Goal: Use online tool/utility: Use online tool/utility

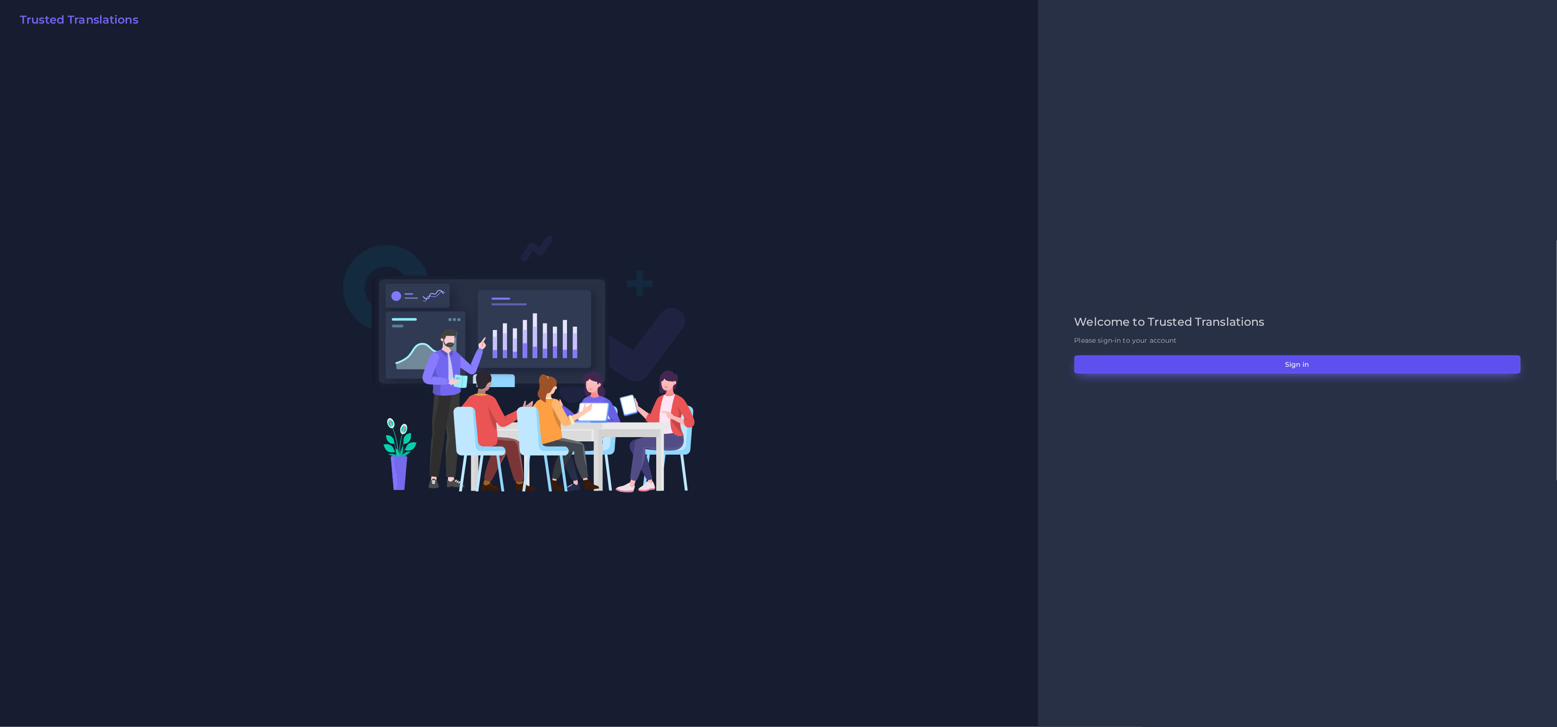
click at [1340, 360] on button "Sign in" at bounding box center [1297, 364] width 446 height 18
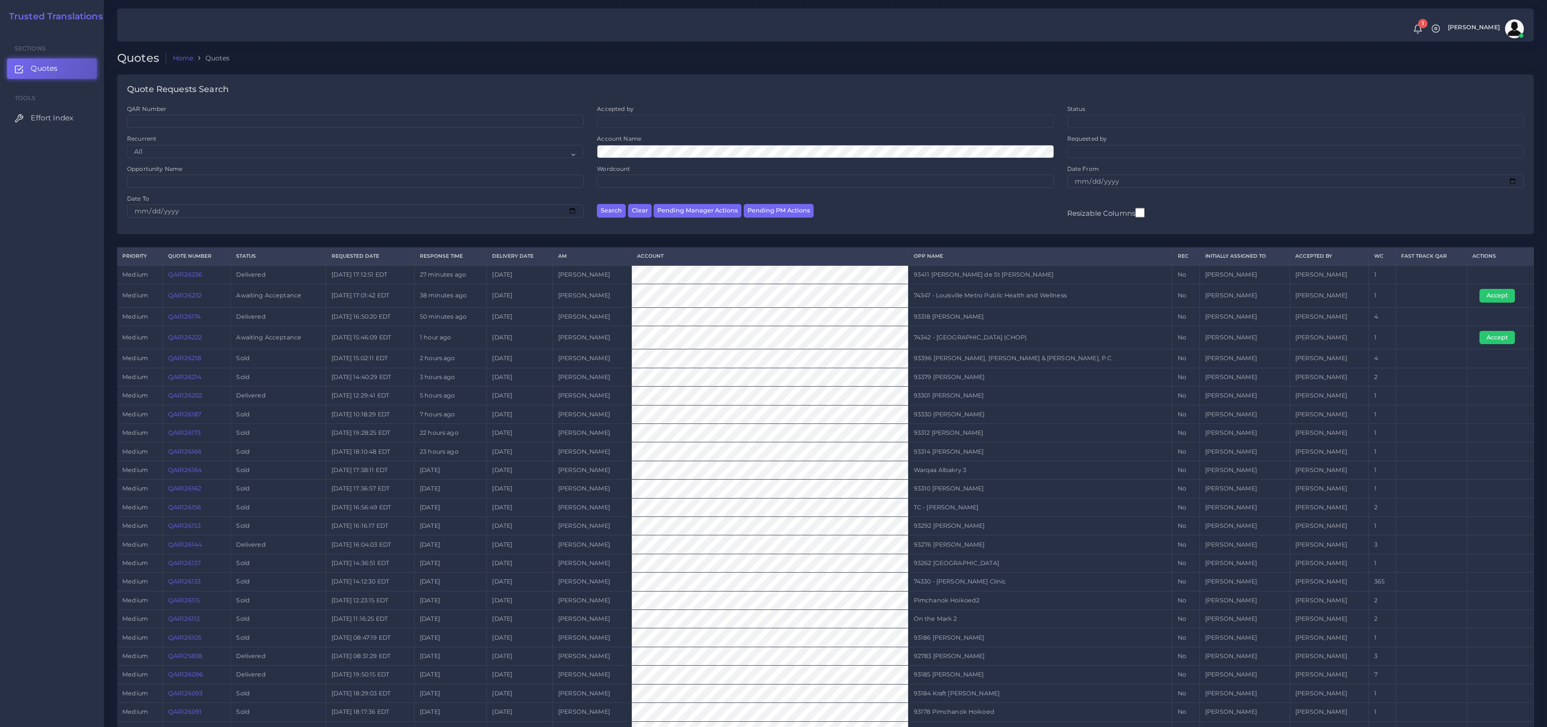
drag, startPoint x: 1397, startPoint y: 342, endPoint x: 1009, endPoint y: 347, distance: 388.1
click at [1009, 347] on tr "medium QAR126222 Awaiting Acceptance 2025-09-18 15:46:09 EDT 1 hour ago 2025-09…" at bounding box center [825, 337] width 1416 height 23
click at [1483, 294] on button "Accept" at bounding box center [1496, 295] width 35 height 13
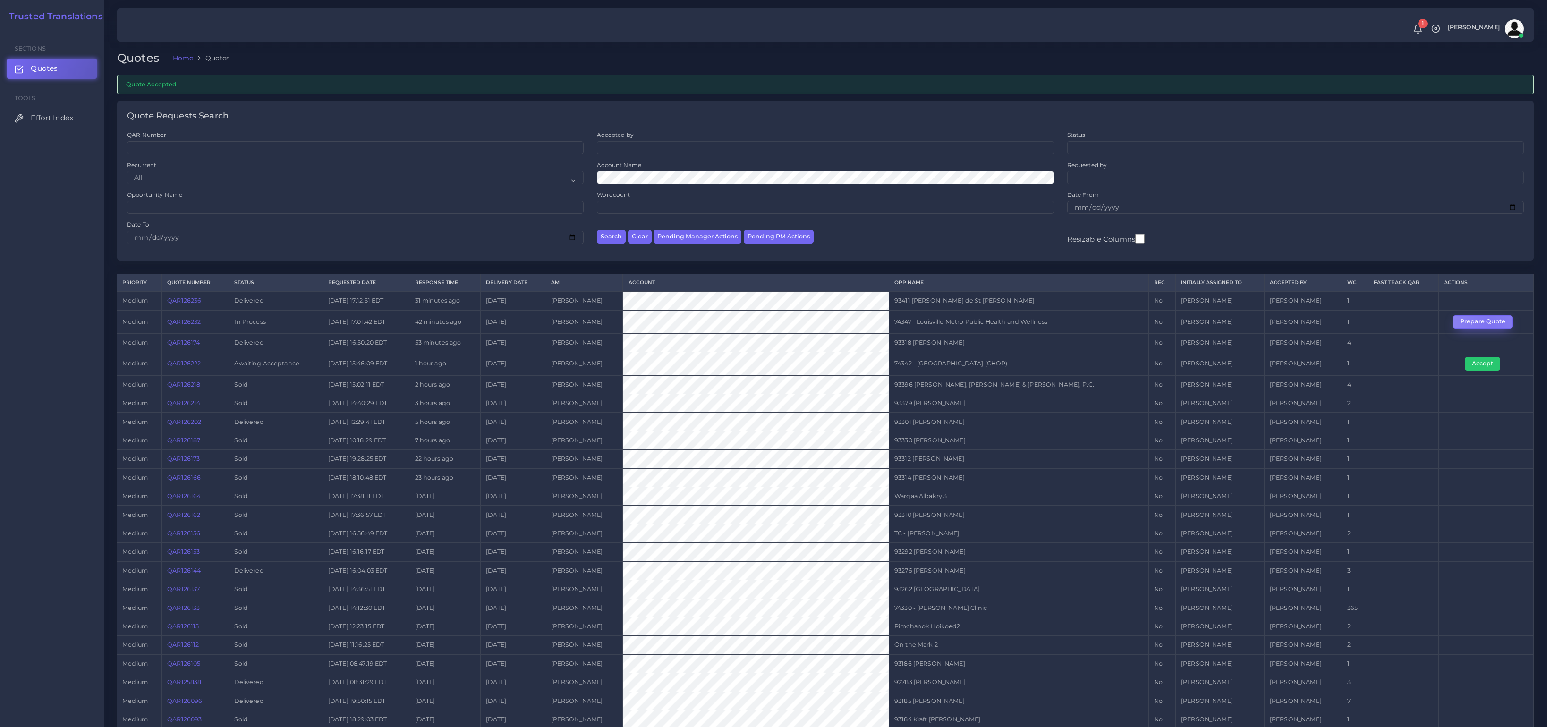
click at [1488, 326] on button "Prepare Quote" at bounding box center [1482, 321] width 59 height 13
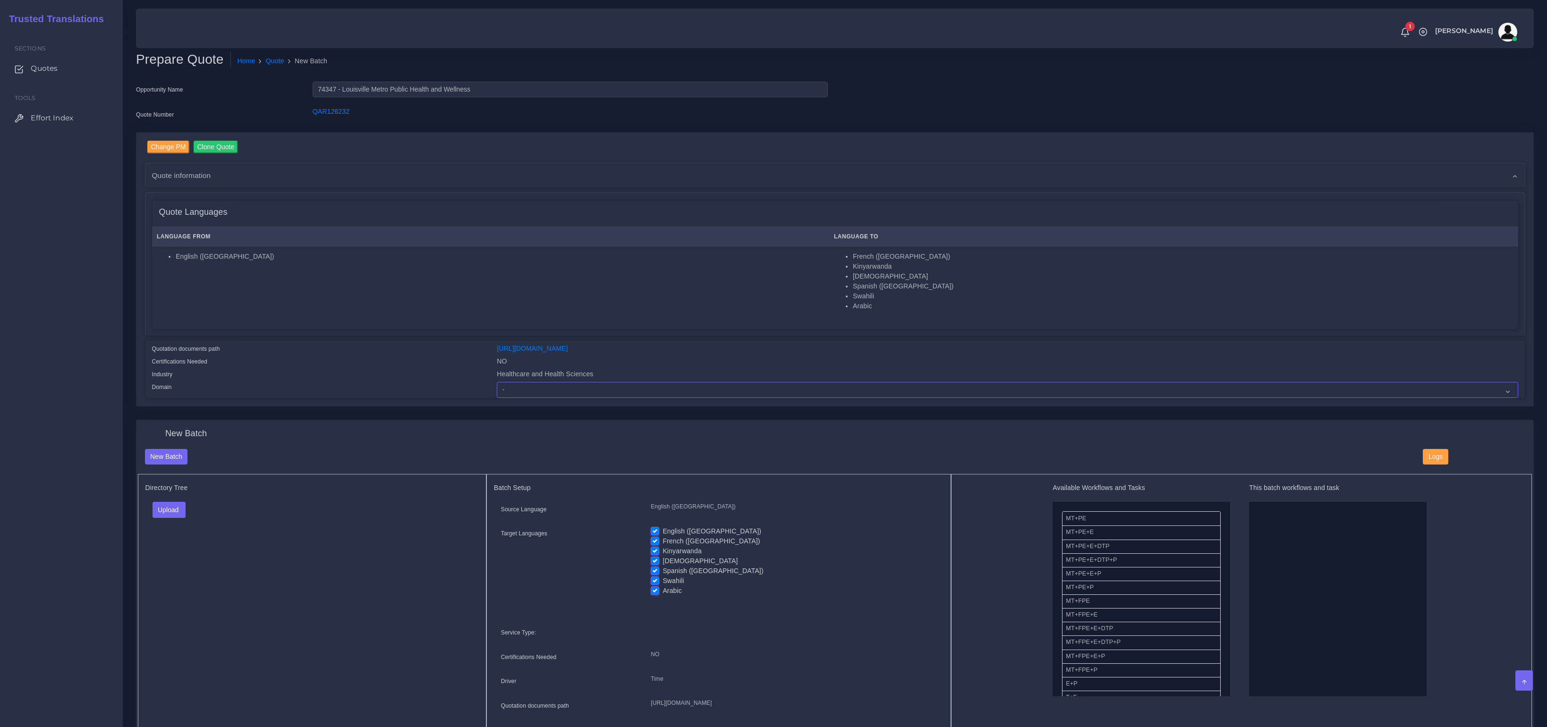
click at [611, 393] on select "- Advertising and Media Agriculture, Forestry and Fishing Architecture, Buildin…" at bounding box center [1007, 390] width 1021 height 16
select select "Healthcare and Health Sciences"
click at [497, 382] on select "- Advertising and Media Agriculture, Forestry and Fishing Architecture, Buildin…" at bounding box center [1007, 390] width 1021 height 16
click at [325, 504] on div "Upload Folder Files un/check all" at bounding box center [311, 513] width 333 height 23
click at [157, 506] on button "Upload" at bounding box center [169, 510] width 34 height 16
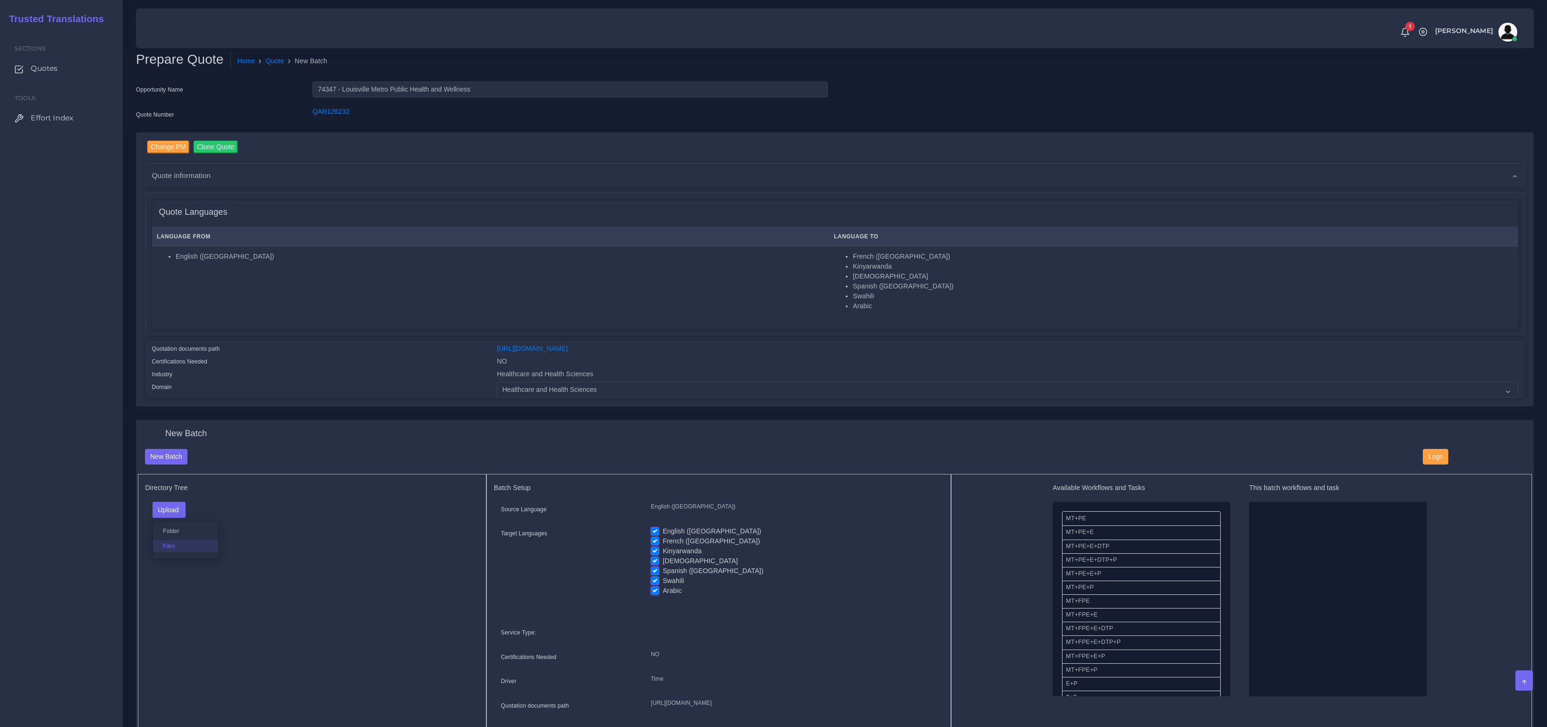
click at [172, 541] on label "Files" at bounding box center [185, 546] width 65 height 12
click at [662, 529] on label "English ([GEOGRAPHIC_DATA])" at bounding box center [711, 531] width 99 height 10
click at [653, 529] on input "English ([GEOGRAPHIC_DATA])" at bounding box center [655, 530] width 8 height 8
checkbox input "false"
click at [662, 549] on label "Kinyarwanda" at bounding box center [681, 551] width 39 height 10
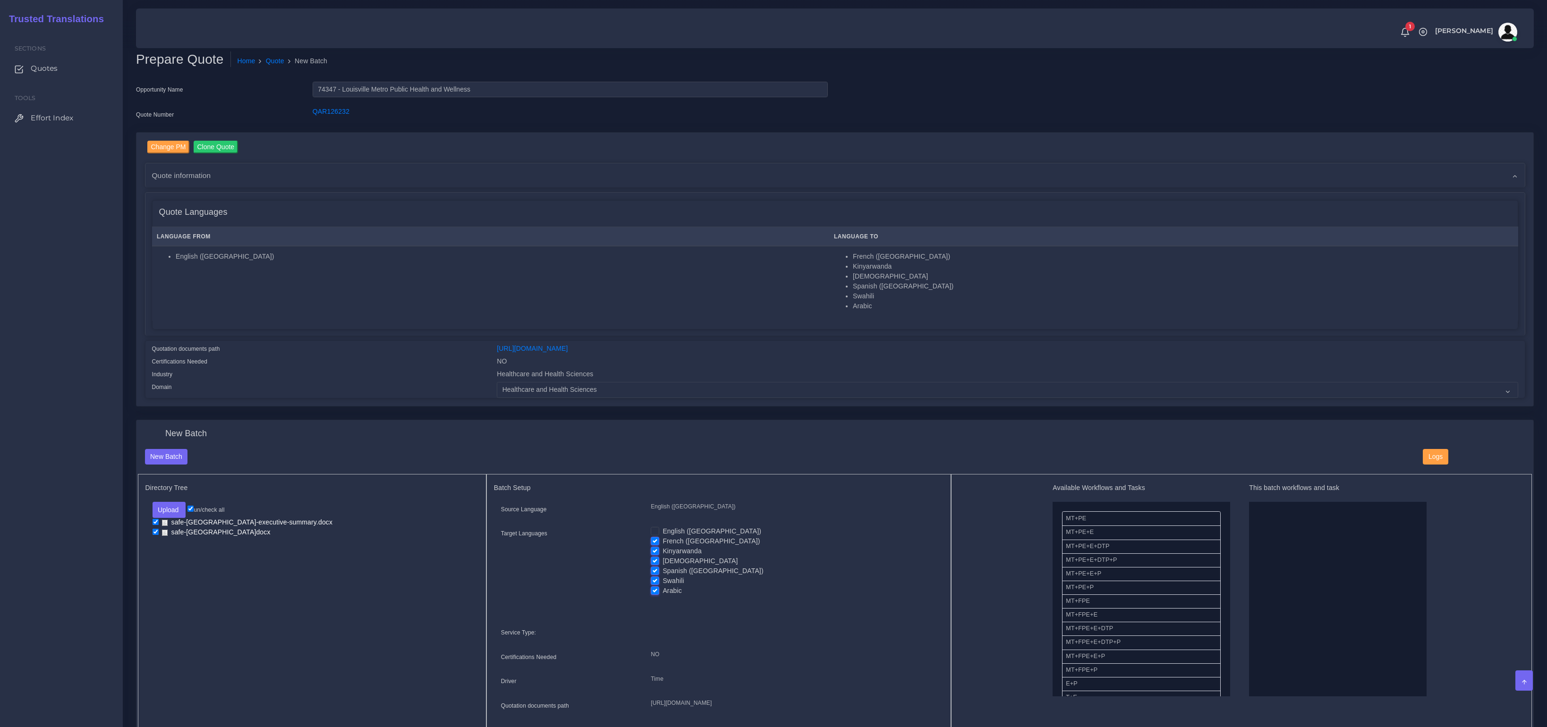
click at [655, 549] on input "Kinyarwanda" at bounding box center [655, 550] width 8 height 8
checkbox input "false"
click at [662, 562] on label "[DEMOGRAPHIC_DATA]" at bounding box center [699, 561] width 75 height 10
click at [655, 562] on input "[DEMOGRAPHIC_DATA]" at bounding box center [655, 560] width 8 height 8
checkbox input "false"
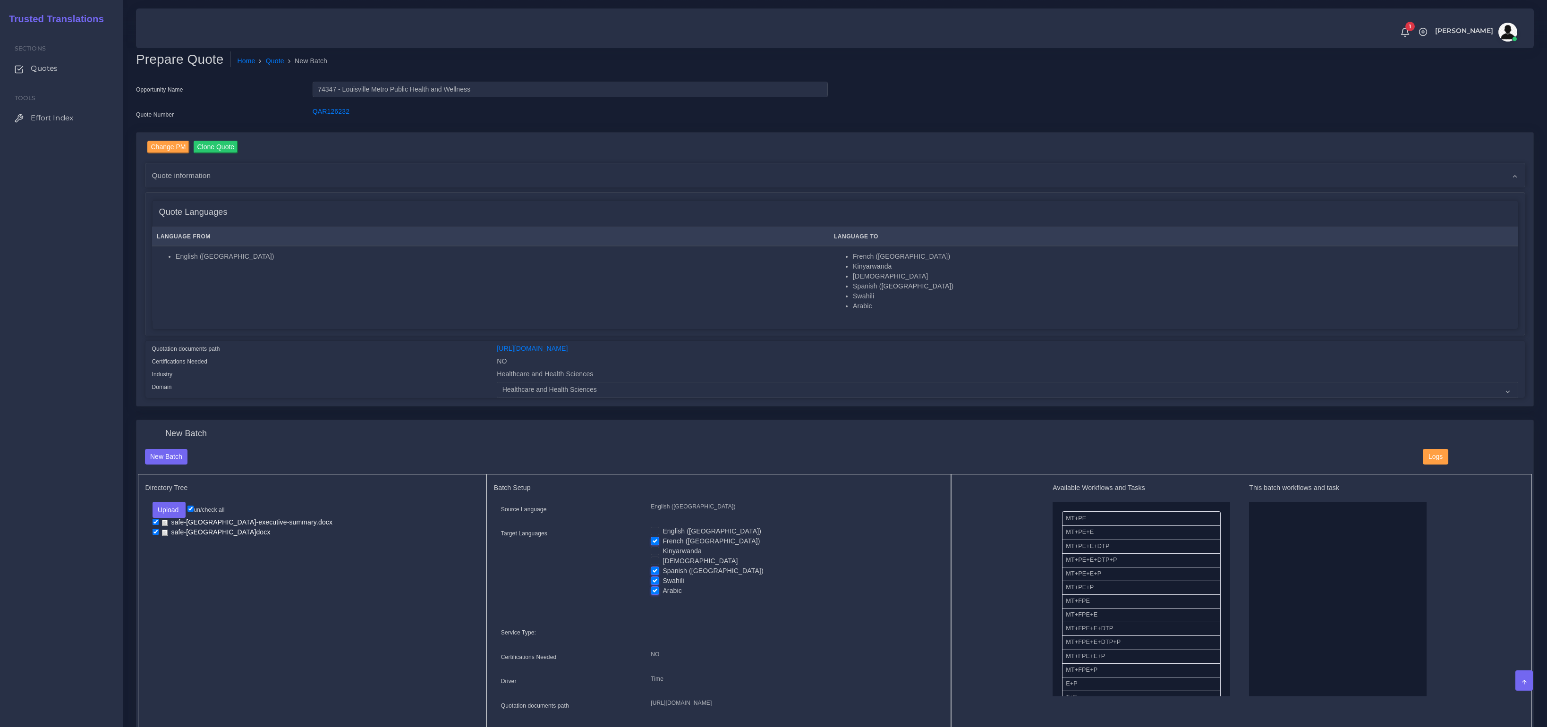
click at [662, 571] on label "Spanish ([GEOGRAPHIC_DATA])" at bounding box center [712, 571] width 101 height 10
click at [656, 571] on input "Spanish ([GEOGRAPHIC_DATA])" at bounding box center [655, 570] width 8 height 8
checkbox input "false"
drag, startPoint x: 656, startPoint y: 578, endPoint x: 656, endPoint y: 588, distance: 9.5
click at [662, 580] on label "Swahili" at bounding box center [672, 581] width 21 height 10
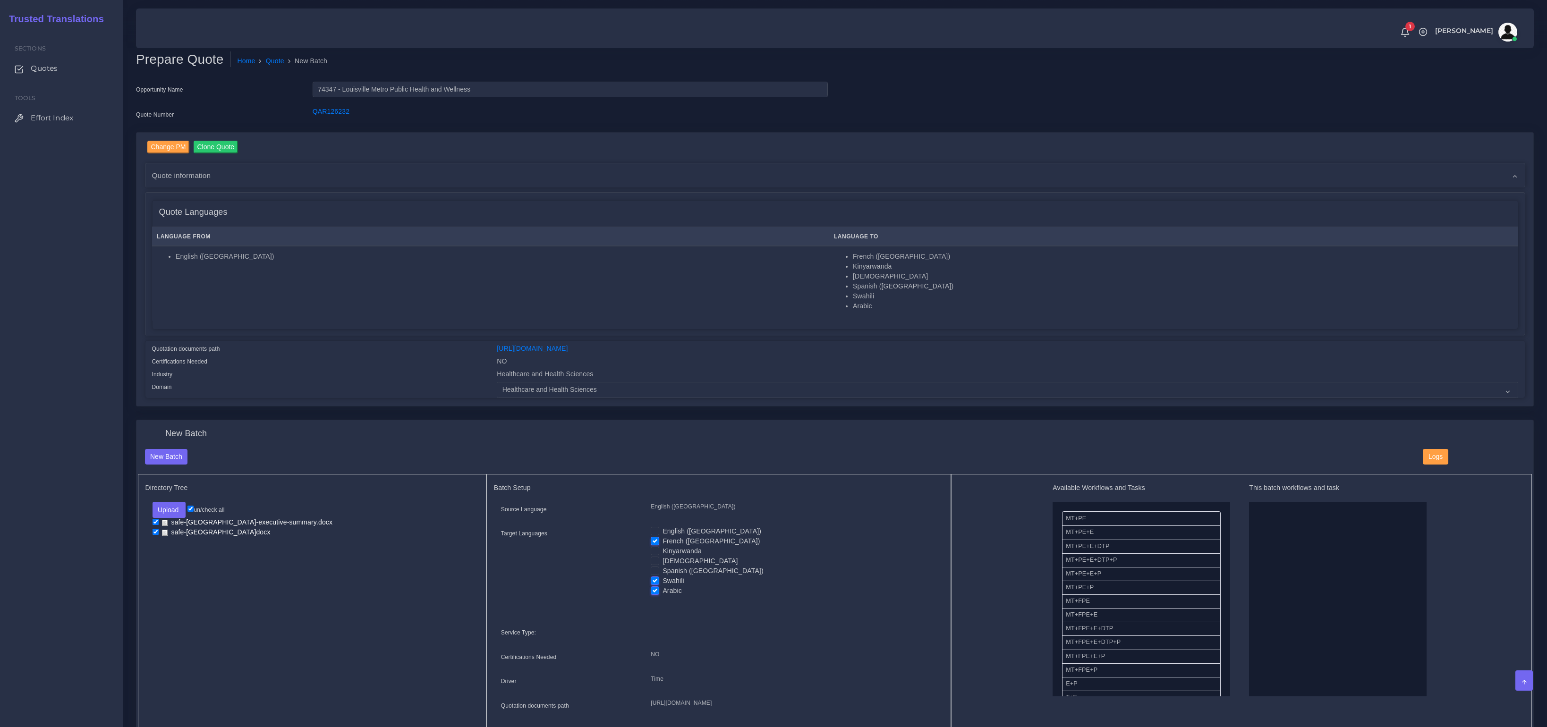
click at [656, 580] on input "Swahili" at bounding box center [655, 580] width 8 height 8
checkbox input "false"
click at [662, 589] on label "Arabic" at bounding box center [671, 591] width 19 height 10
click at [656, 589] on input "Arabic" at bounding box center [655, 590] width 8 height 8
checkbox input "false"
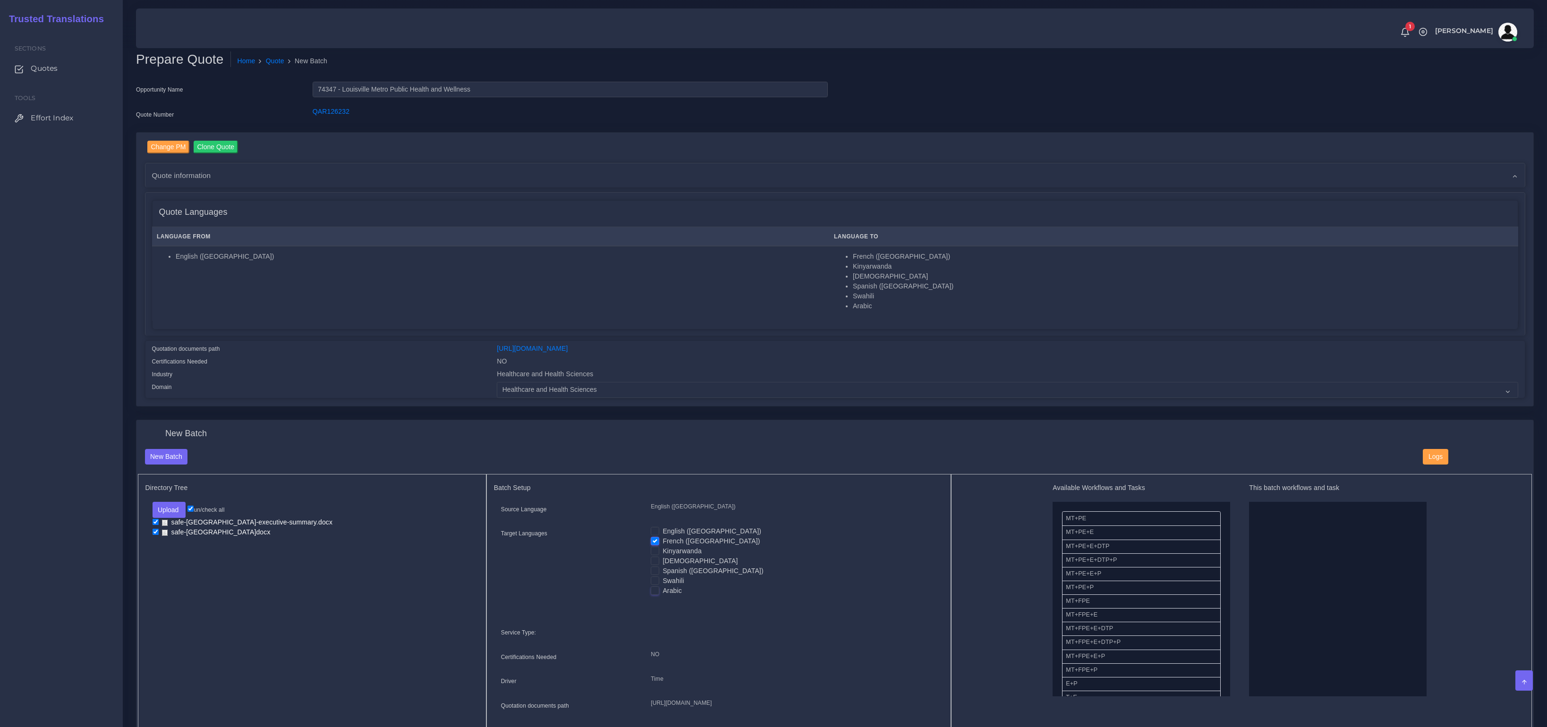
drag, startPoint x: 1081, startPoint y: 585, endPoint x: 1317, endPoint y: 571, distance: 236.9
drag, startPoint x: 1288, startPoint y: 513, endPoint x: 1122, endPoint y: 555, distance: 171.1
drag, startPoint x: 1107, startPoint y: 587, endPoint x: 1257, endPoint y: 587, distance: 150.6
drag, startPoint x: 1095, startPoint y: 676, endPoint x: 1280, endPoint y: 501, distance: 254.2
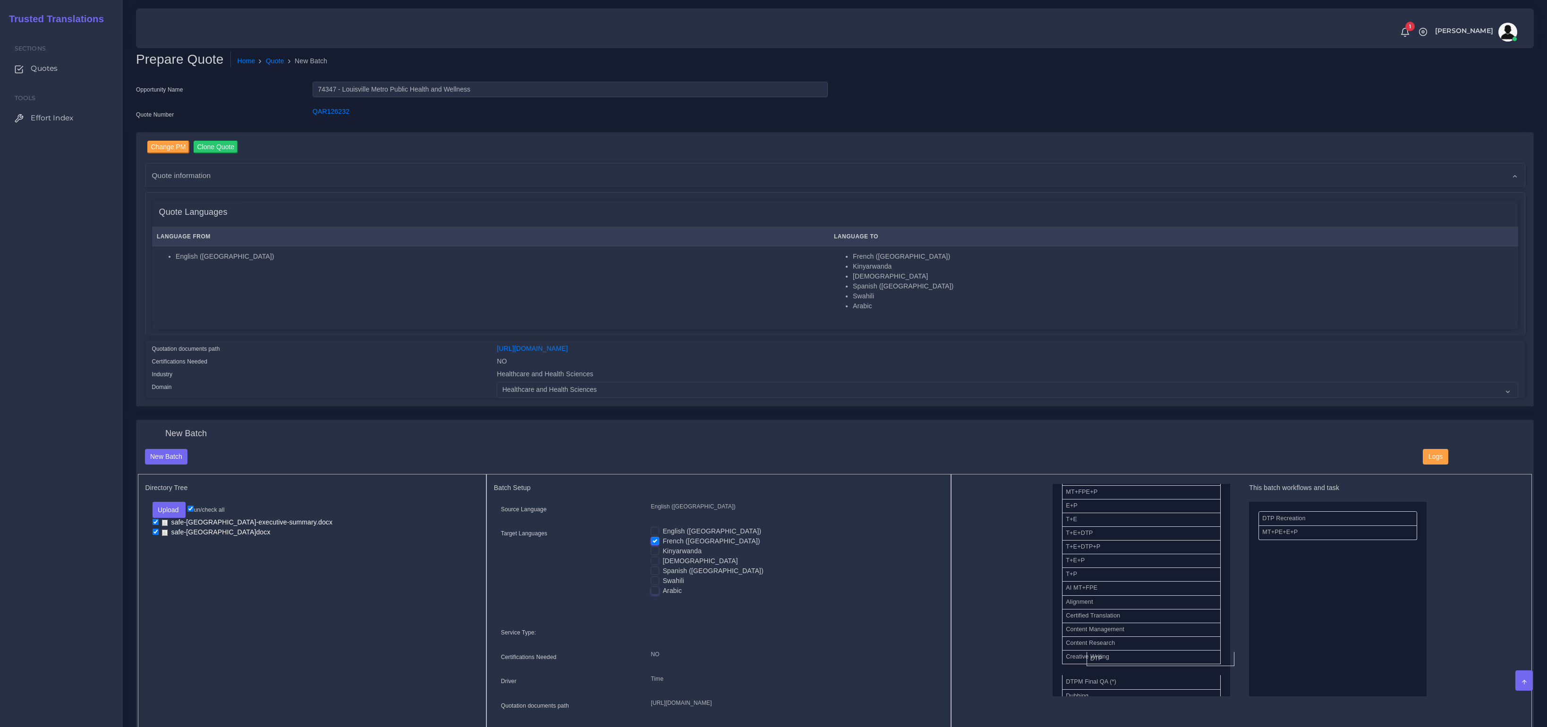
drag, startPoint x: 1077, startPoint y: 670, endPoint x: 1275, endPoint y: 622, distance: 203.7
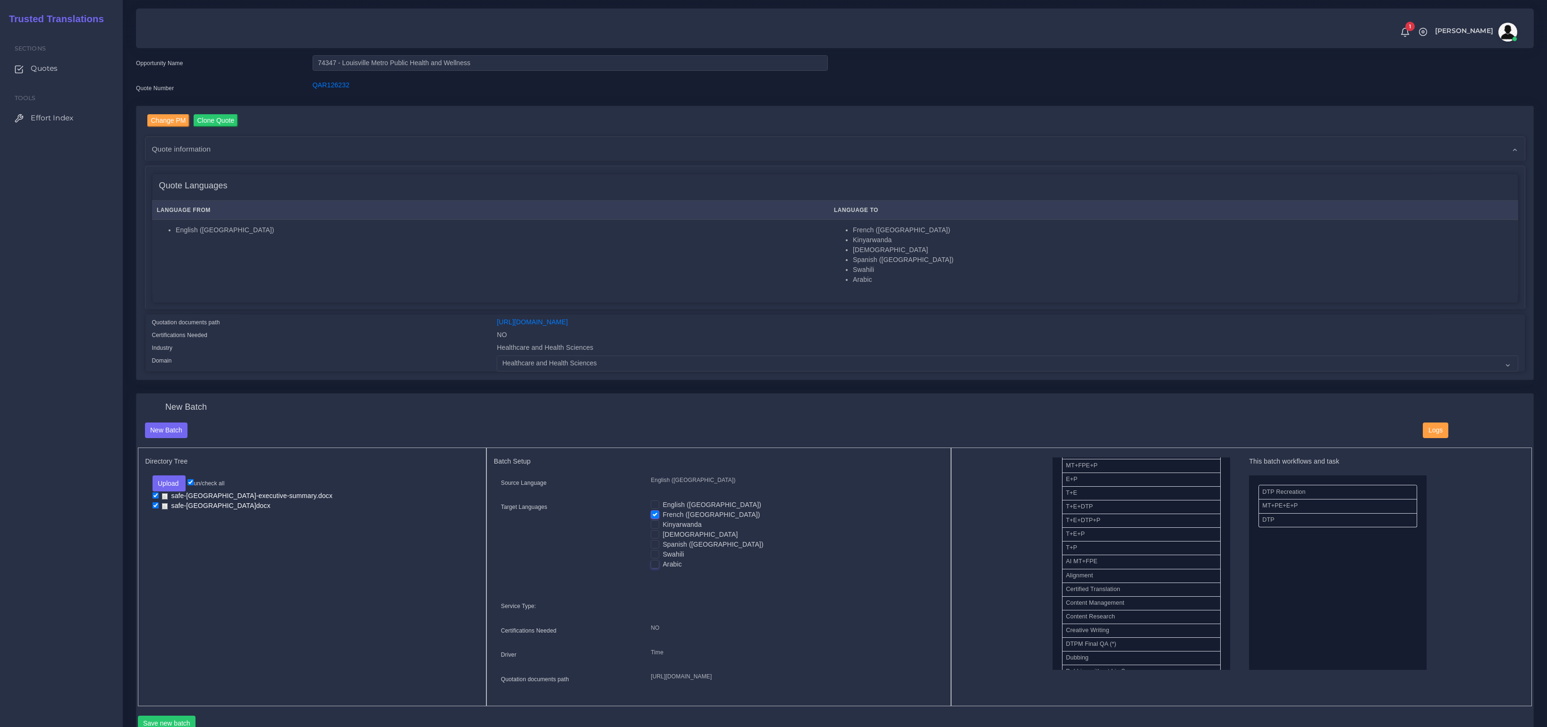
scroll to position [286, 0]
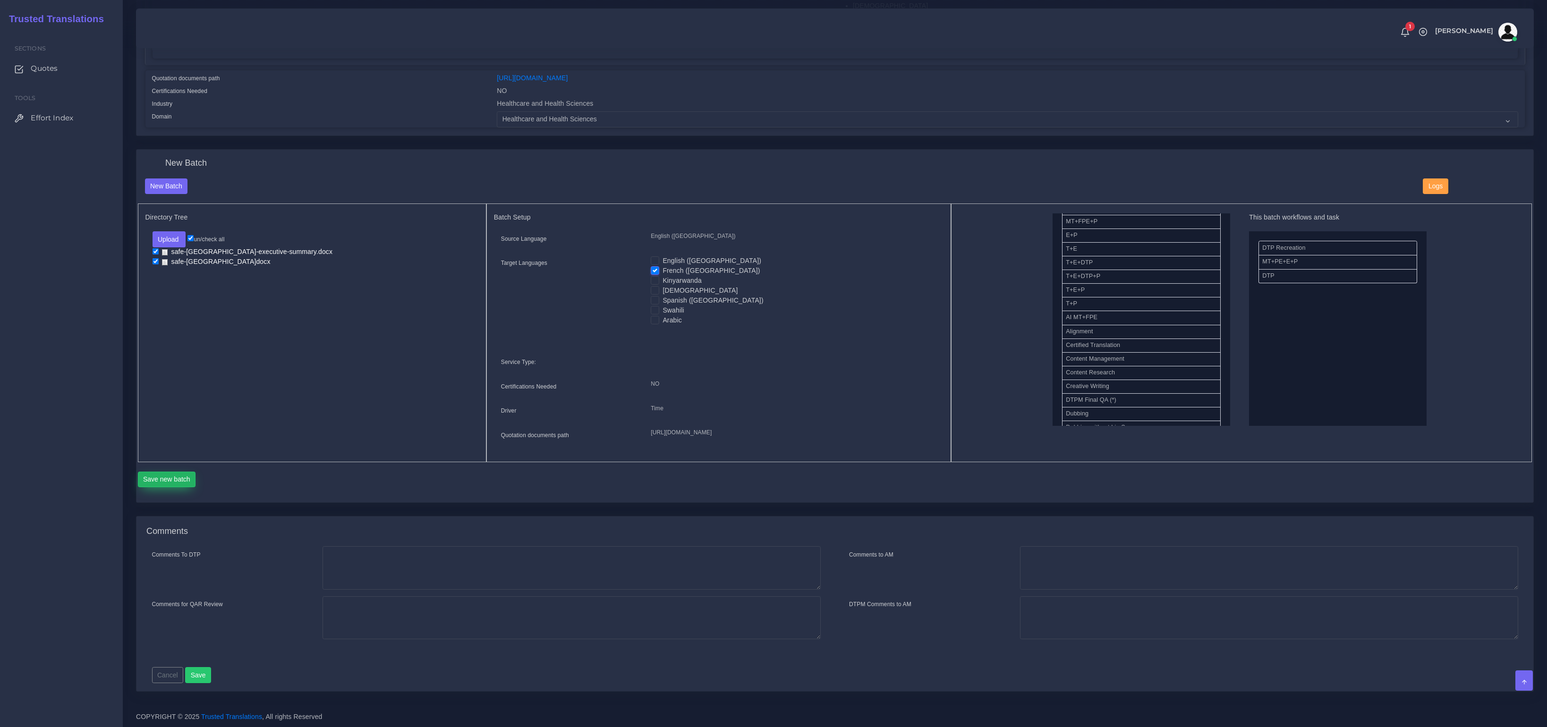
click at [183, 486] on button "Save new batch" at bounding box center [167, 480] width 58 height 16
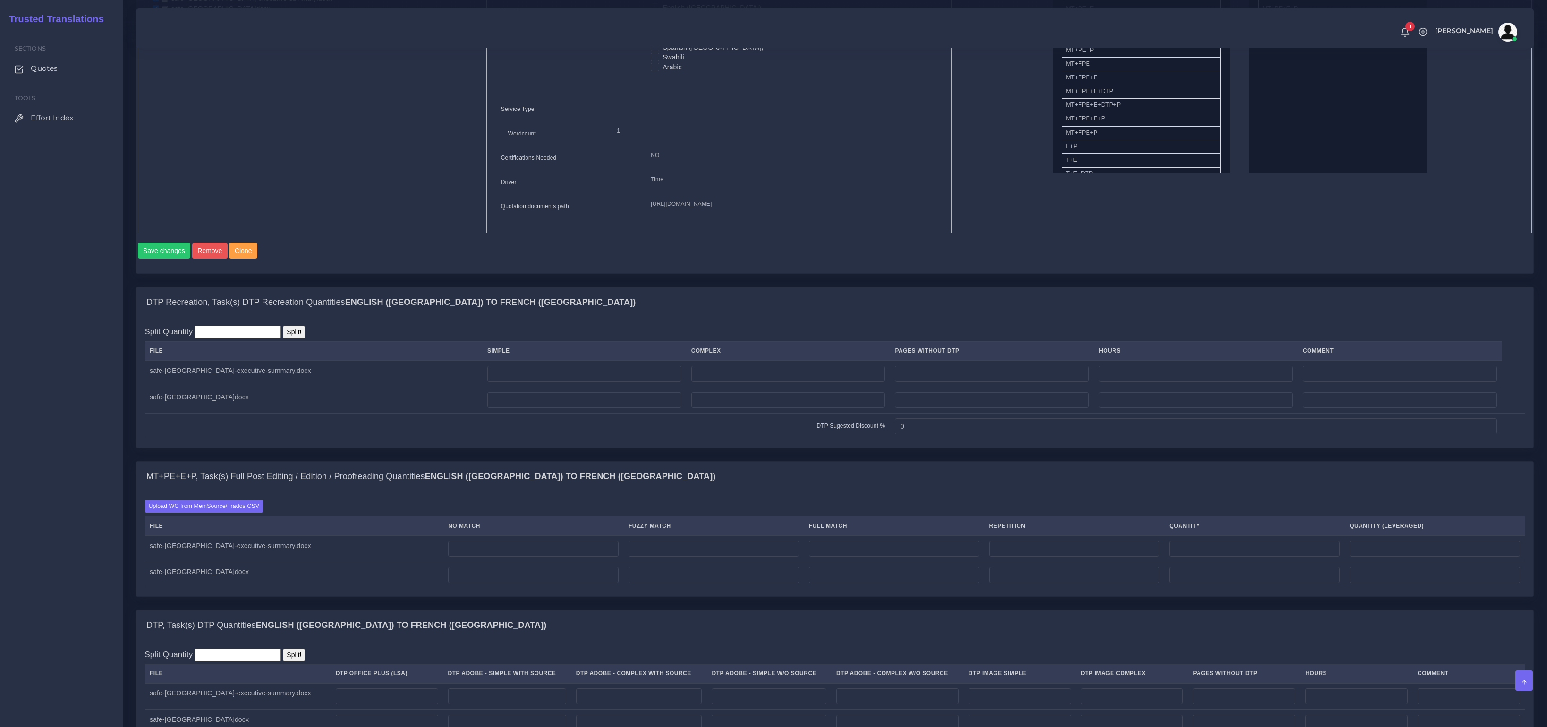
scroll to position [526, 0]
click at [244, 510] on label "Upload WC from MemSource/Trados CSV" at bounding box center [204, 503] width 118 height 13
click at [0, 0] on input "Upload WC from MemSource/Trados CSV" at bounding box center [0, 0] width 0 height 0
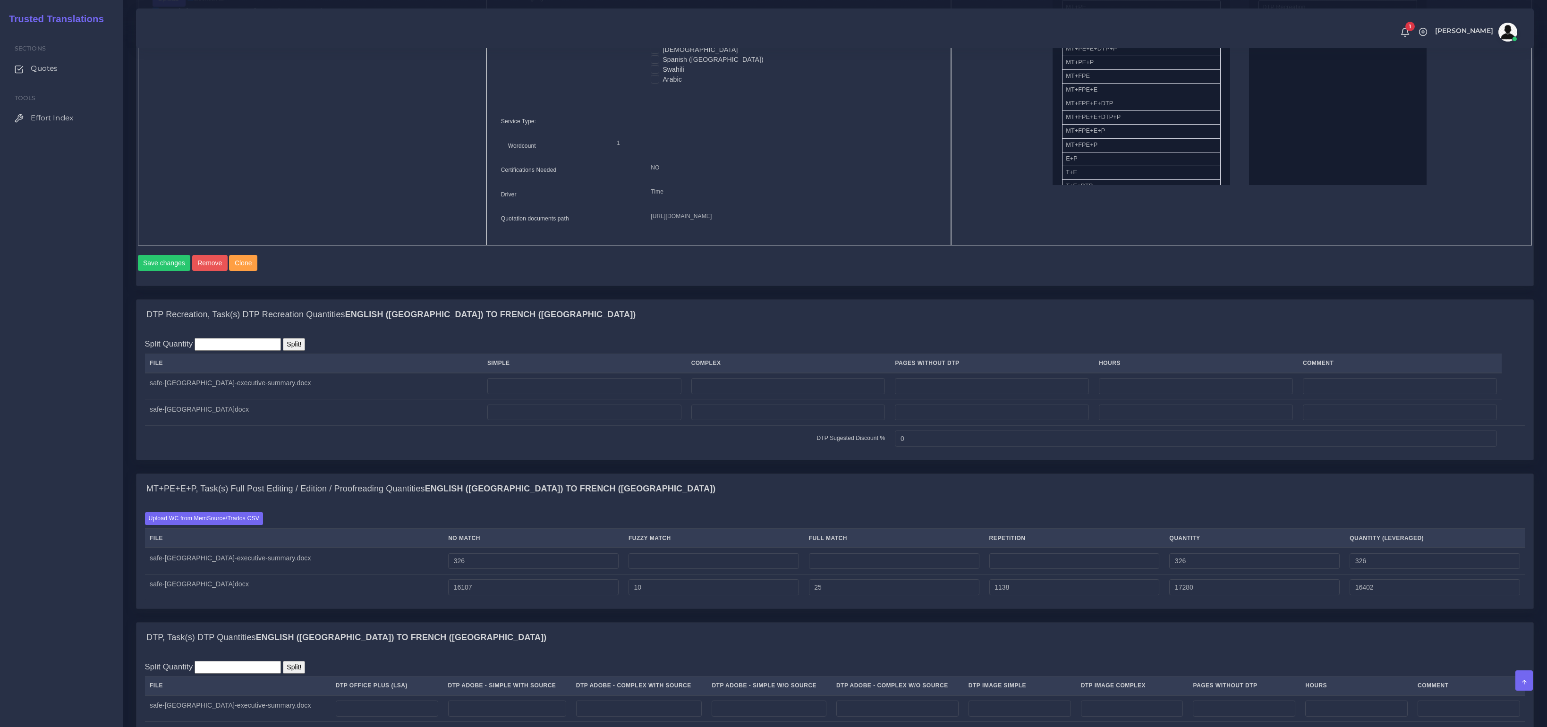
scroll to position [674, 0]
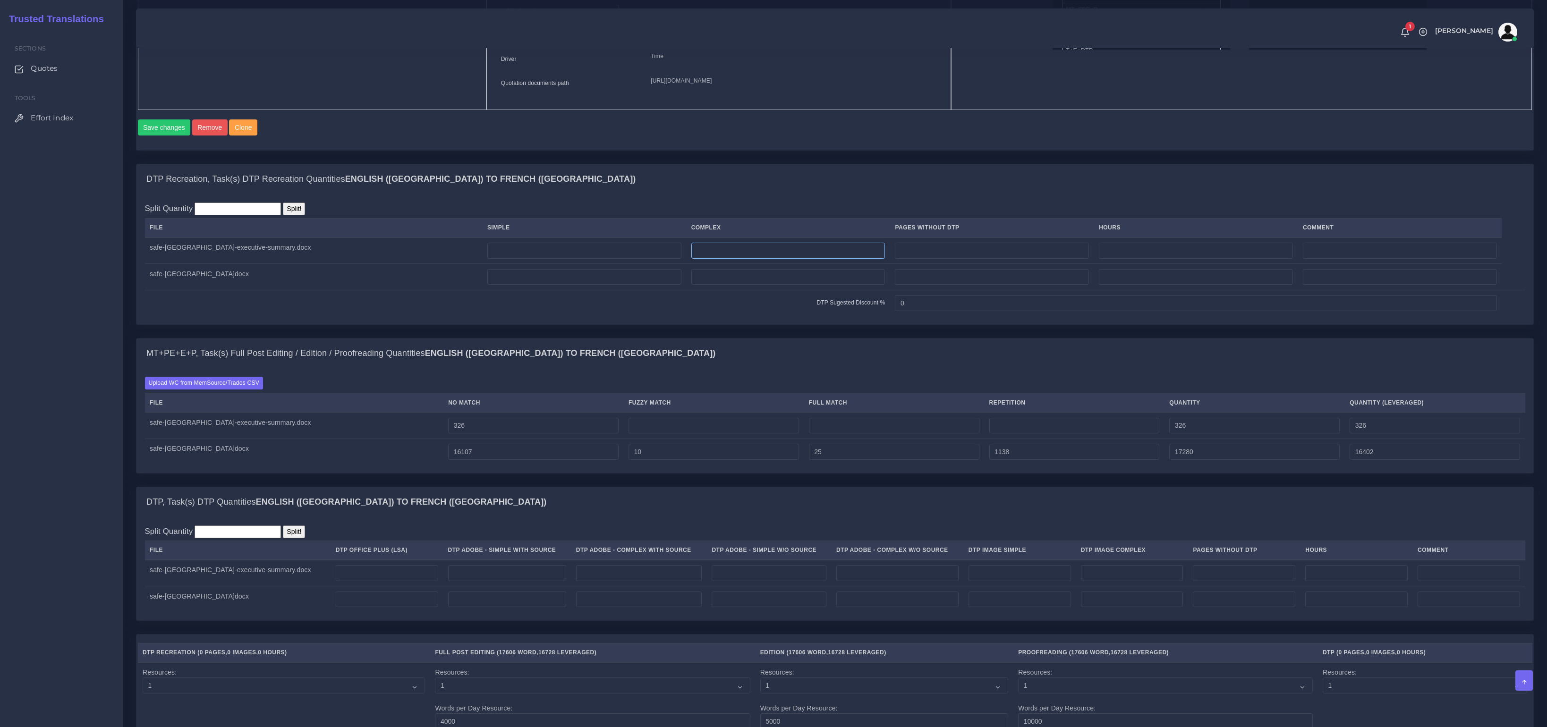
click at [719, 259] on input "number" at bounding box center [788, 251] width 194 height 16
type input "1"
click at [693, 285] on input "number" at bounding box center [788, 277] width 194 height 16
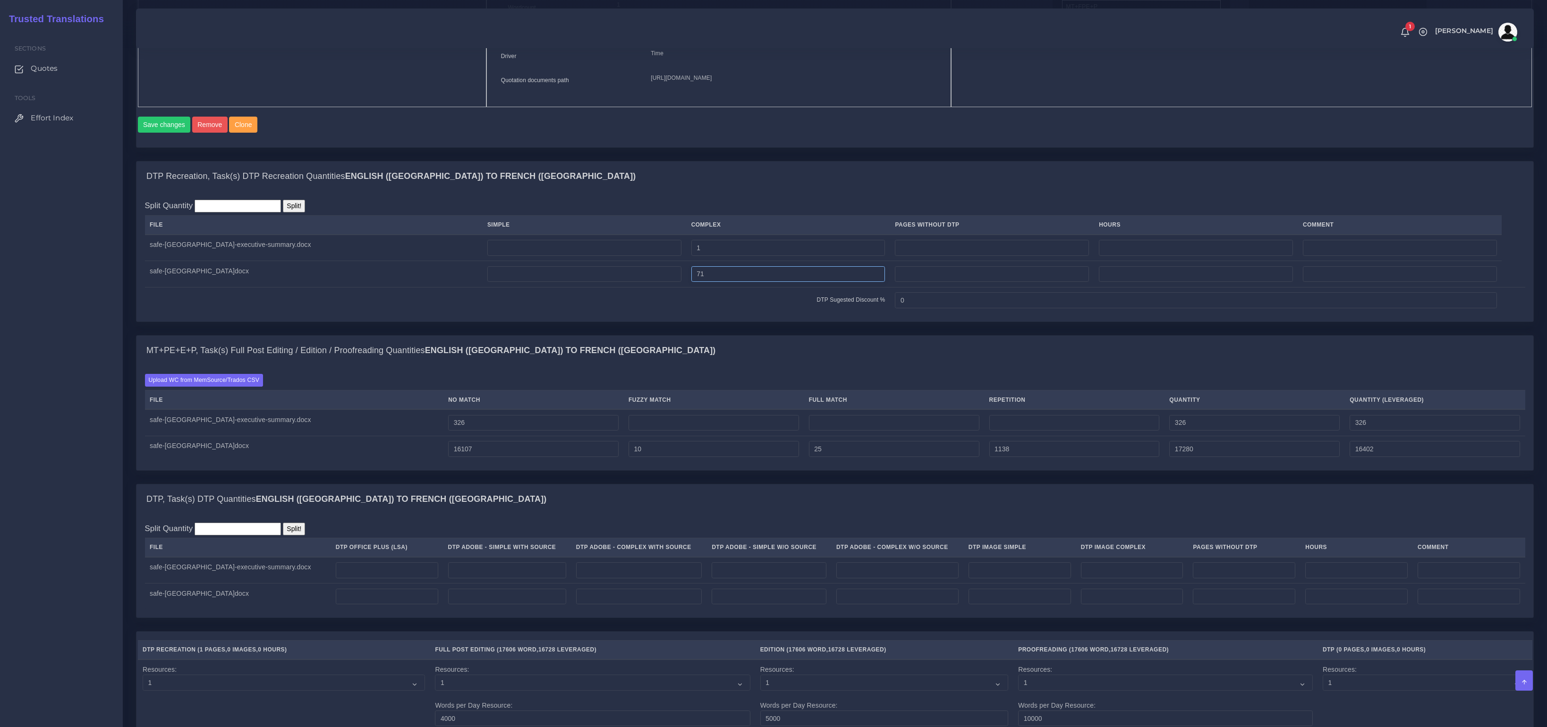
scroll to position [815, 0]
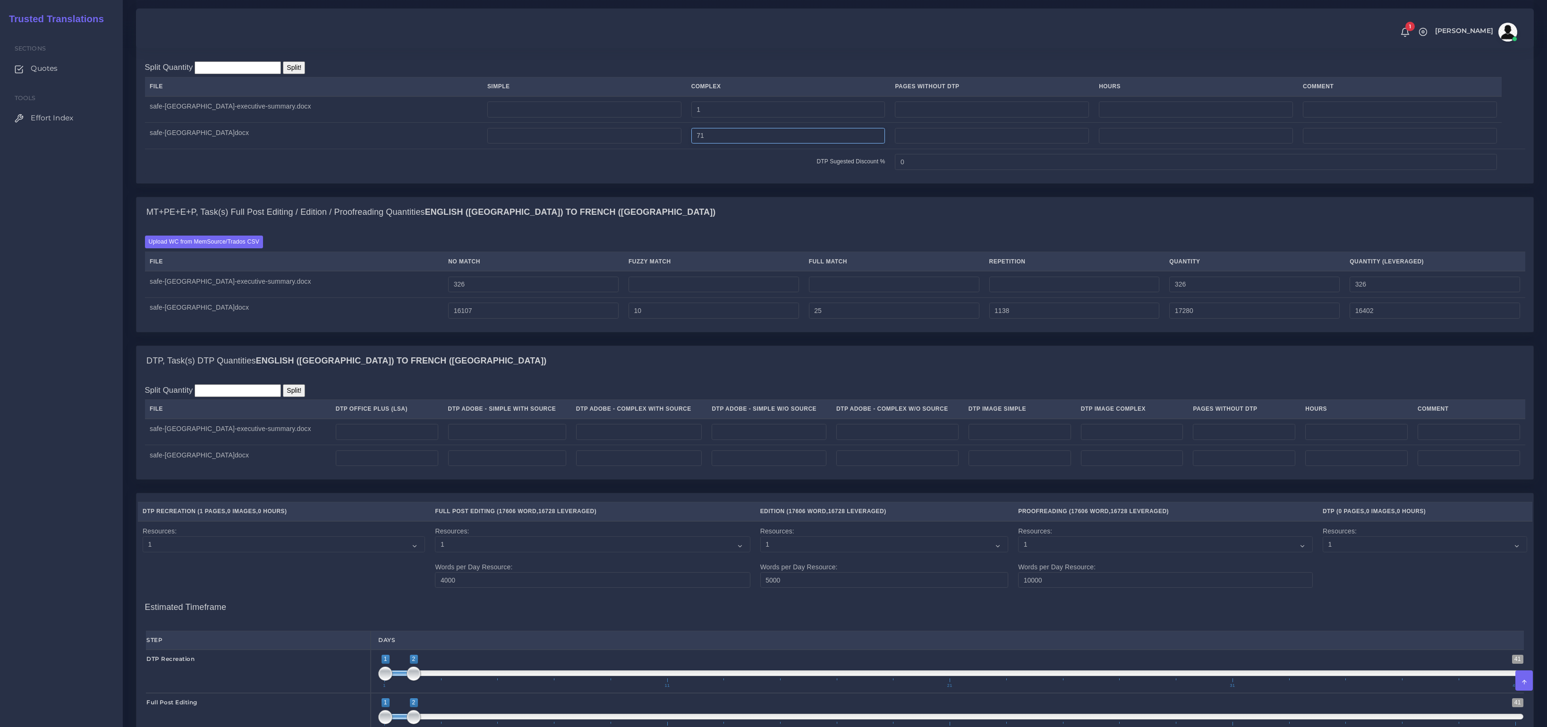
type input "71"
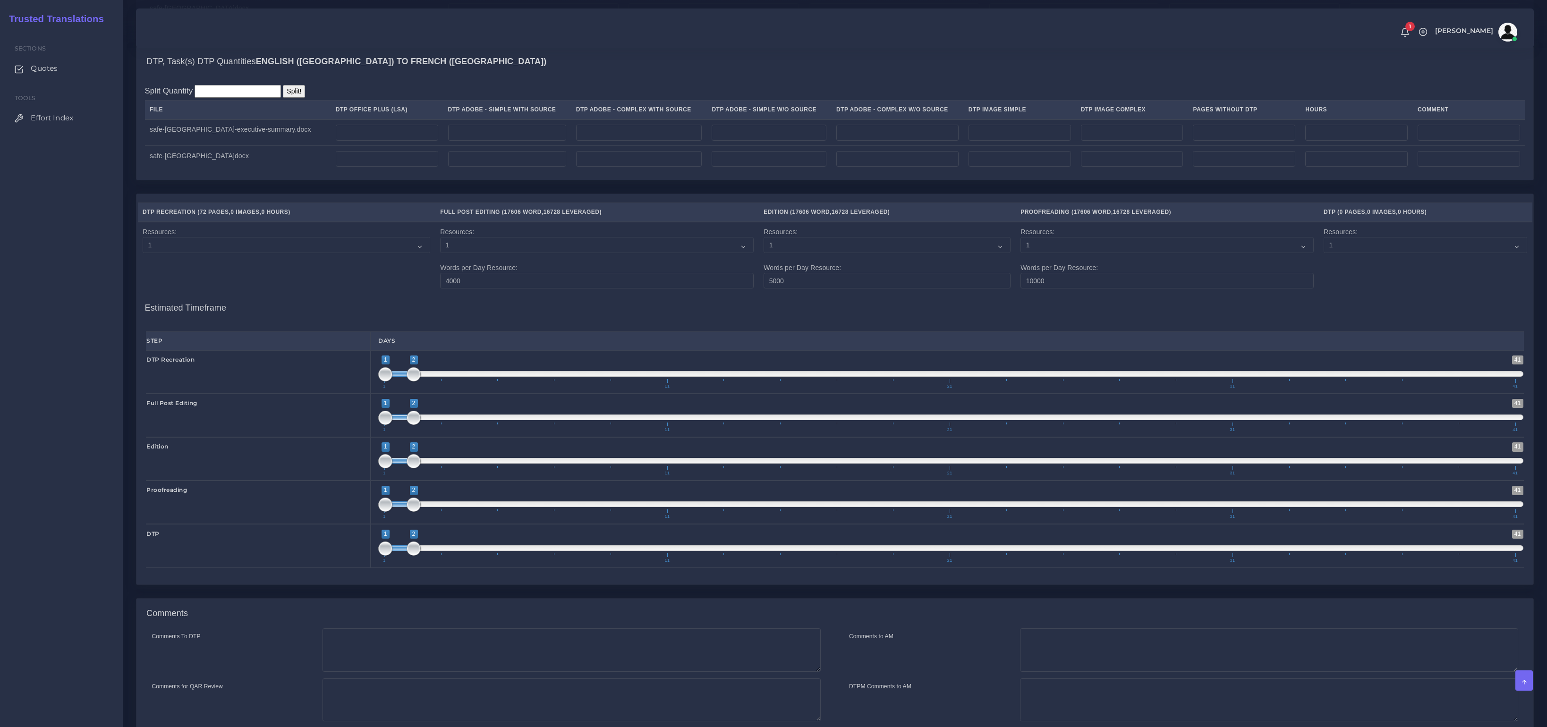
scroll to position [1205, 0]
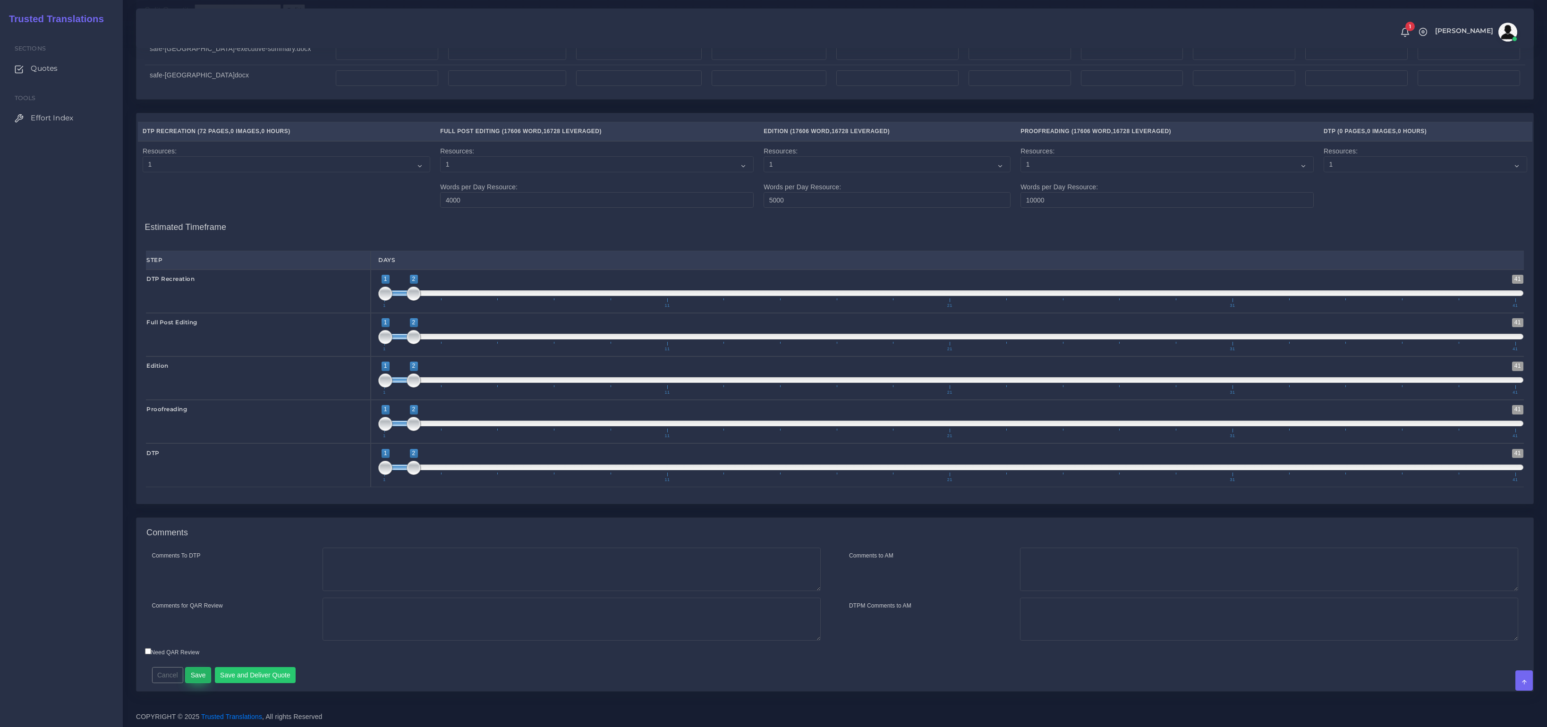
click at [192, 676] on button "Save" at bounding box center [198, 675] width 26 height 16
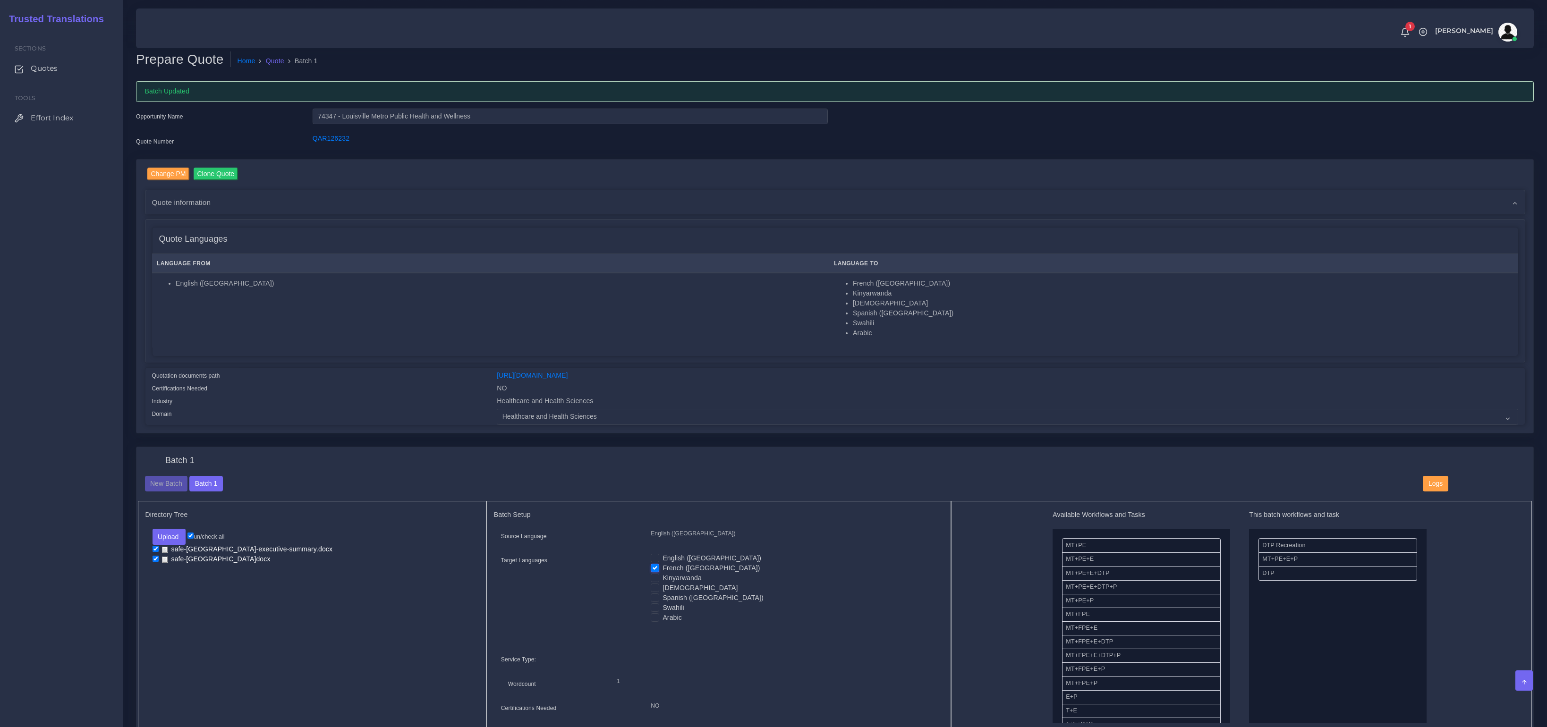
click at [269, 60] on link "Quote" at bounding box center [275, 61] width 18 height 10
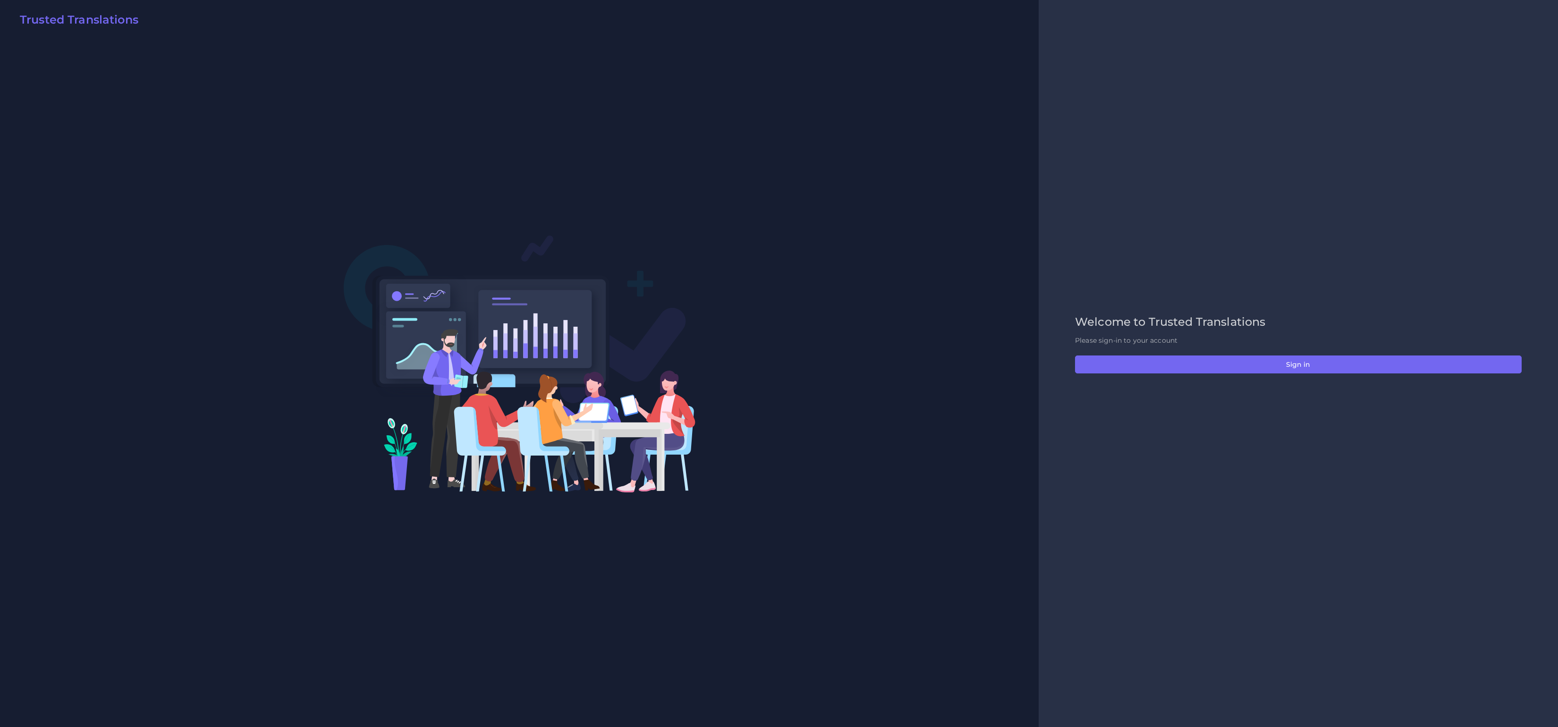
click at [1359, 374] on div "Welcome to Trusted Translations Please sign-in to your account Sign in" at bounding box center [1298, 363] width 466 height 96
click at [1355, 369] on button "Sign in" at bounding box center [1298, 364] width 447 height 18
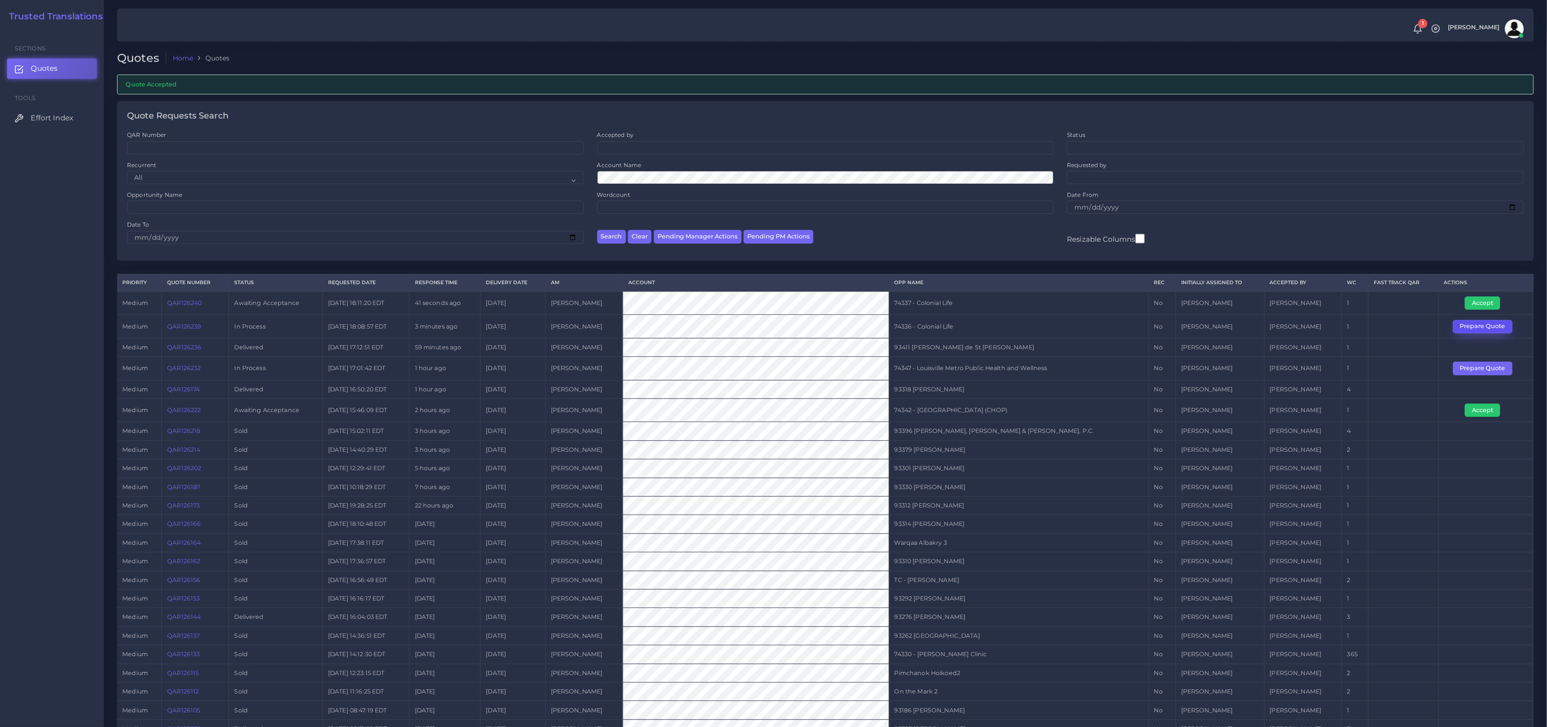
click at [1485, 330] on button "Prepare Quote" at bounding box center [1482, 326] width 59 height 13
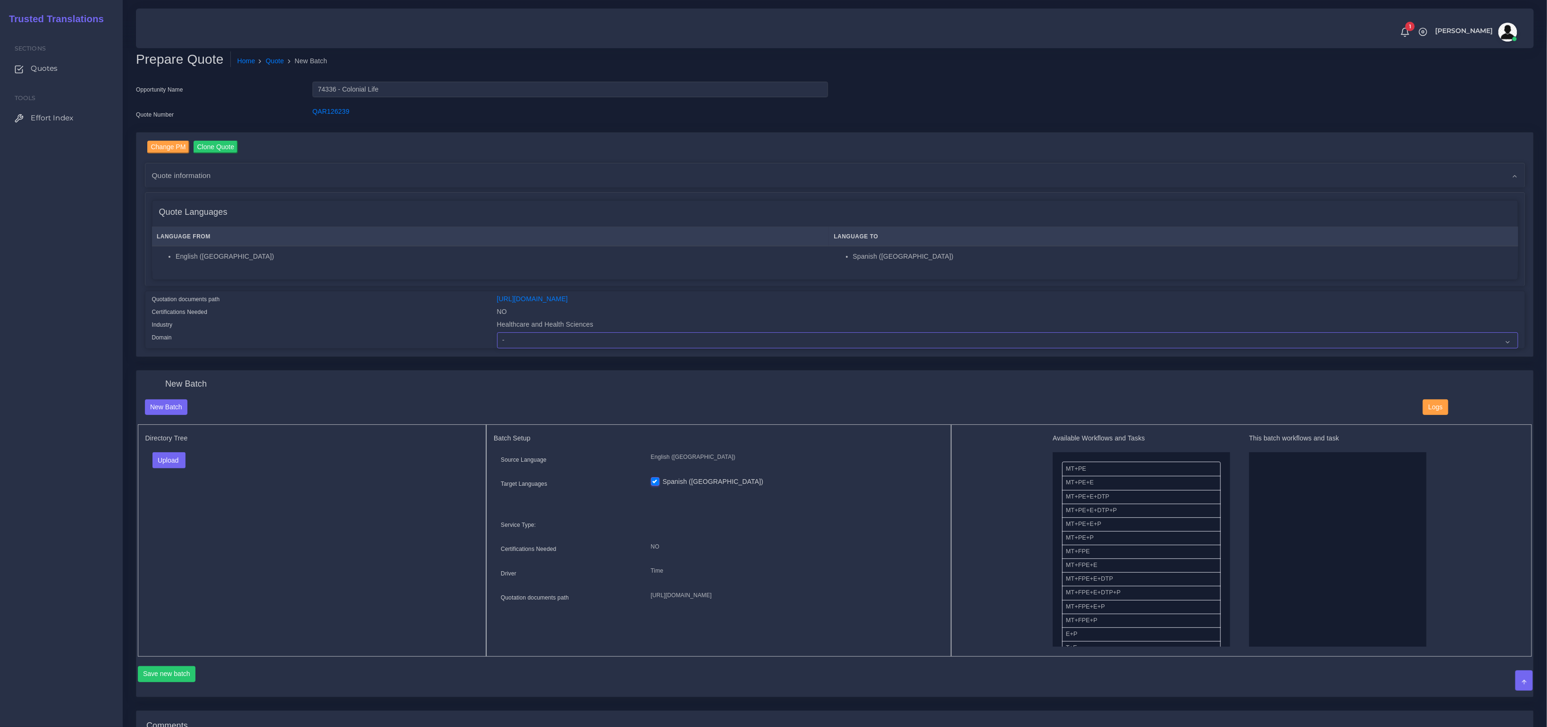
click at [521, 344] on select "- Advertising and Media Agriculture, Forestry and Fishing Architecture, Buildin…" at bounding box center [1007, 340] width 1021 height 16
select select "Healthcare and Health Sciences"
click at [497, 332] on select "- Advertising and Media Agriculture, Forestry and Fishing Architecture, Buildin…" at bounding box center [1007, 340] width 1021 height 16
click at [501, 229] on th "Language From" at bounding box center [490, 236] width 677 height 19
click at [159, 465] on button "Upload" at bounding box center [169, 460] width 34 height 16
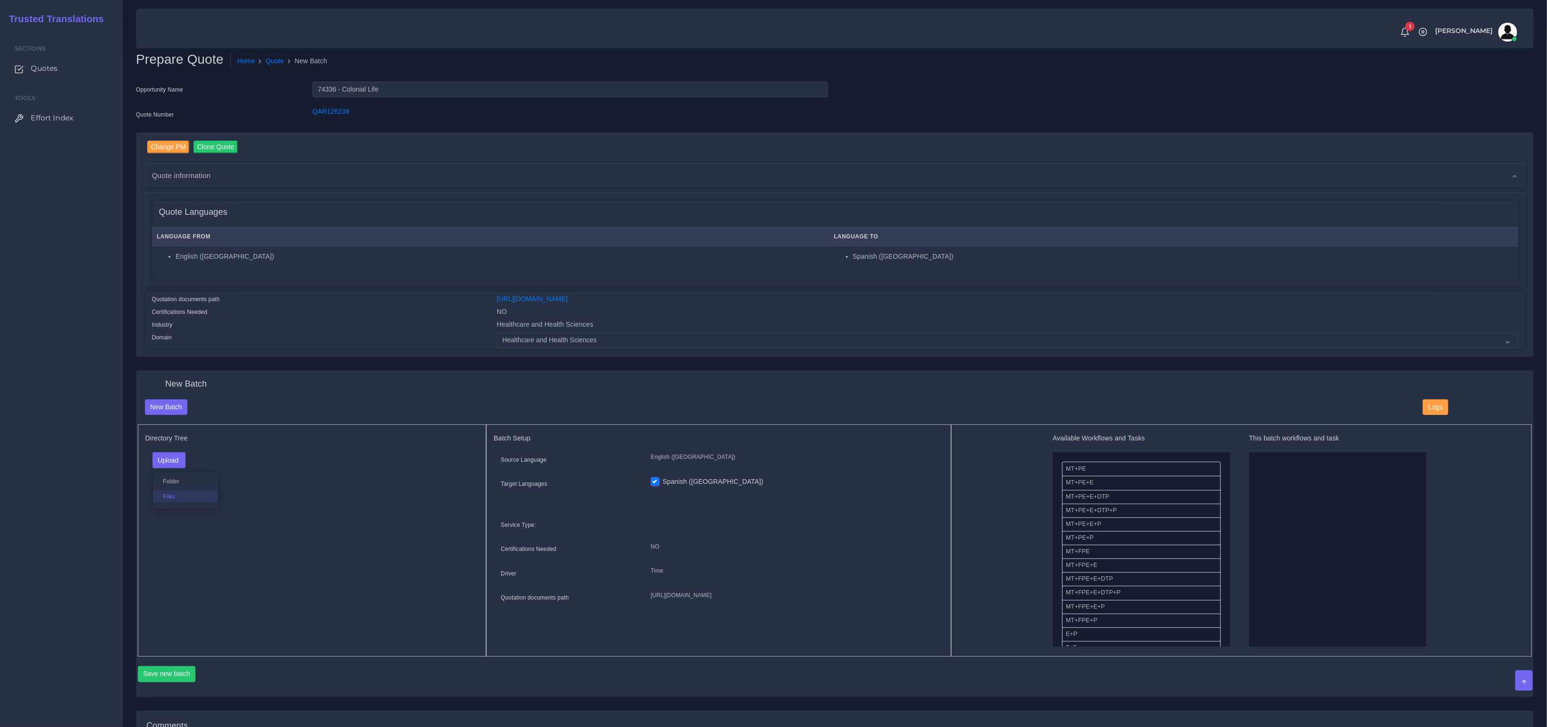
click at [163, 495] on label "Files" at bounding box center [185, 497] width 65 height 12
drag, startPoint x: 1133, startPoint y: 523, endPoint x: 1332, endPoint y: 537, distance: 200.2
drag, startPoint x: 1100, startPoint y: 583, endPoint x: 1286, endPoint y: 554, distance: 187.8
click at [165, 670] on button "Save new batch" at bounding box center [167, 674] width 58 height 16
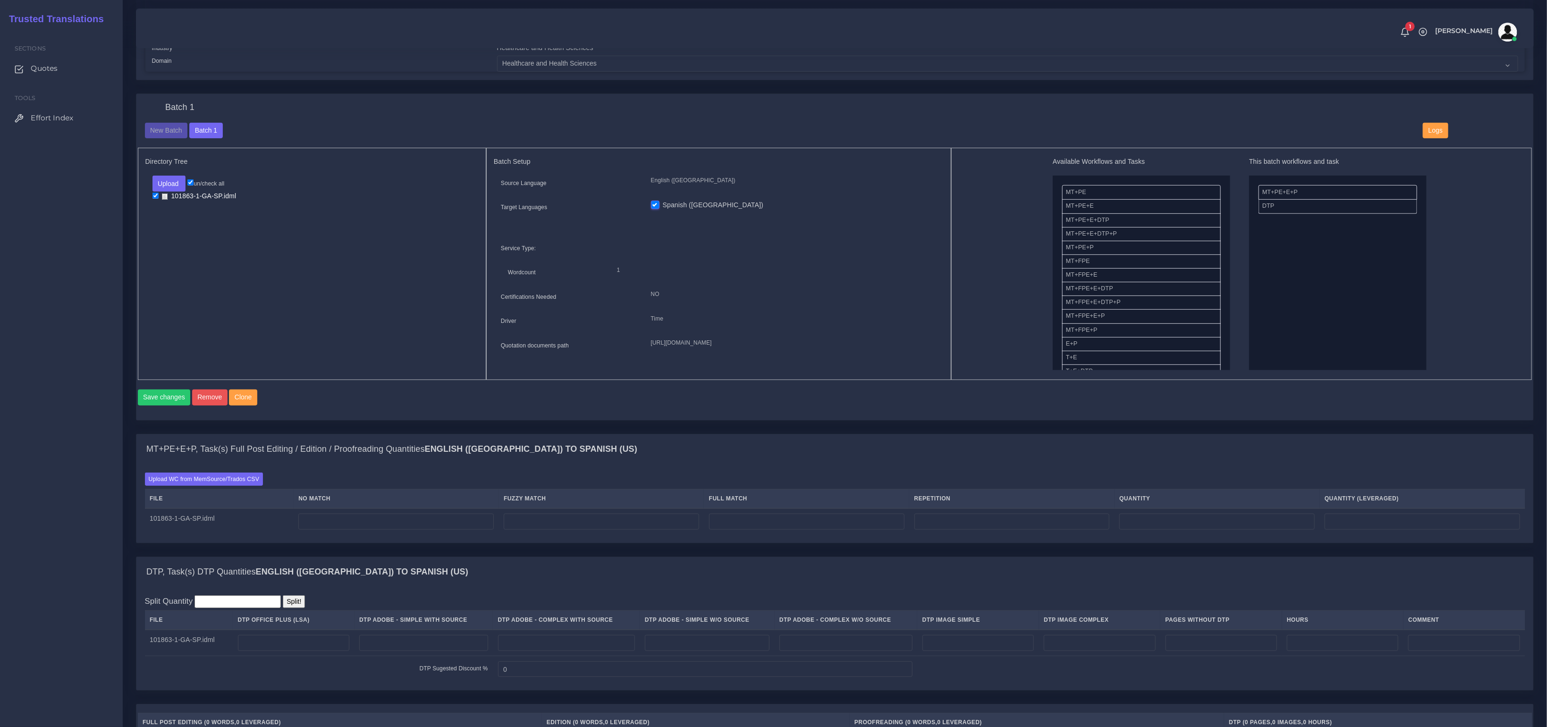
scroll to position [307, 0]
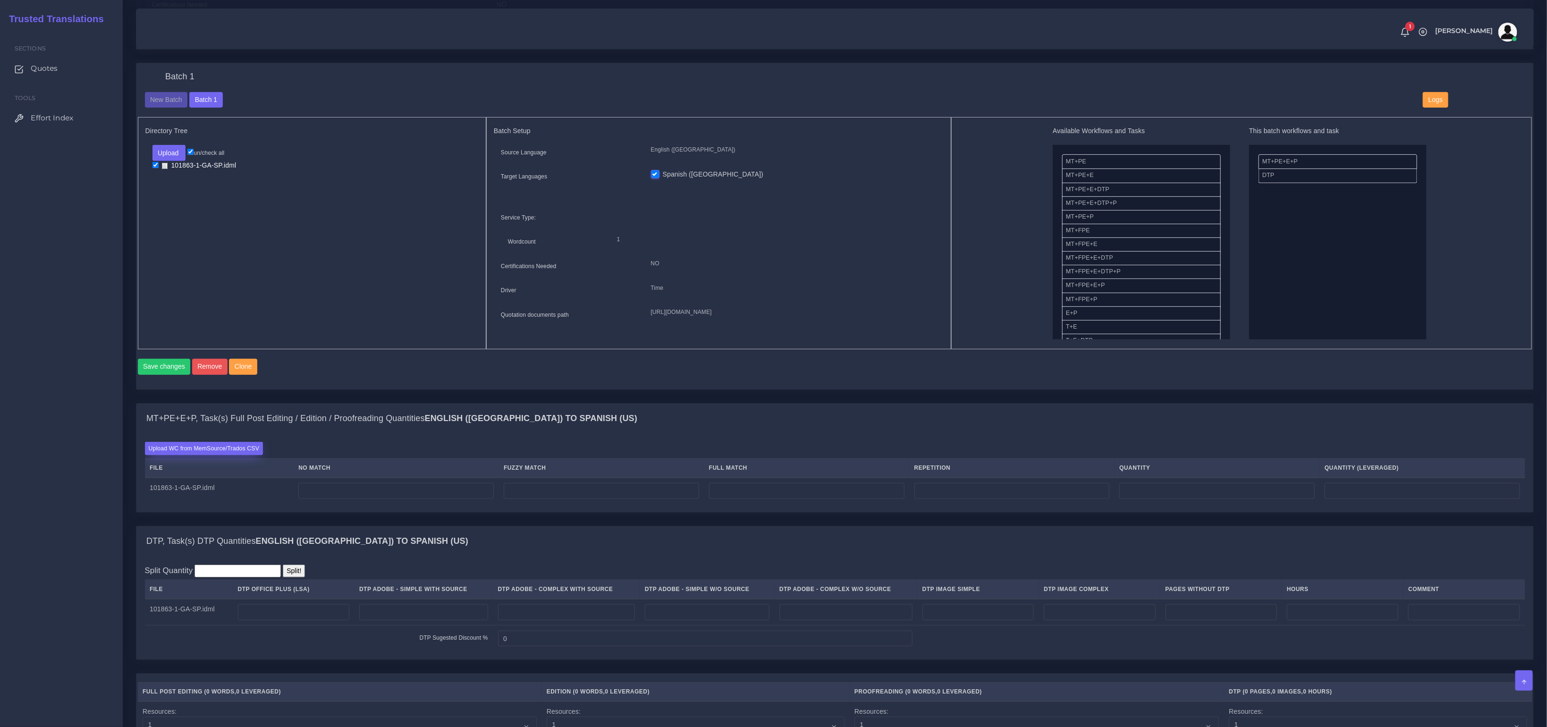
click at [242, 455] on label "Upload WC from MemSource/Trados CSV" at bounding box center [204, 448] width 118 height 13
click at [0, 0] on input "Upload WC from MemSource/Trados CSV" at bounding box center [0, 0] width 0 height 0
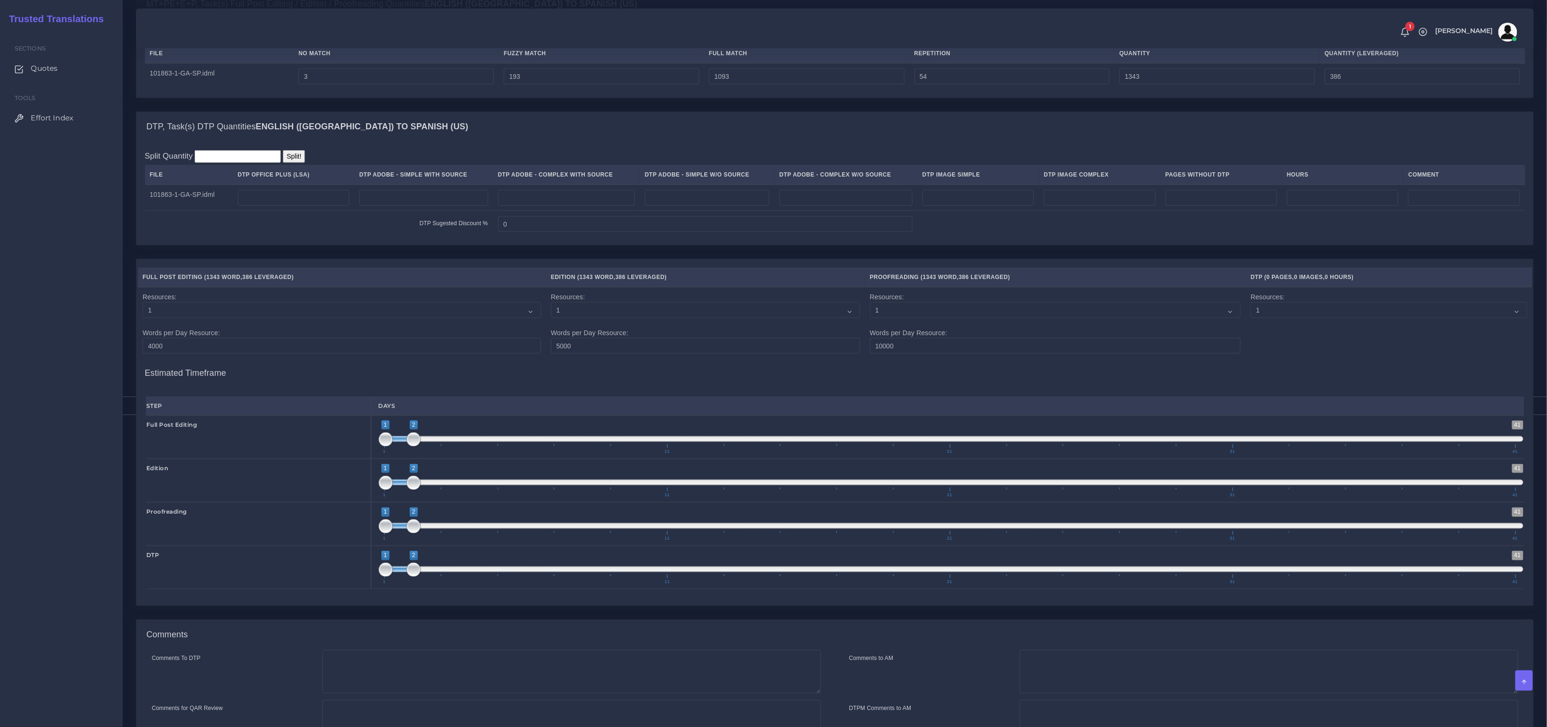
scroll to position [767, 0]
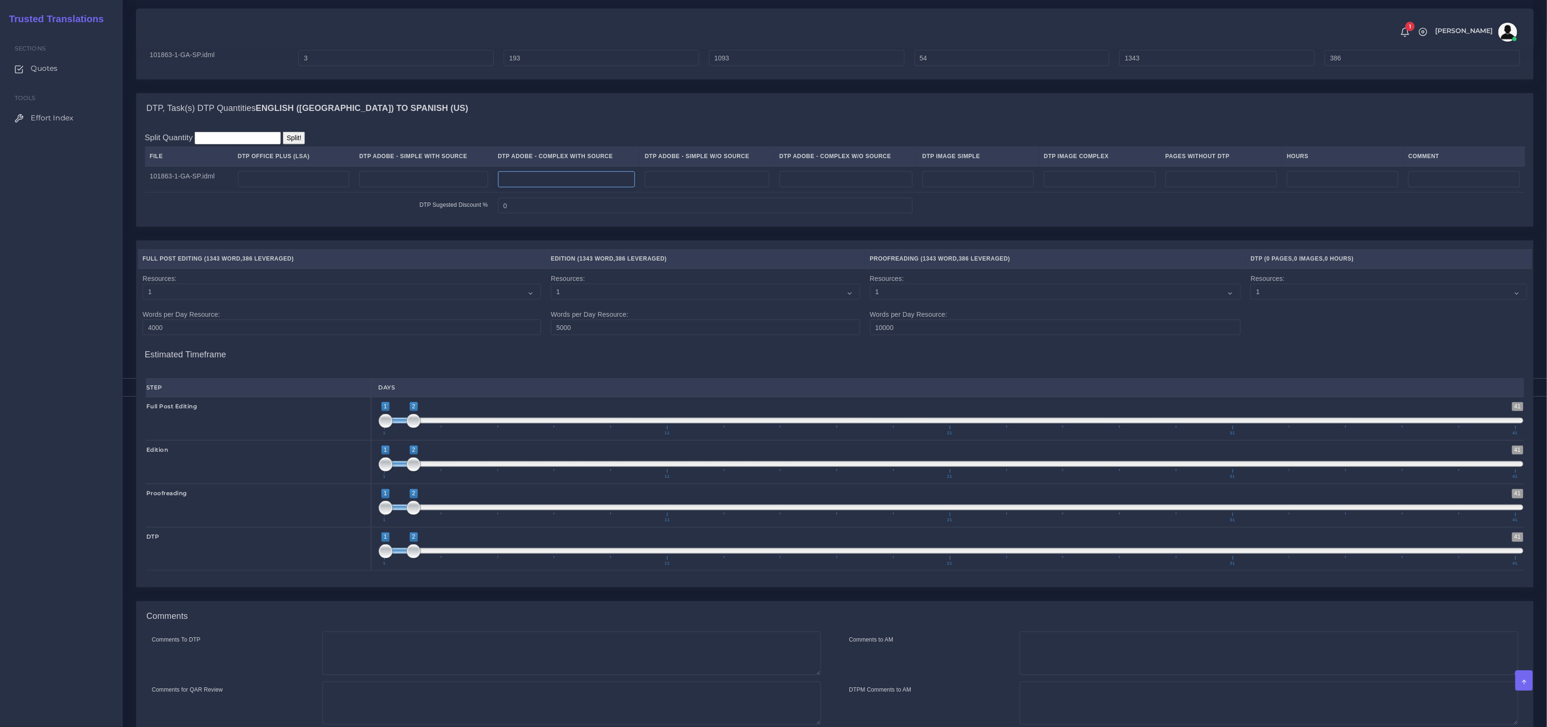
click at [522, 186] on input "number" at bounding box center [566, 179] width 137 height 16
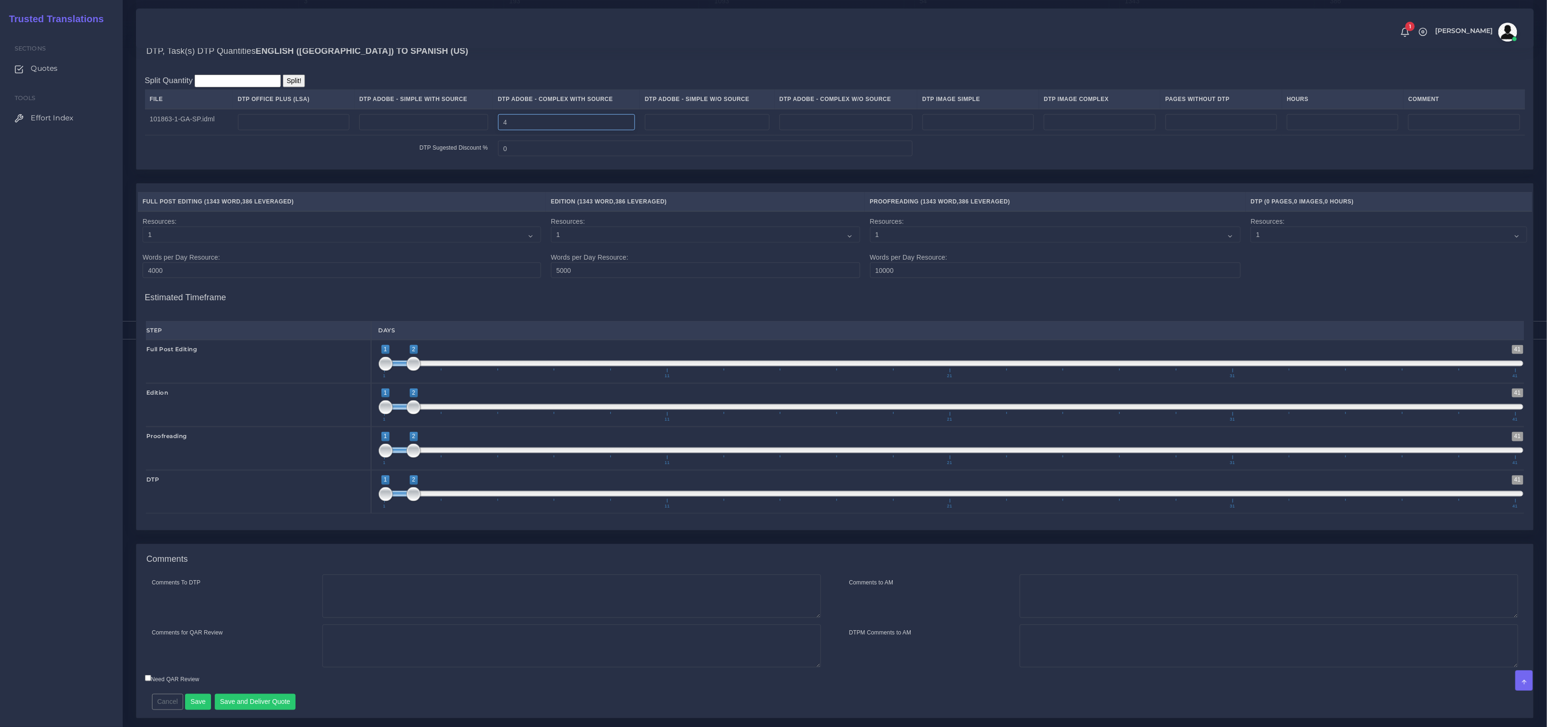
scroll to position [855, 0]
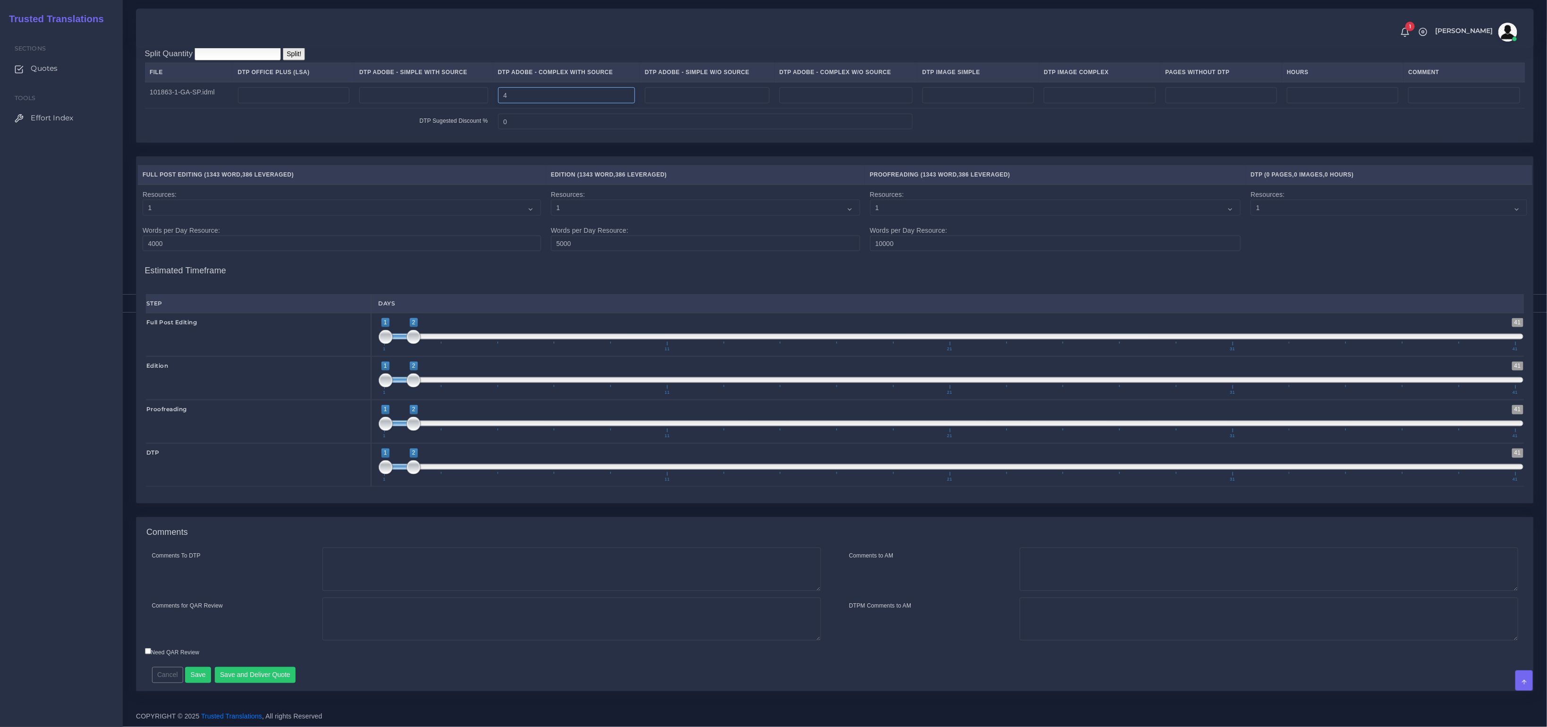
type input "4"
click at [368, 557] on textarea "Comments To DTP" at bounding box center [571, 569] width 498 height 43
paste textarea "Same usual LSA - Colonial Life Instructions."
type textarea "Same usual LSA - Colonial Life Instructions."
drag, startPoint x: 279, startPoint y: 676, endPoint x: 322, endPoint y: 628, distance: 64.5
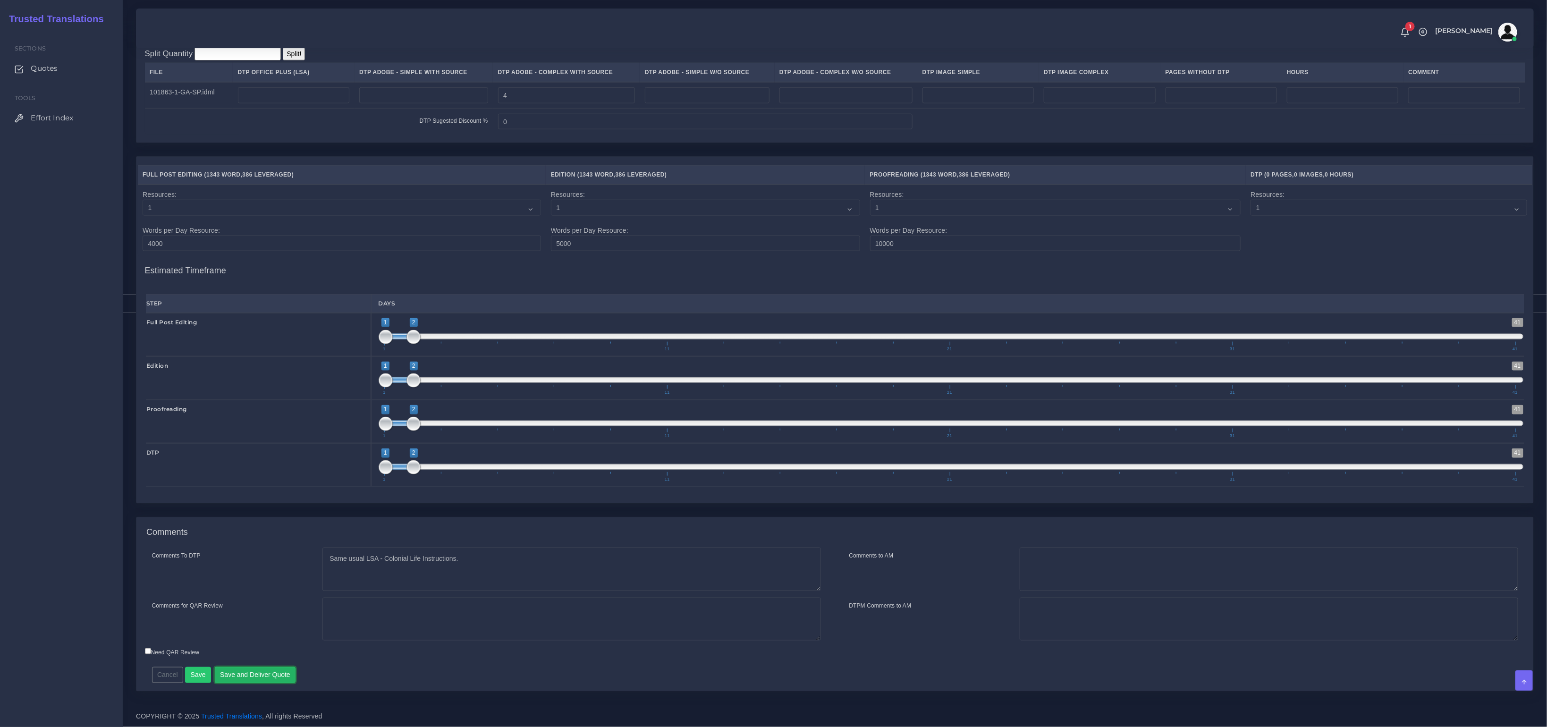
click at [279, 675] on button "Save and Deliver Quote" at bounding box center [255, 675] width 81 height 16
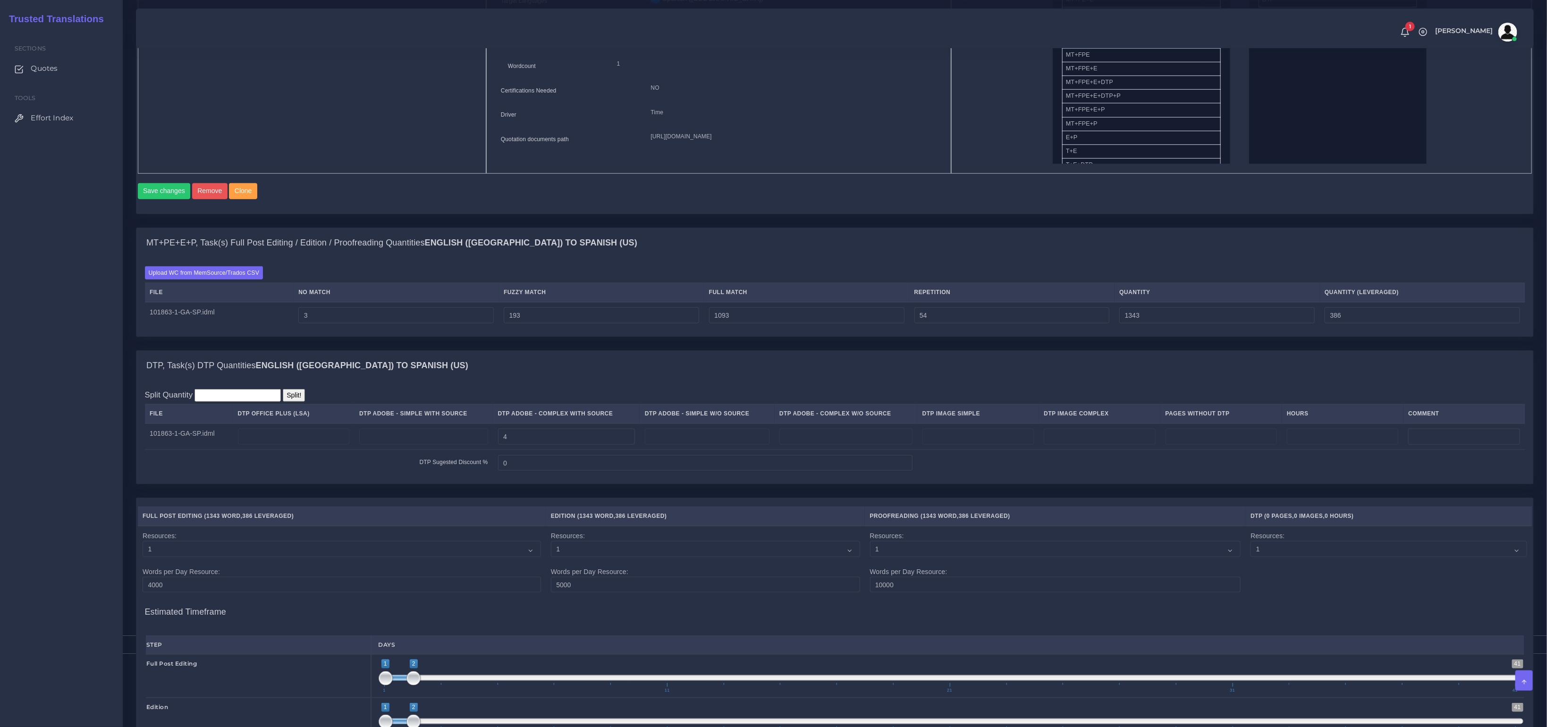
scroll to position [482, 0]
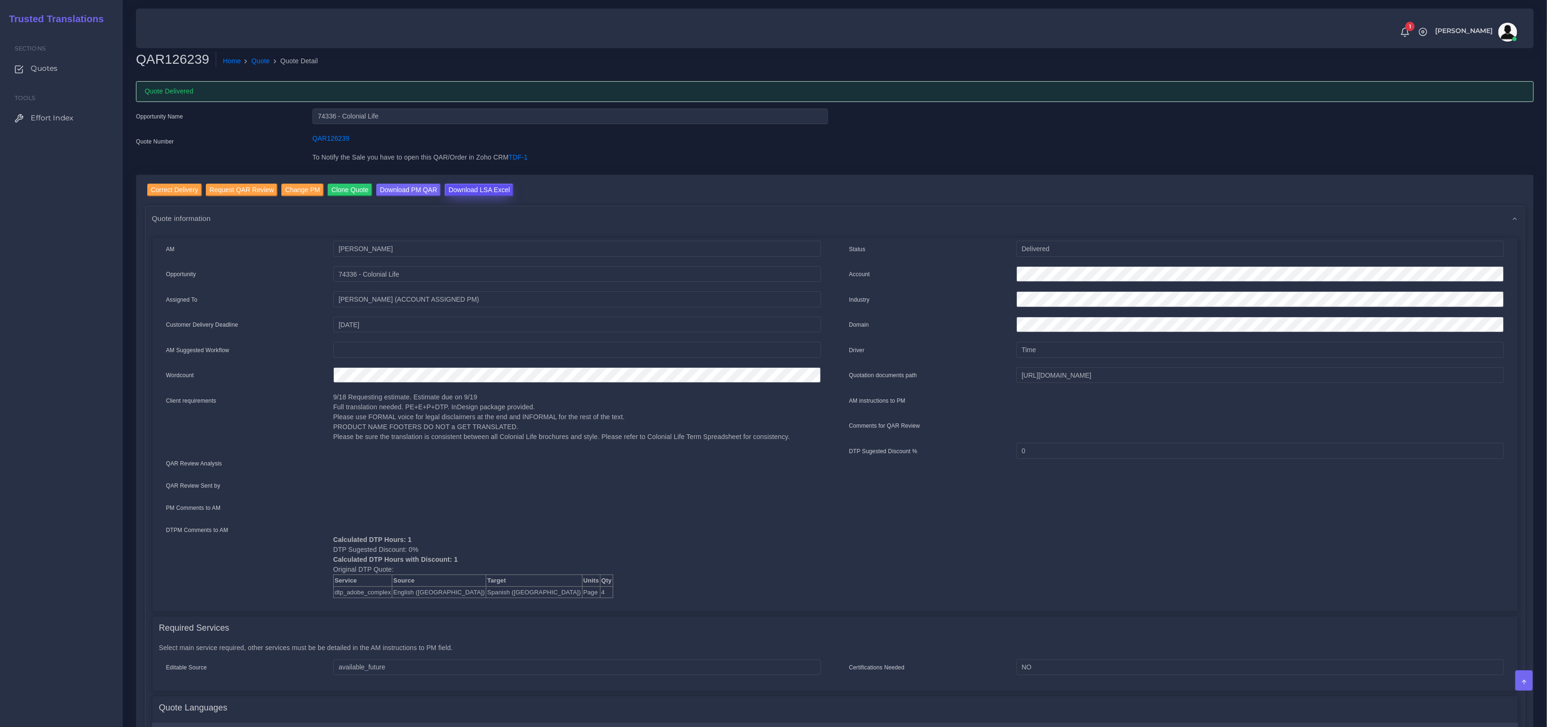
click at [474, 186] on input "Download LSA Excel" at bounding box center [479, 190] width 69 height 13
click at [263, 63] on link "Quote" at bounding box center [261, 61] width 18 height 10
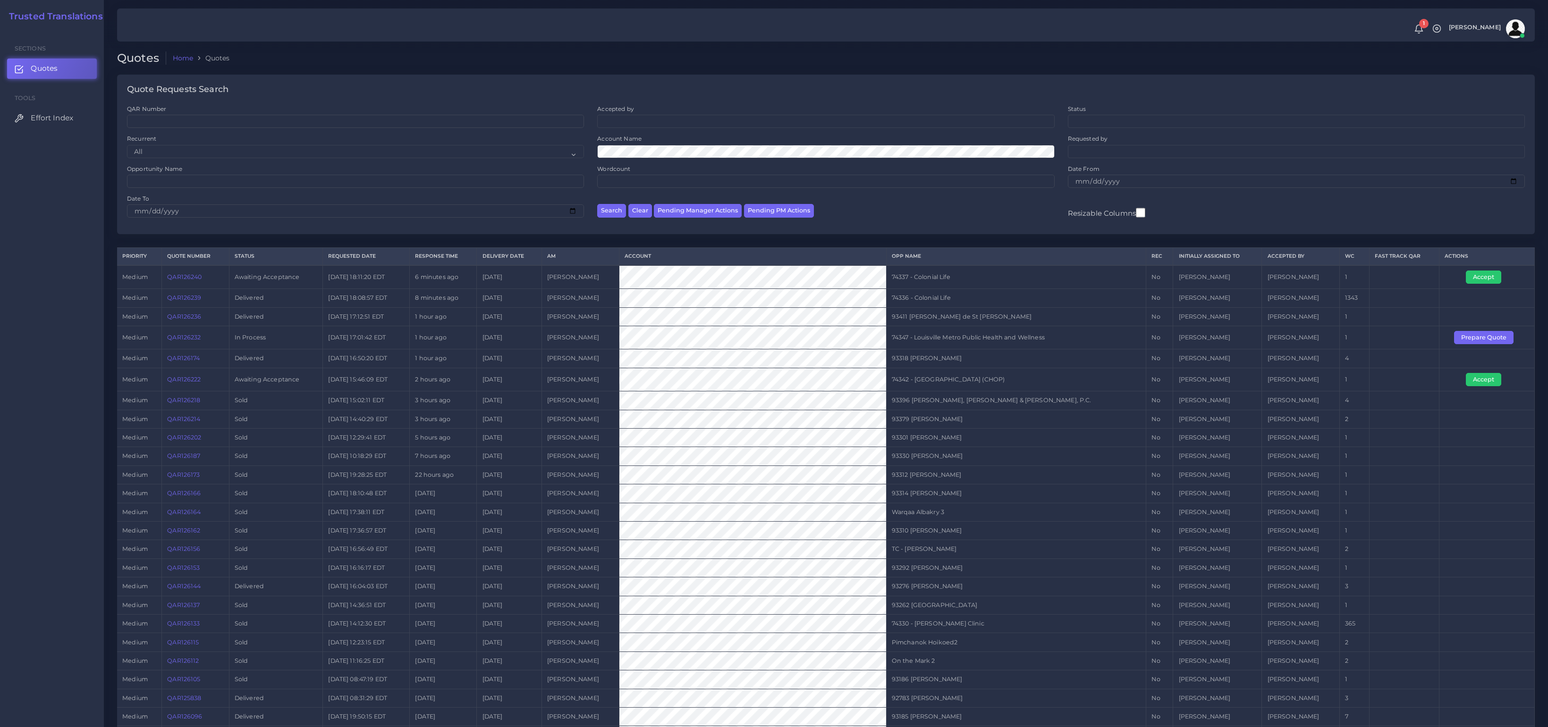
click at [182, 279] on link "QAR126240" at bounding box center [184, 276] width 34 height 7
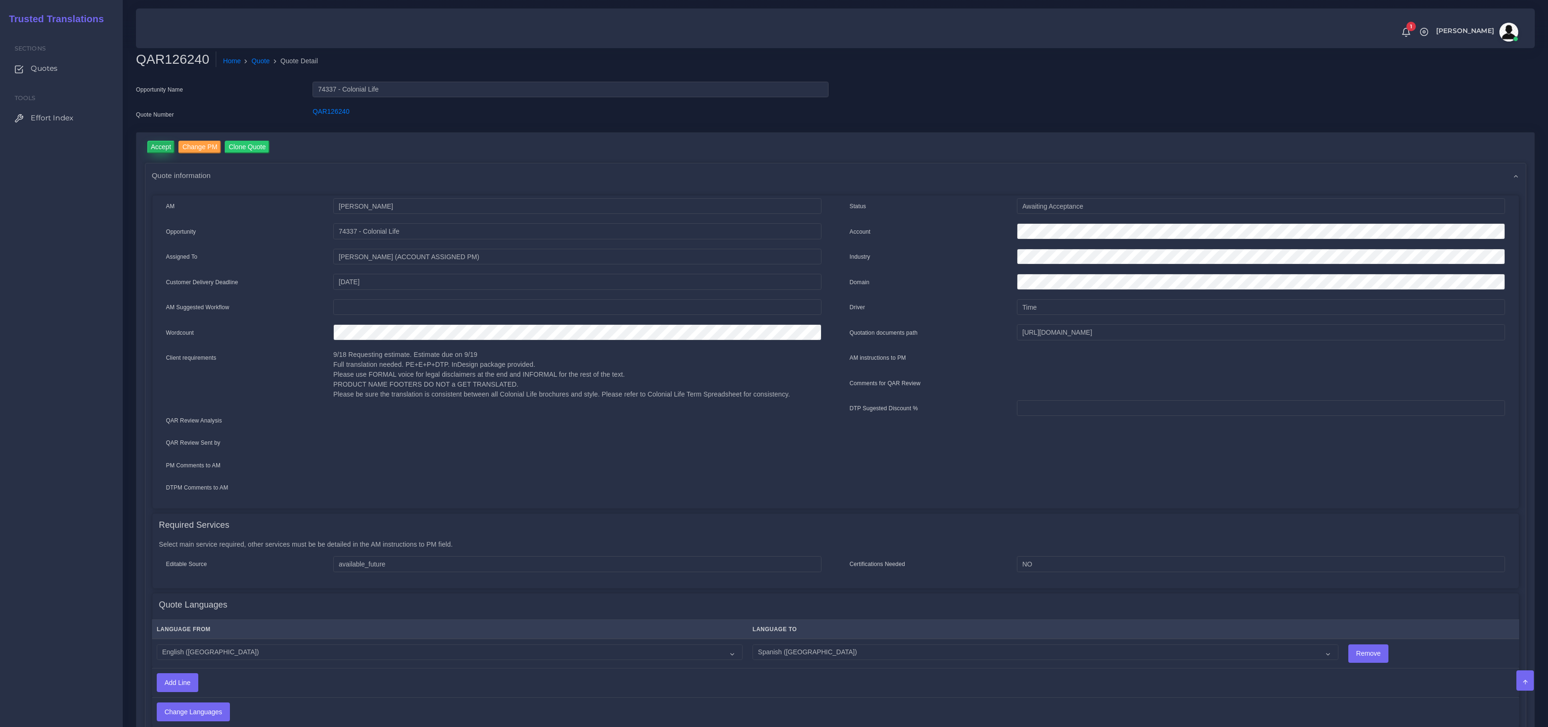
click at [151, 144] on input "Accept" at bounding box center [161, 147] width 28 height 13
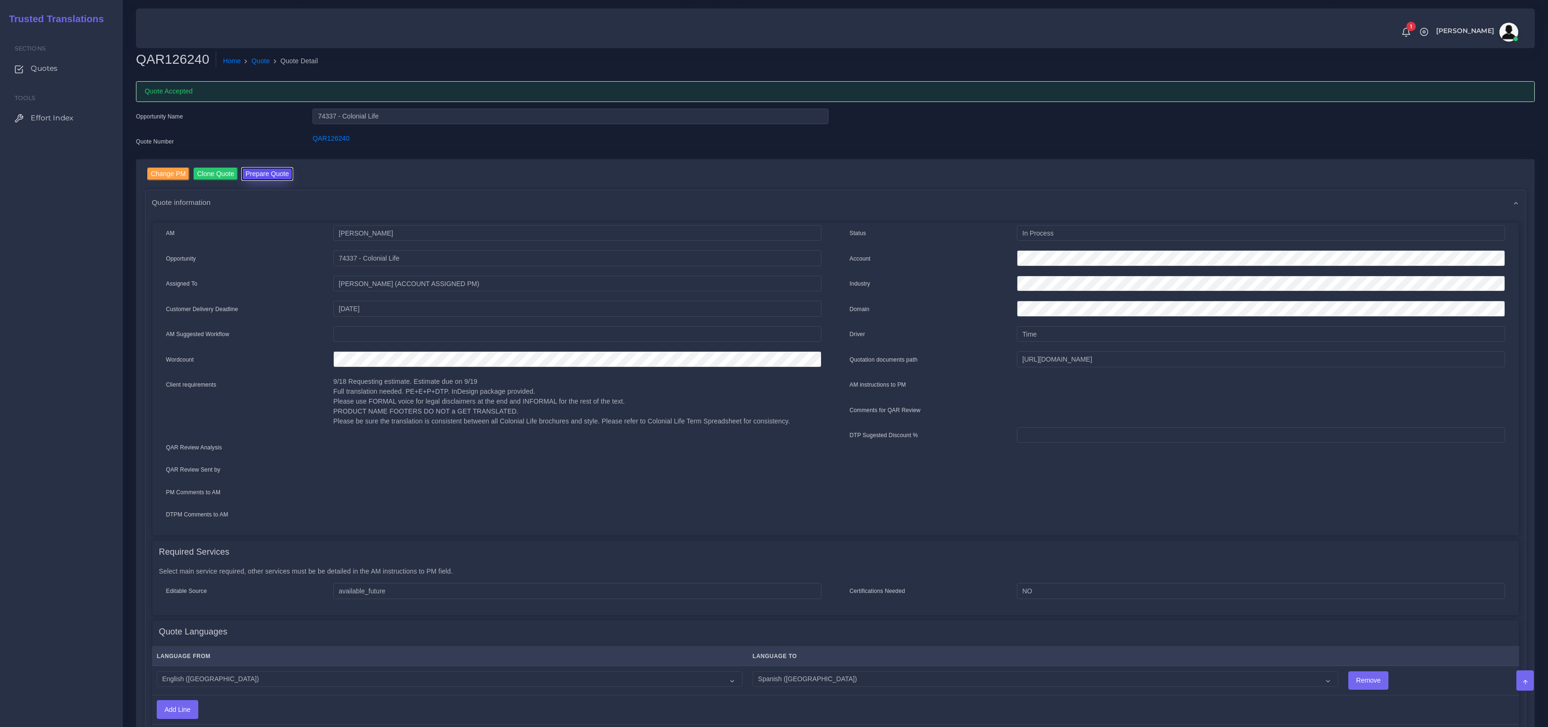
click at [286, 176] on button "Prepare Quote" at bounding box center [267, 174] width 51 height 13
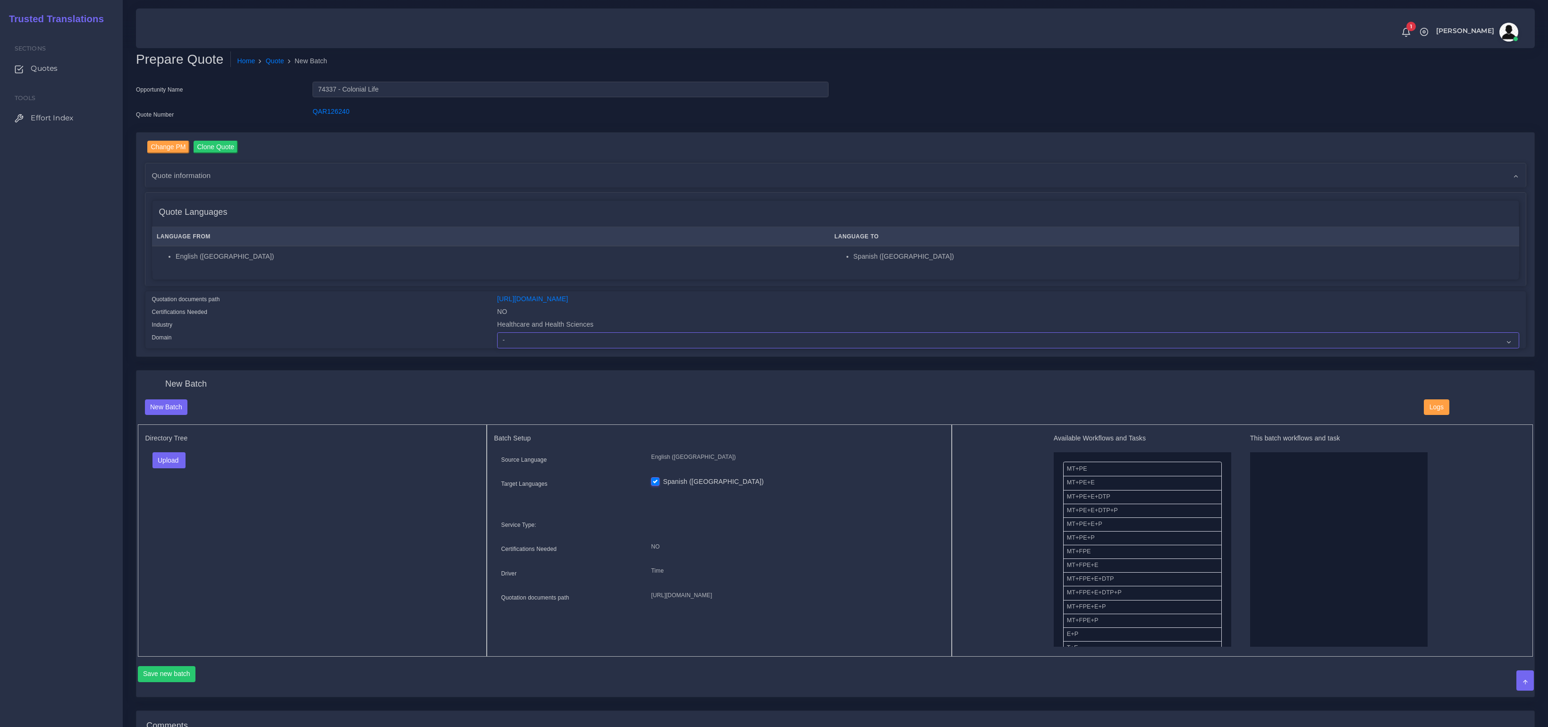
click at [622, 347] on select "- Advertising and Media Agriculture, Forestry and Fishing Architecture, Buildin…" at bounding box center [1008, 340] width 1022 height 16
select select "Healthcare and Health Sciences"
click at [497, 332] on select "- Advertising and Media Agriculture, Forestry and Fishing Architecture, Buildin…" at bounding box center [1008, 340] width 1022 height 16
click at [321, 259] on li "English ([GEOGRAPHIC_DATA])" at bounding box center [500, 257] width 649 height 10
click at [169, 457] on button "Upload" at bounding box center [169, 460] width 34 height 16
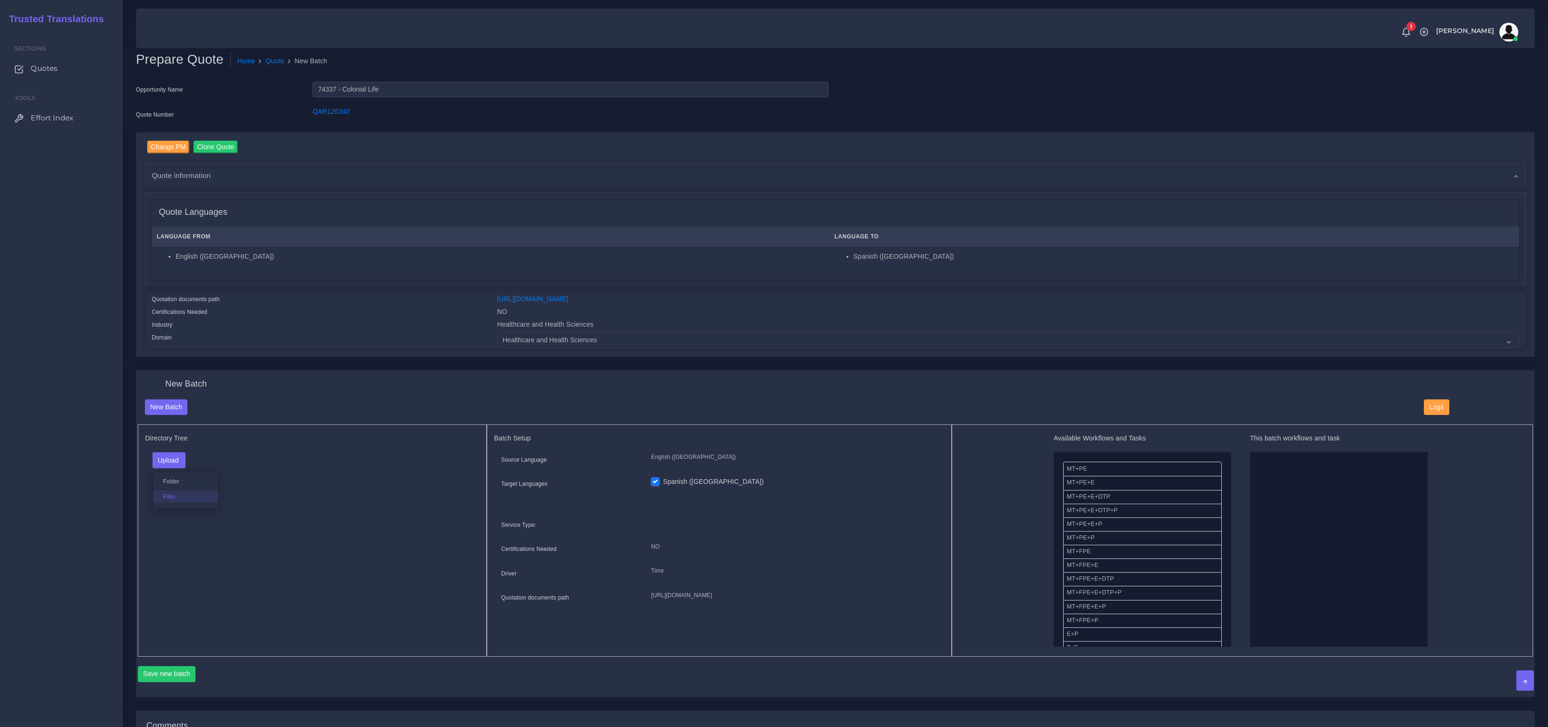
click at [171, 498] on label "Files" at bounding box center [185, 497] width 65 height 12
click at [180, 460] on button "Upload" at bounding box center [169, 460] width 34 height 16
click at [176, 499] on label "Files" at bounding box center [185, 497] width 65 height 12
drag, startPoint x: 1089, startPoint y: 522, endPoint x: 1234, endPoint y: 548, distance: 147.8
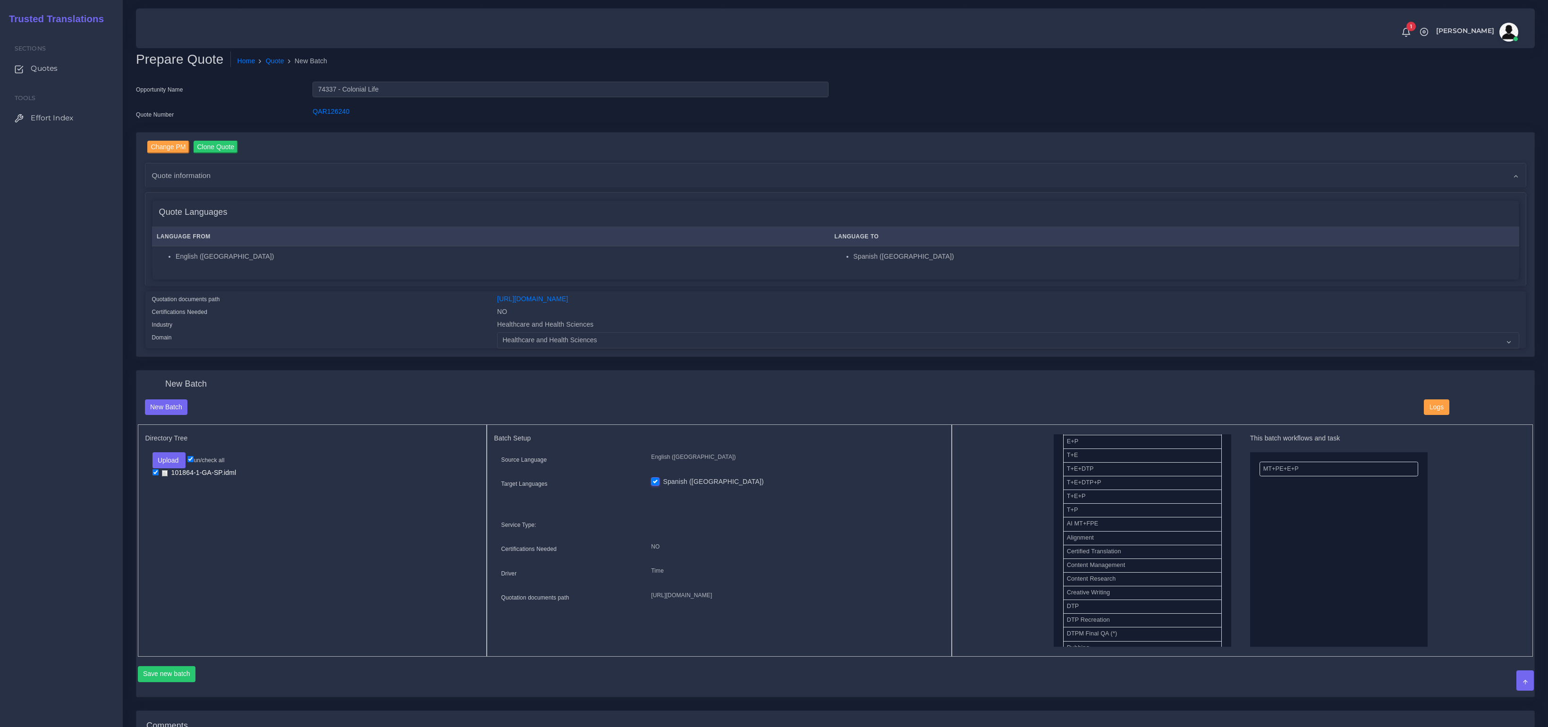
drag, startPoint x: 1076, startPoint y: 636, endPoint x: 1245, endPoint y: 591, distance: 174.9
click at [176, 675] on button "Save new batch" at bounding box center [167, 674] width 58 height 16
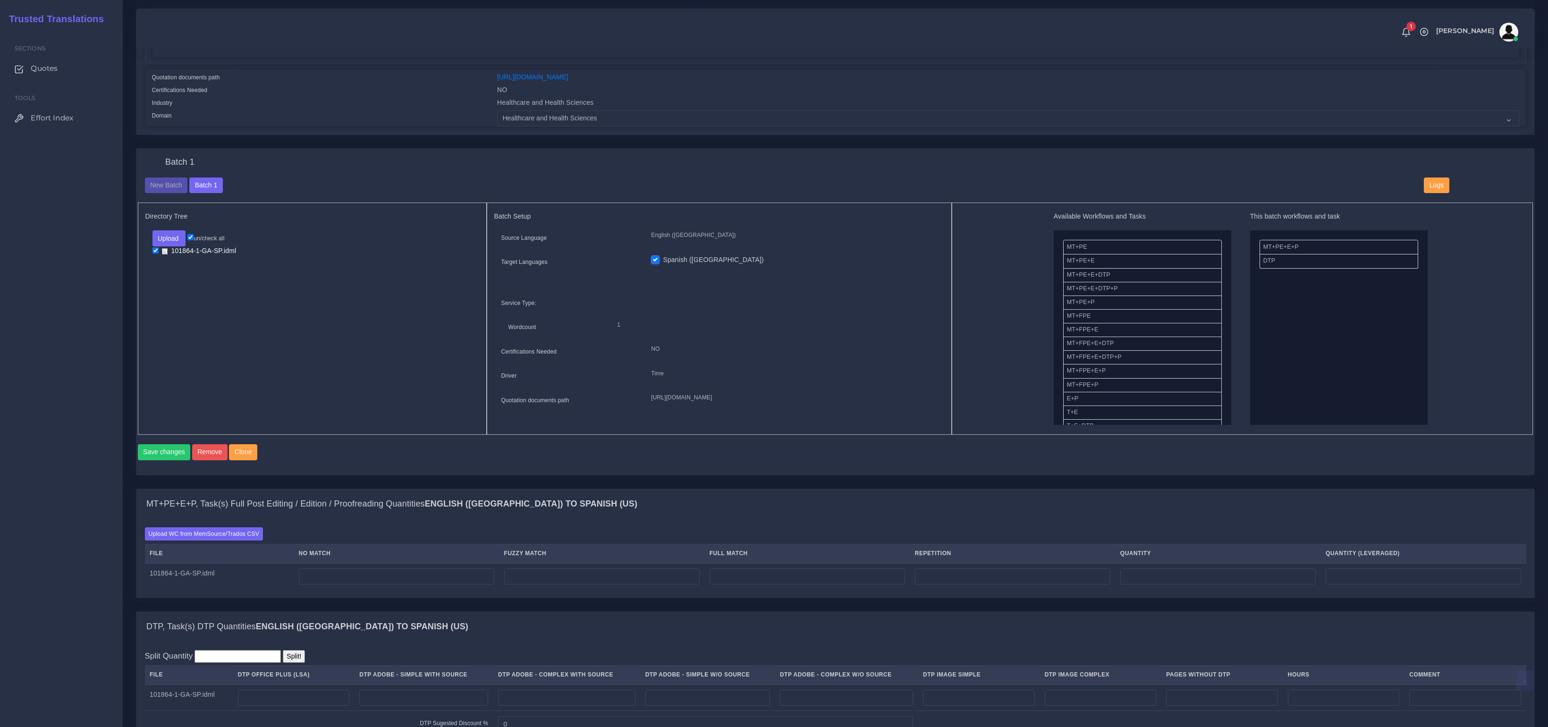
scroll to position [423, 0]
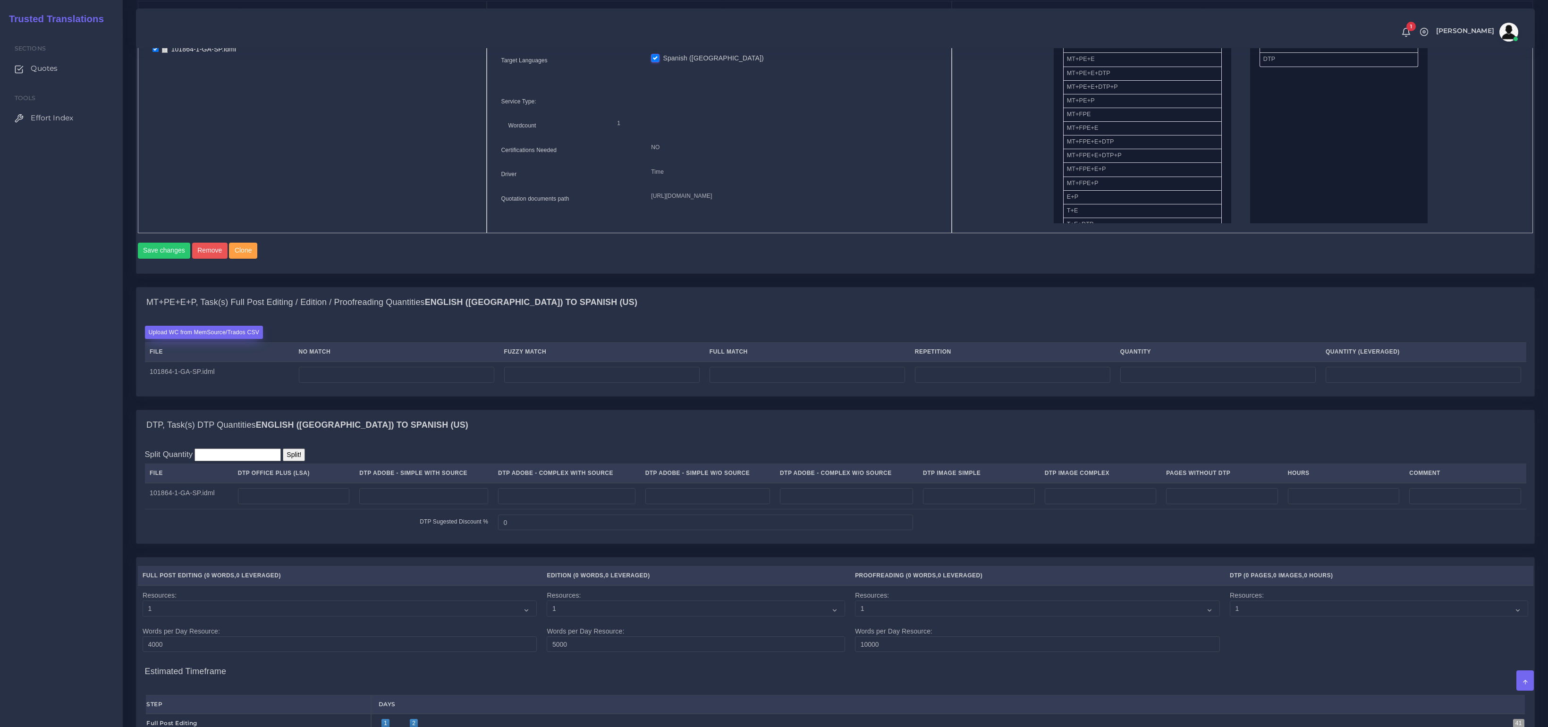
click at [244, 337] on label "Upload WC from MemSource/Trados CSV" at bounding box center [204, 332] width 118 height 13
click at [0, 0] on input "Upload WC from MemSource/Trados CSV" at bounding box center [0, 0] width 0 height 0
click at [245, 338] on label "Upload WC from MemSource/Trados CSV" at bounding box center [204, 332] width 118 height 13
click at [0, 0] on input "Upload WC from MemSource/Trados CSV" at bounding box center [0, 0] width 0 height 0
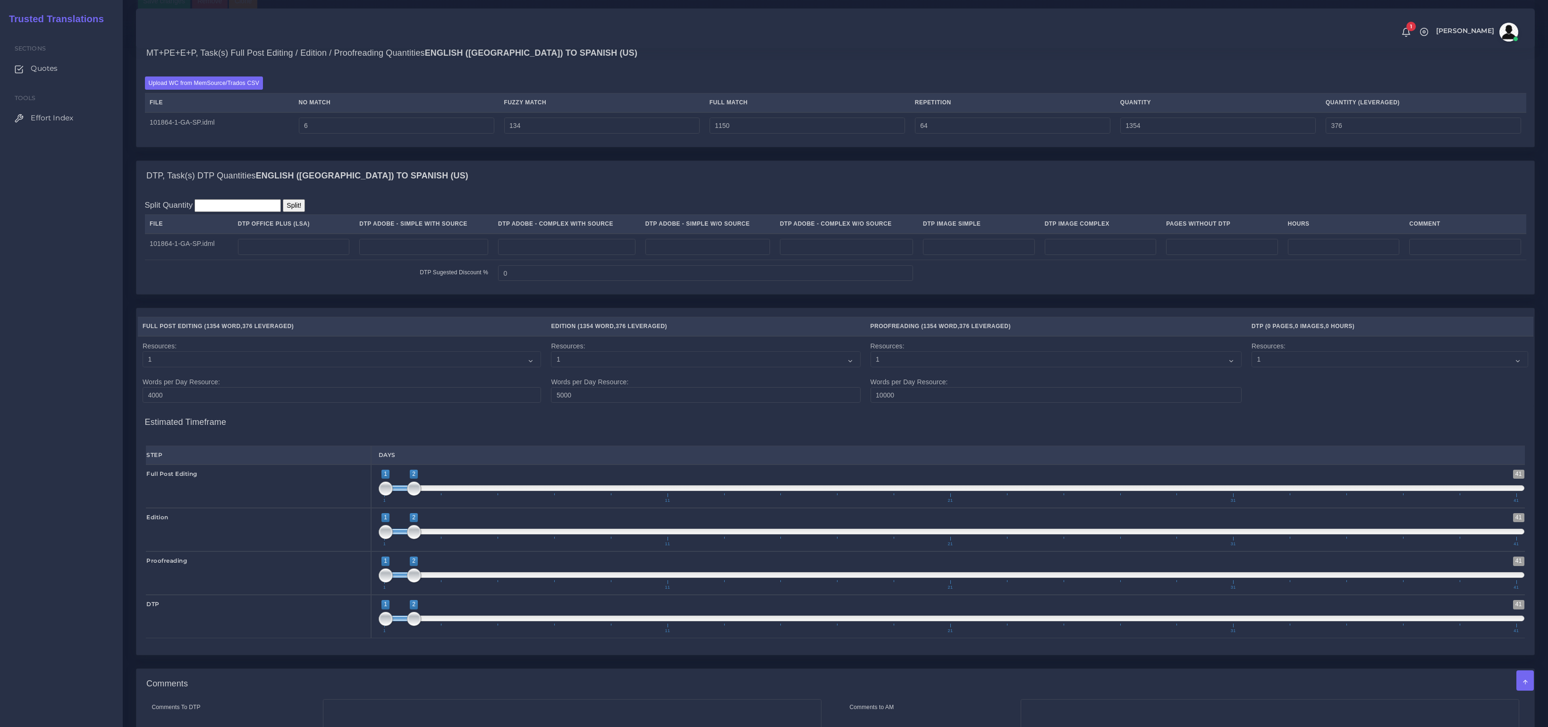
scroll to position [732, 0]
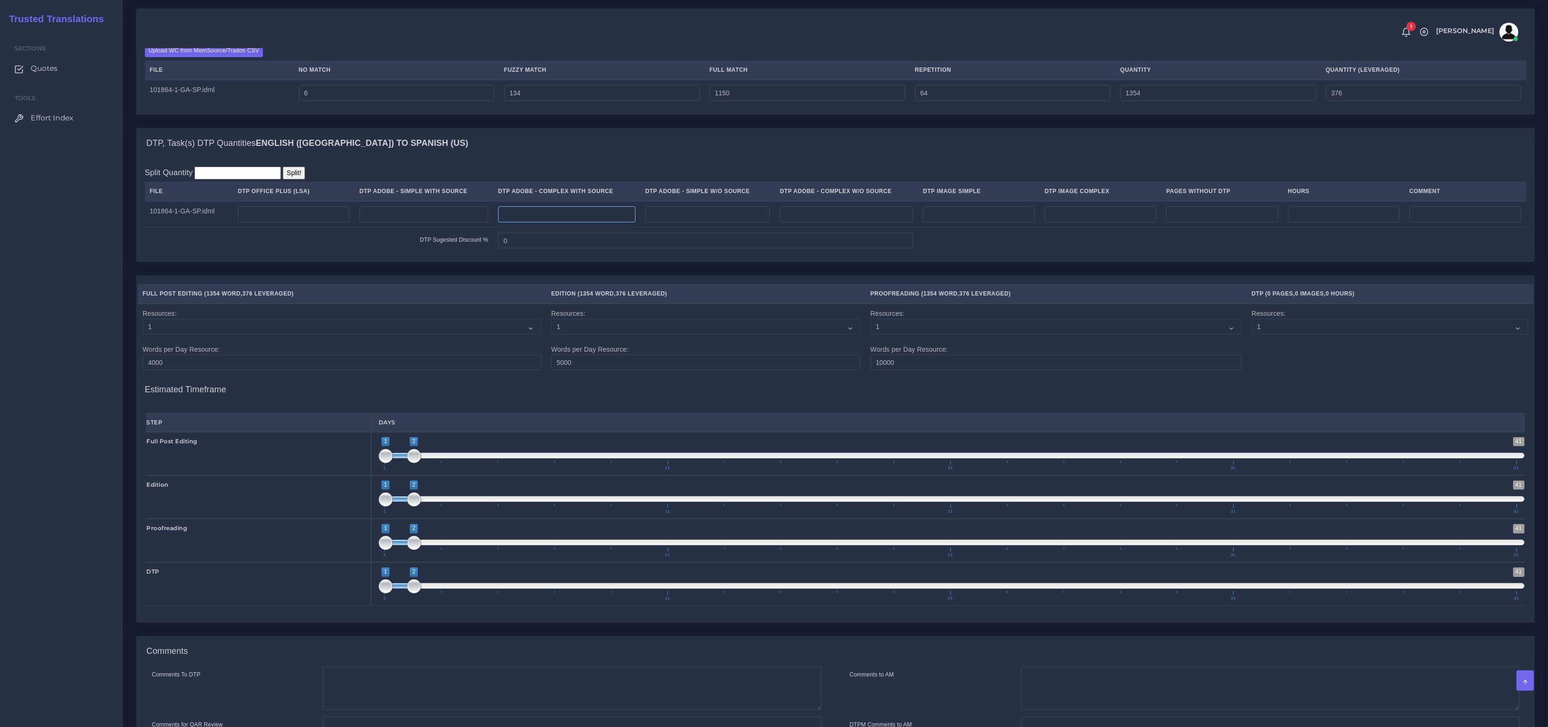
click at [581, 222] on input "number" at bounding box center [566, 214] width 137 height 16
type input "4"
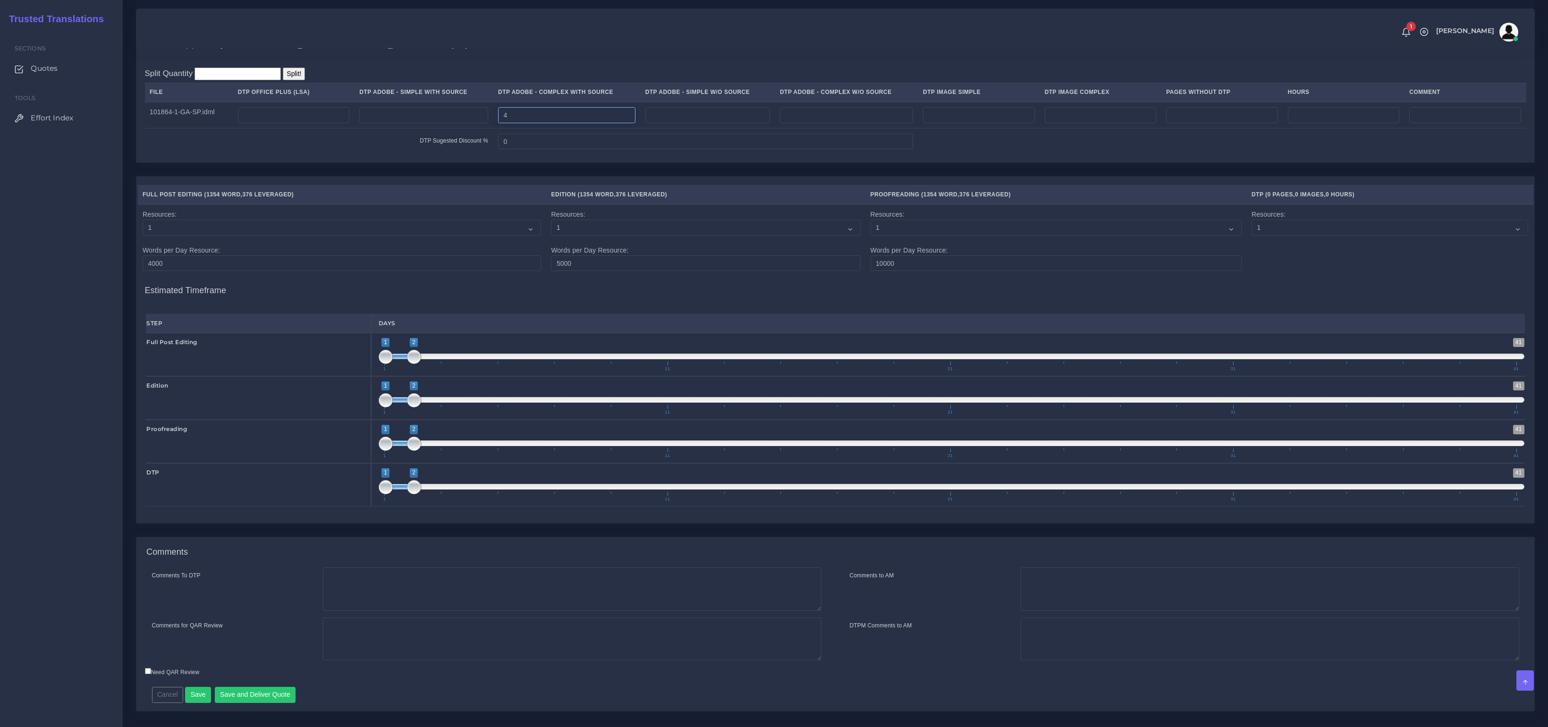
scroll to position [855, 0]
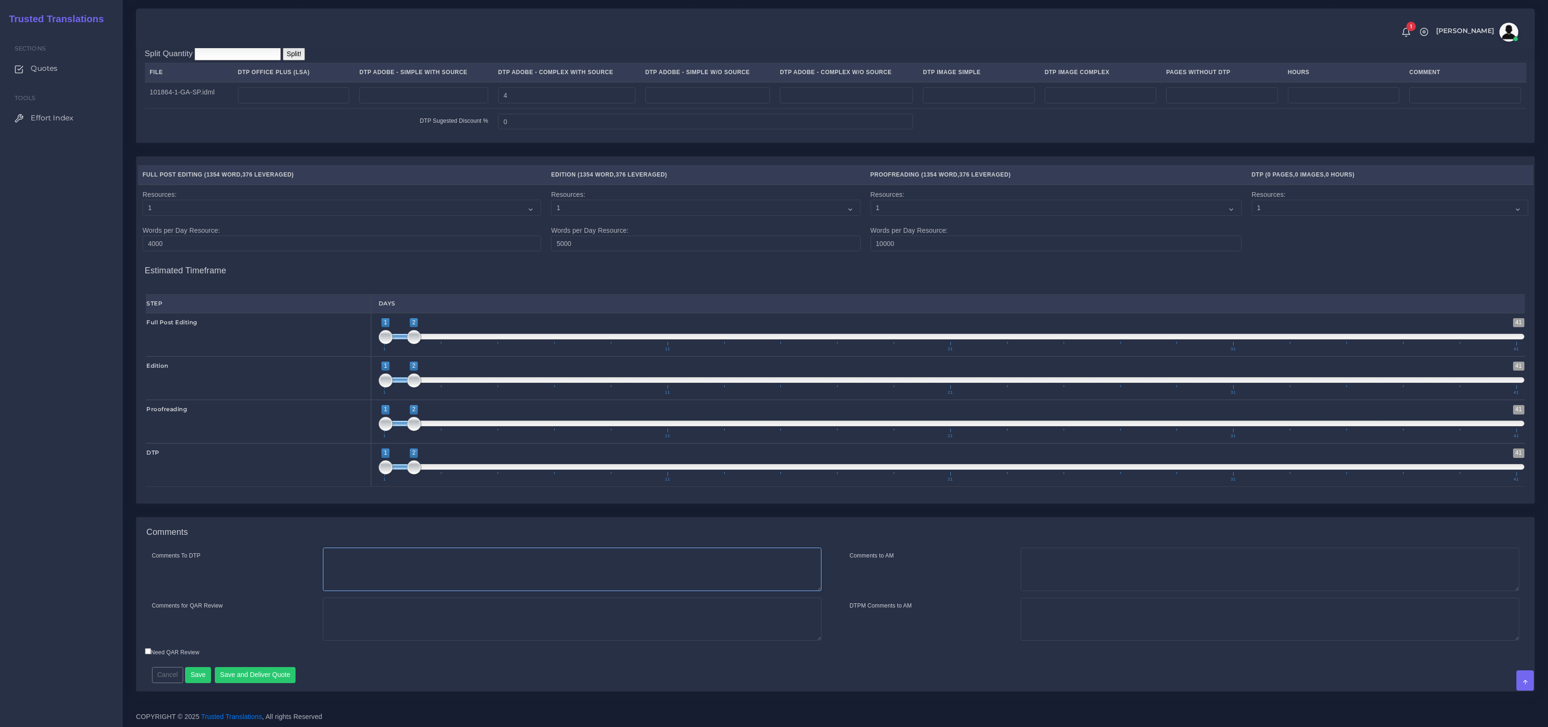
click at [370, 573] on textarea "Comments To DTP" at bounding box center [572, 569] width 499 height 43
paste textarea "Same usual LSA - Colonial Life Instructions."
type textarea "Same usual LSA - Colonial Life Instructions."
click at [256, 680] on button "Save and Deliver Quote" at bounding box center [255, 675] width 81 height 16
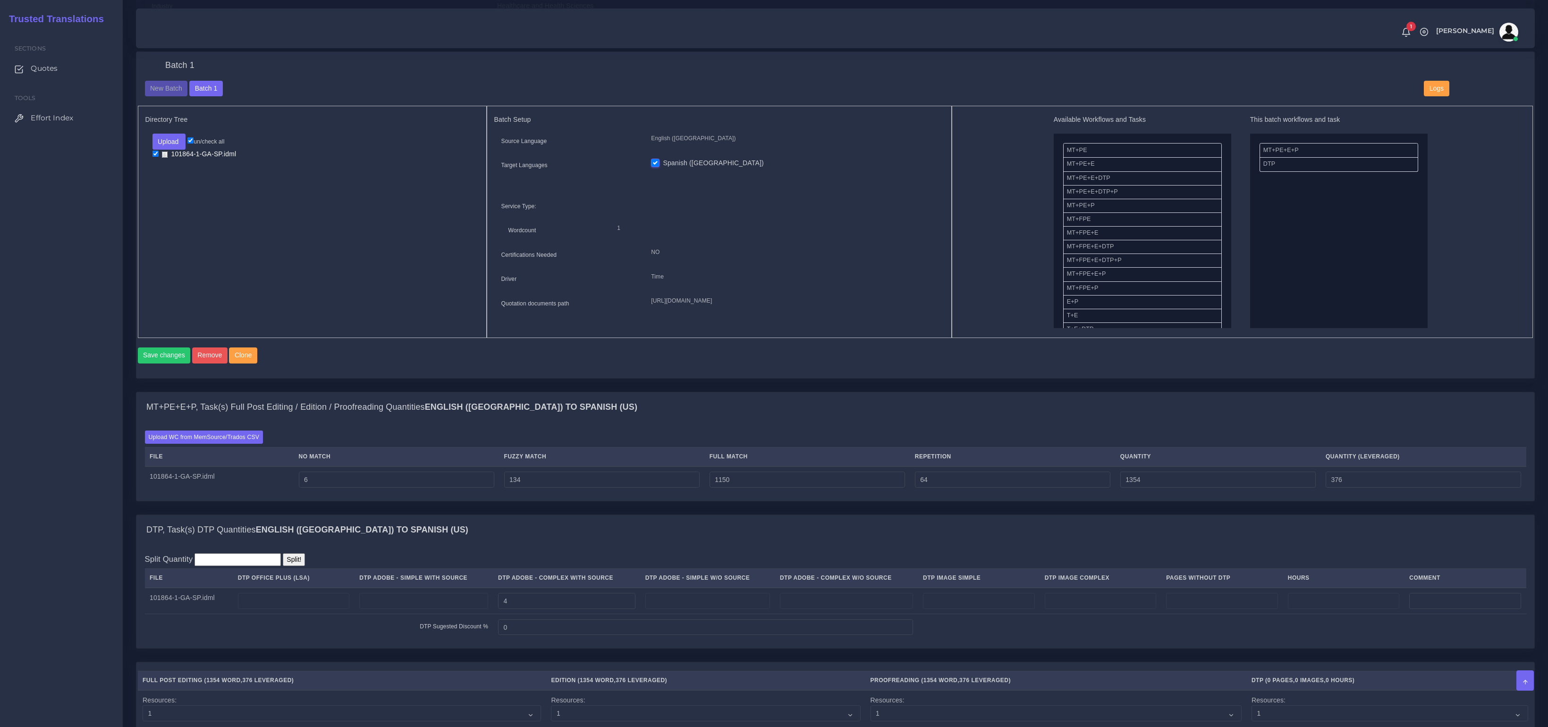
scroll to position [0, 0]
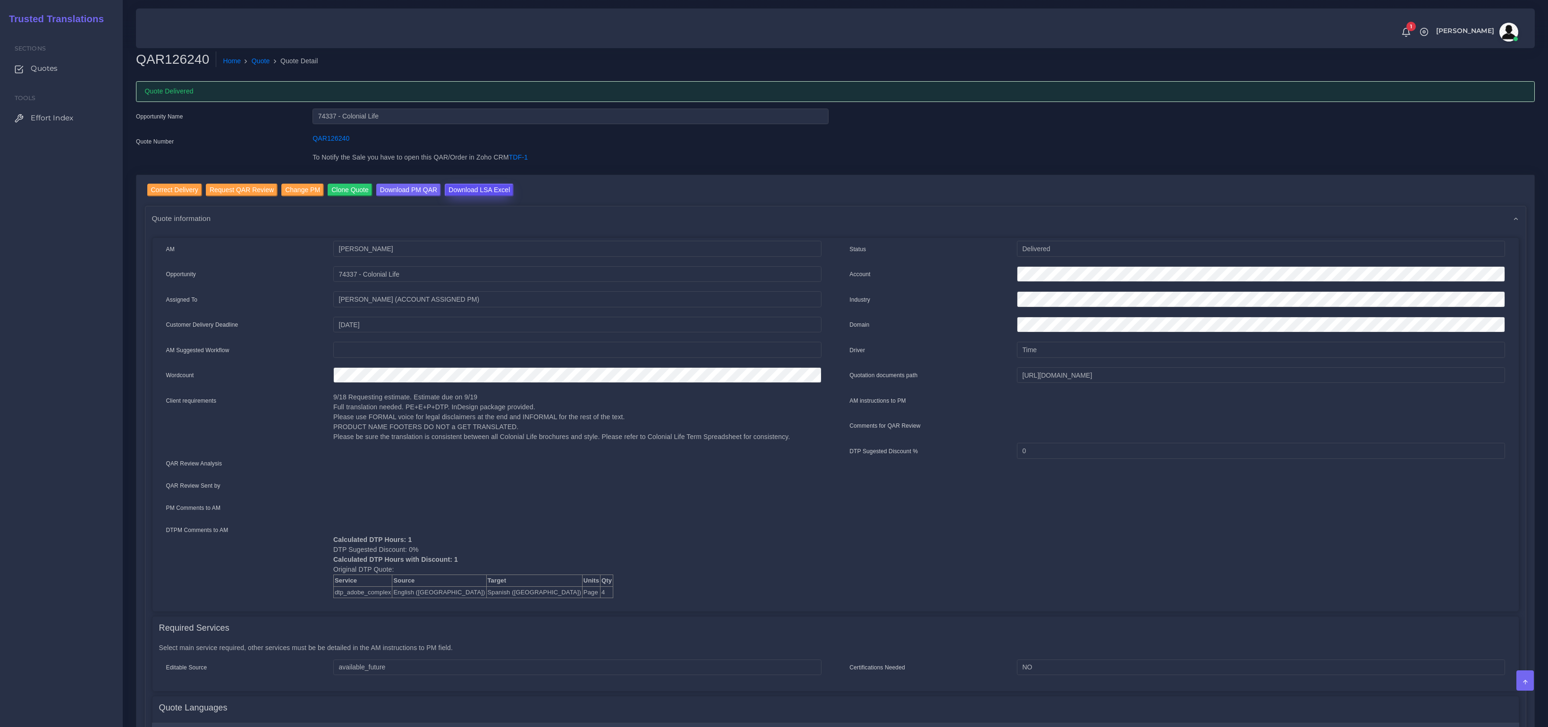
click at [457, 193] on input "Download LSA Excel" at bounding box center [479, 190] width 69 height 13
click at [262, 60] on link "Quote" at bounding box center [261, 61] width 18 height 10
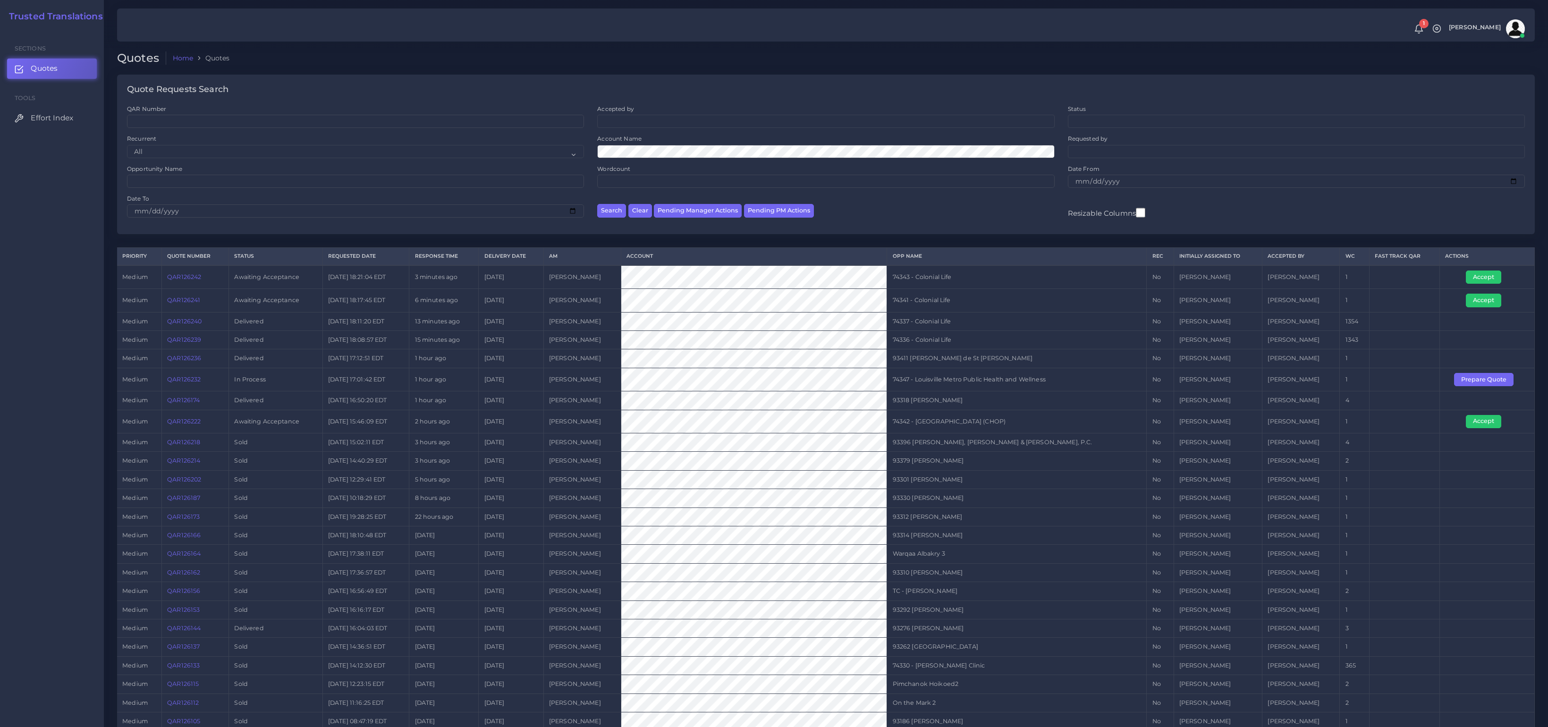
click at [199, 421] on link "QAR126222" at bounding box center [184, 421] width 34 height 7
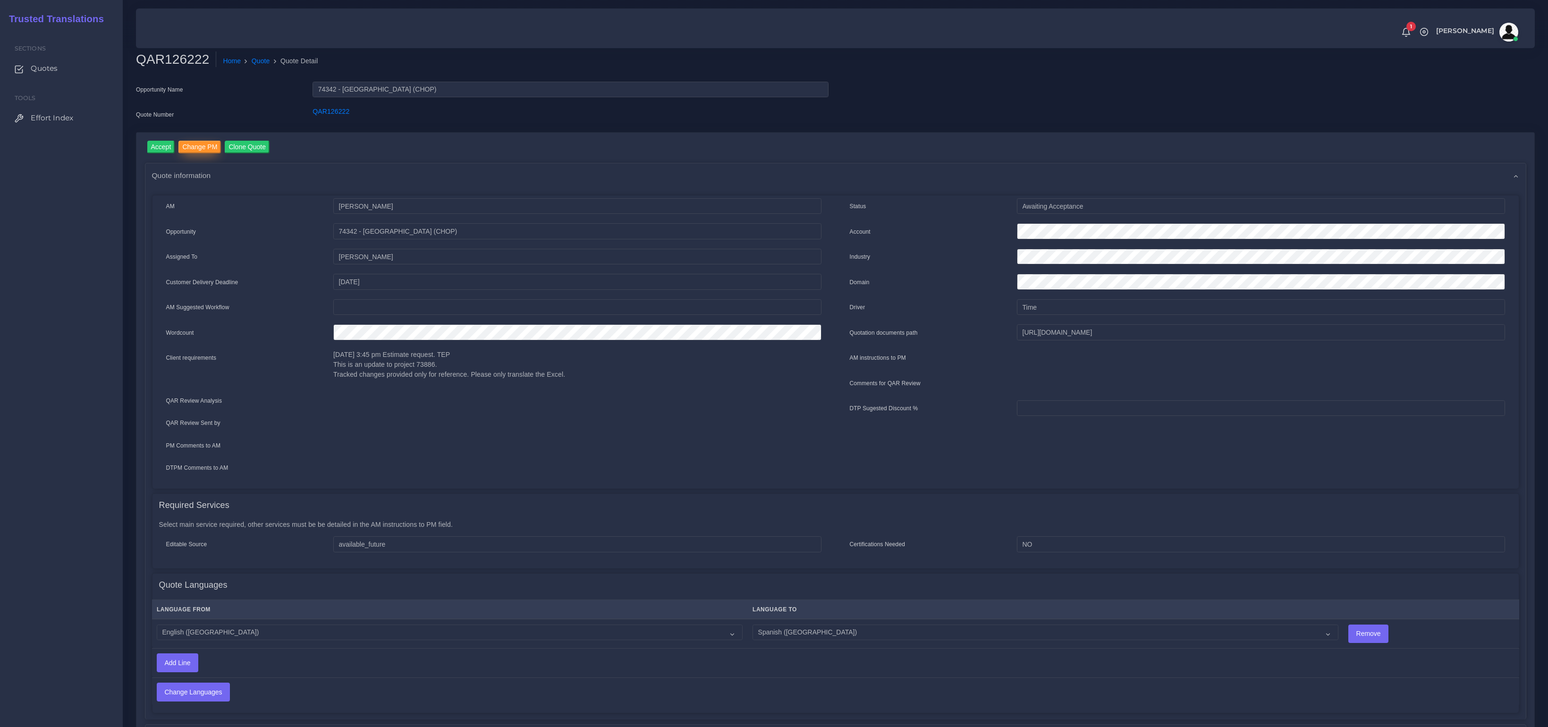
click at [203, 147] on input "Change PM" at bounding box center [199, 147] width 42 height 13
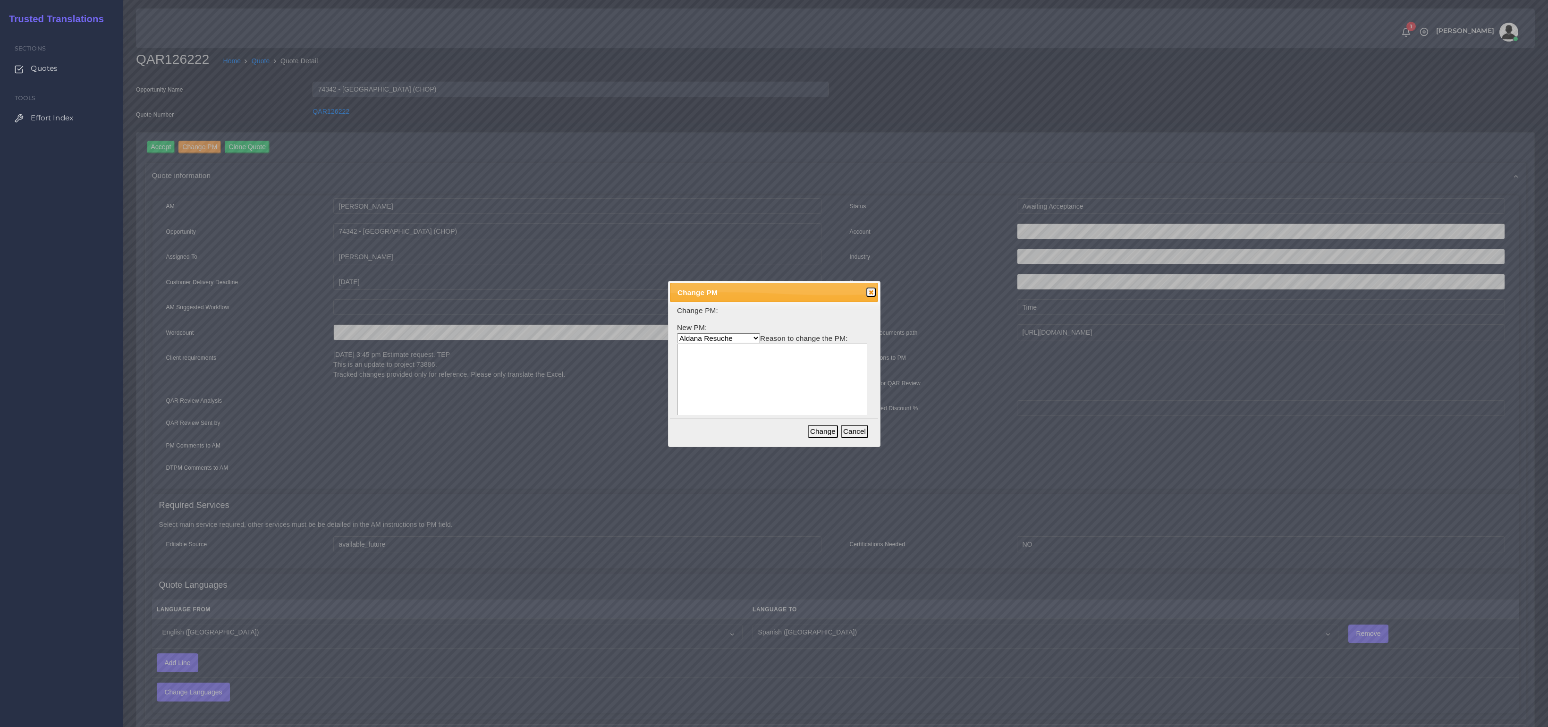
click at [705, 338] on select "[PERSON_NAME] [PERSON_NAME] PM [PERSON_NAME] [PERSON_NAME] [PERSON_NAME] [PERSO…" at bounding box center [718, 338] width 83 height 10
select select "b2a86391-d64c-65d9-63e1-614cf9933189"
click at [677, 333] on select "[PERSON_NAME] [PERSON_NAME] PM [PERSON_NAME] [PERSON_NAME] [PERSON_NAME] [PERSO…" at bounding box center [718, 338] width 83 height 10
click at [755, 376] on textarea at bounding box center [772, 389] width 190 height 90
type textarea "x"
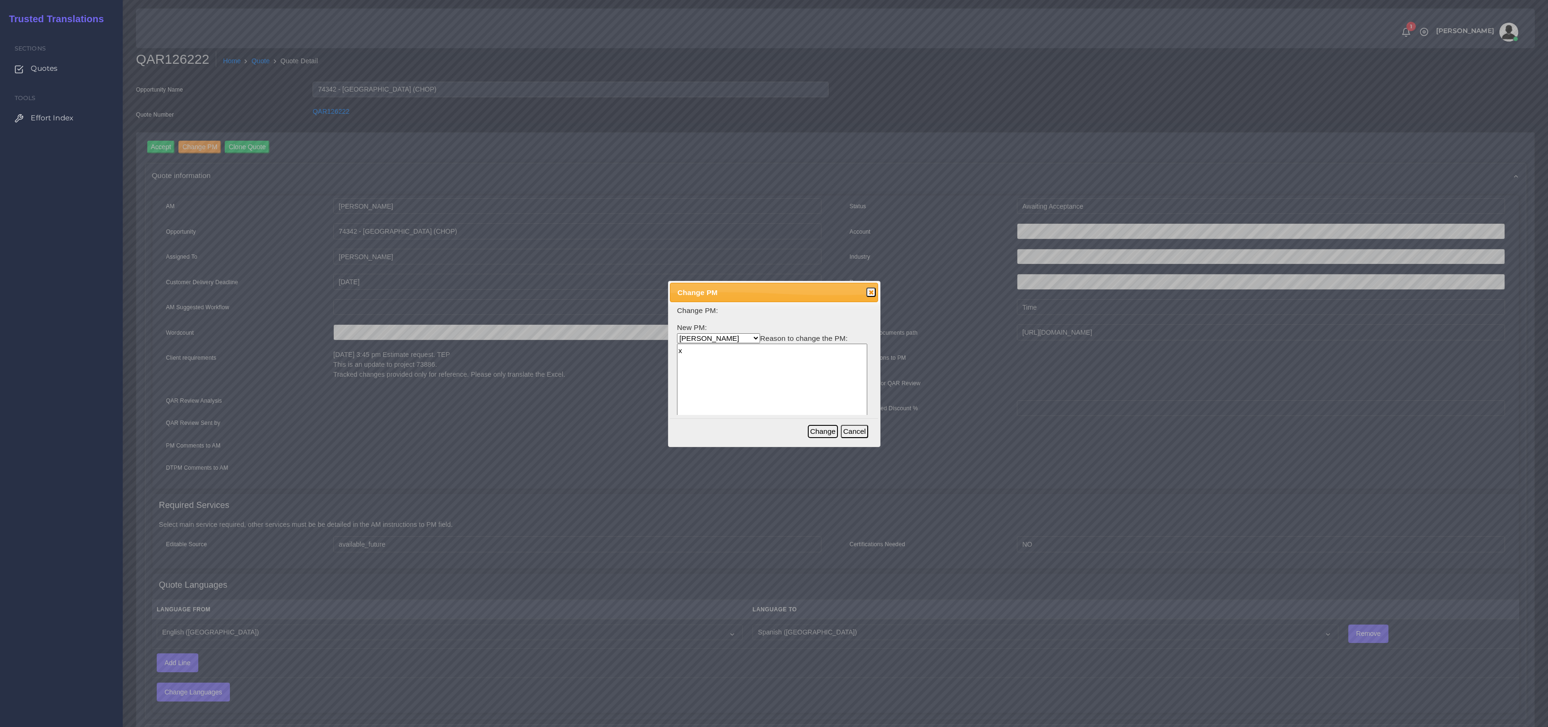
click at [824, 433] on button "Change" at bounding box center [823, 431] width 30 height 13
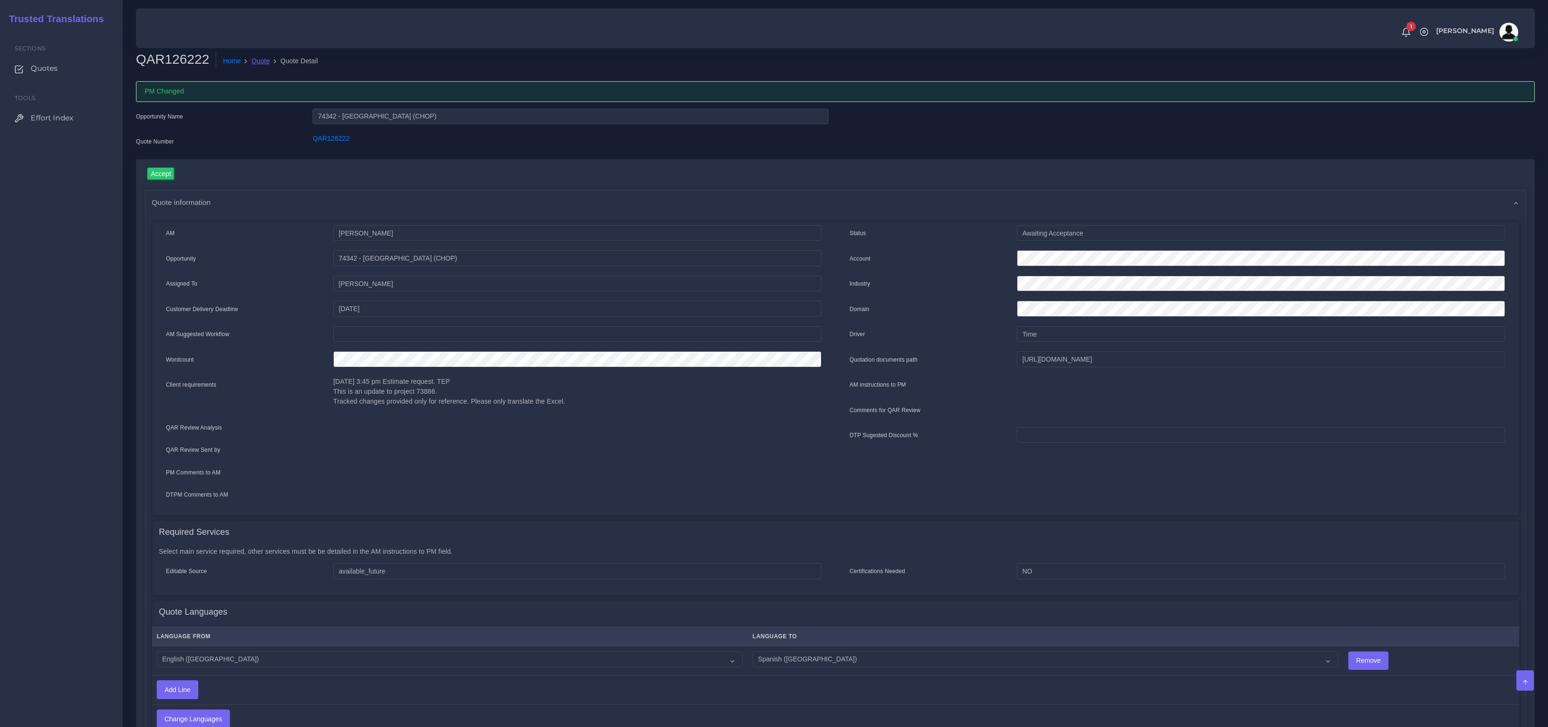
click at [265, 60] on link "Quote" at bounding box center [261, 61] width 18 height 10
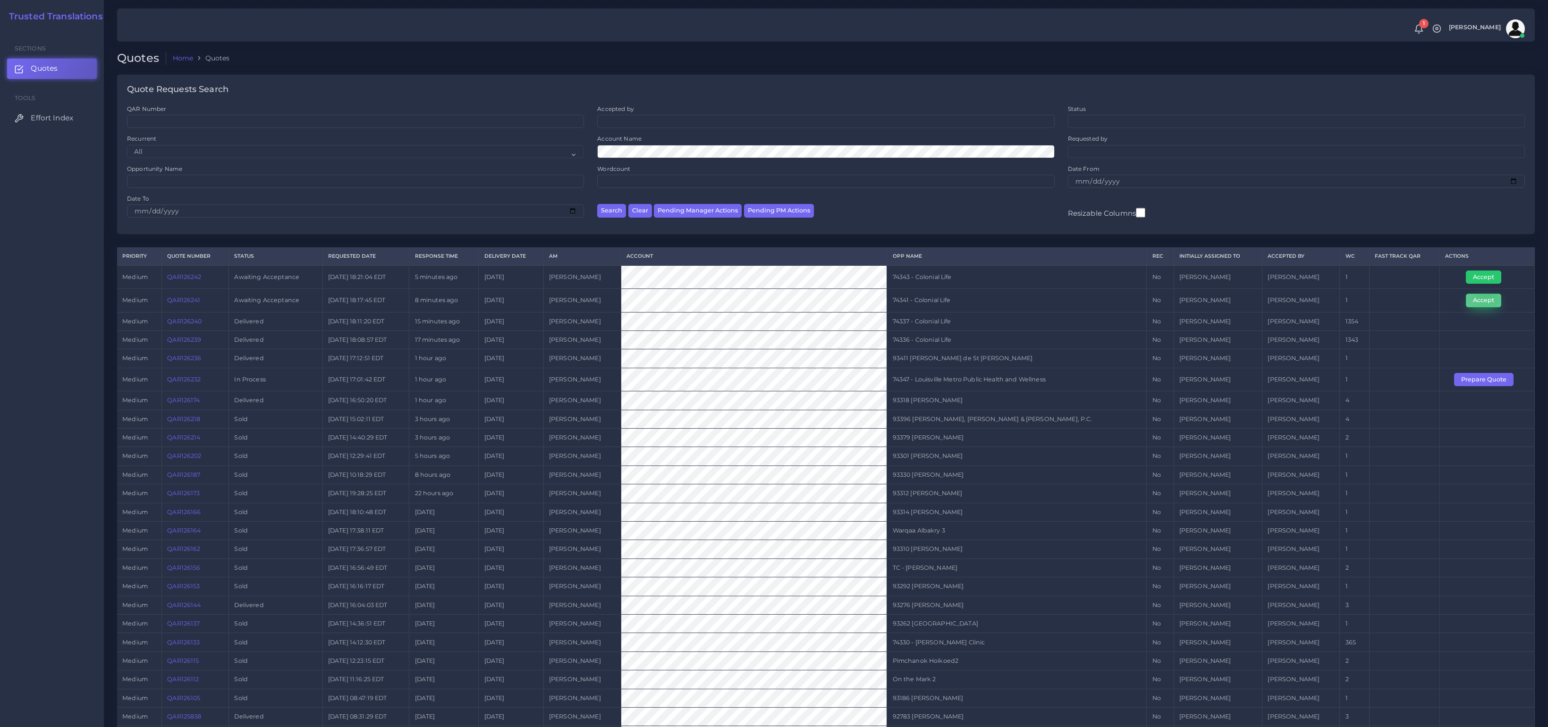
click at [1483, 294] on button "Accept" at bounding box center [1483, 300] width 35 height 13
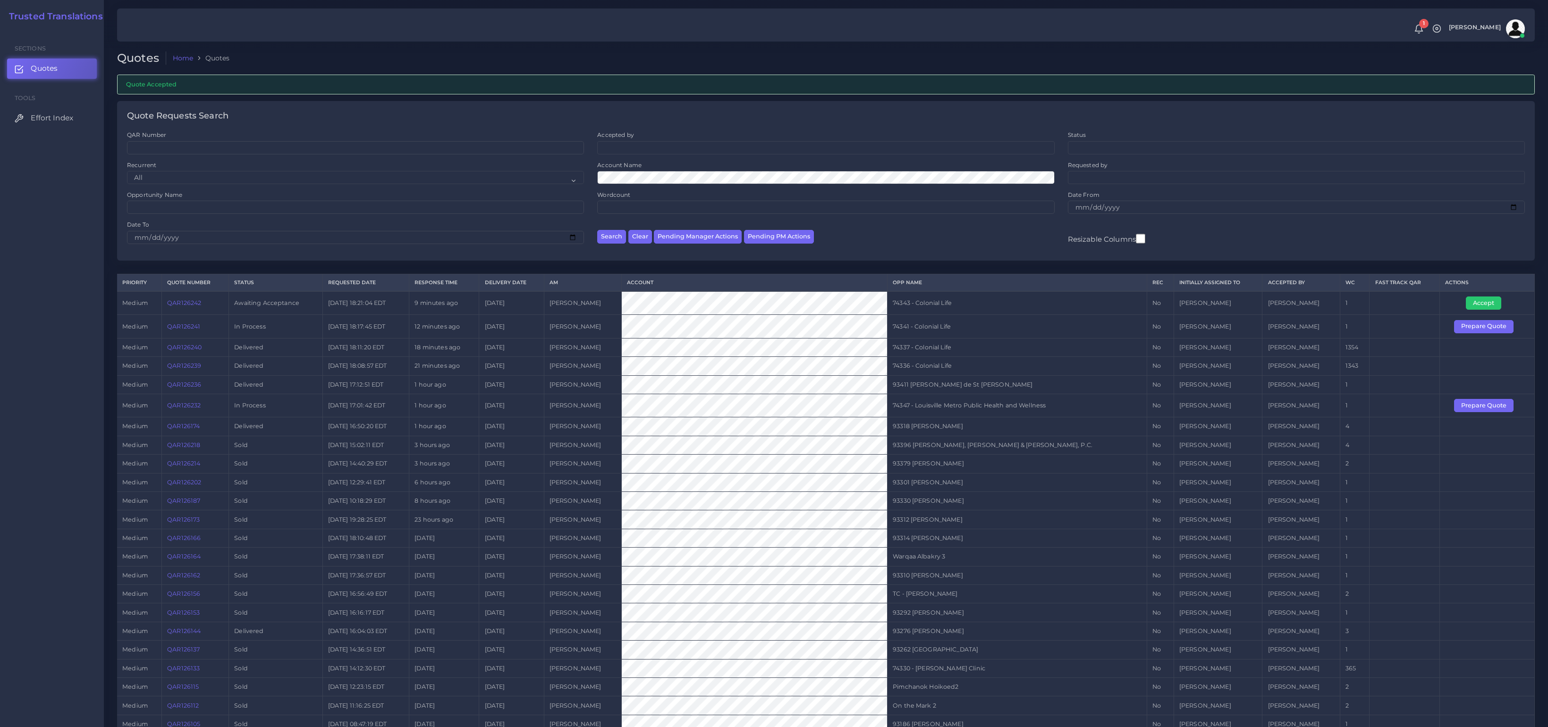
click at [1448, 325] on td "Prepare Quote" at bounding box center [1486, 326] width 95 height 23
click at [1460, 326] on button "Prepare Quote" at bounding box center [1483, 326] width 59 height 13
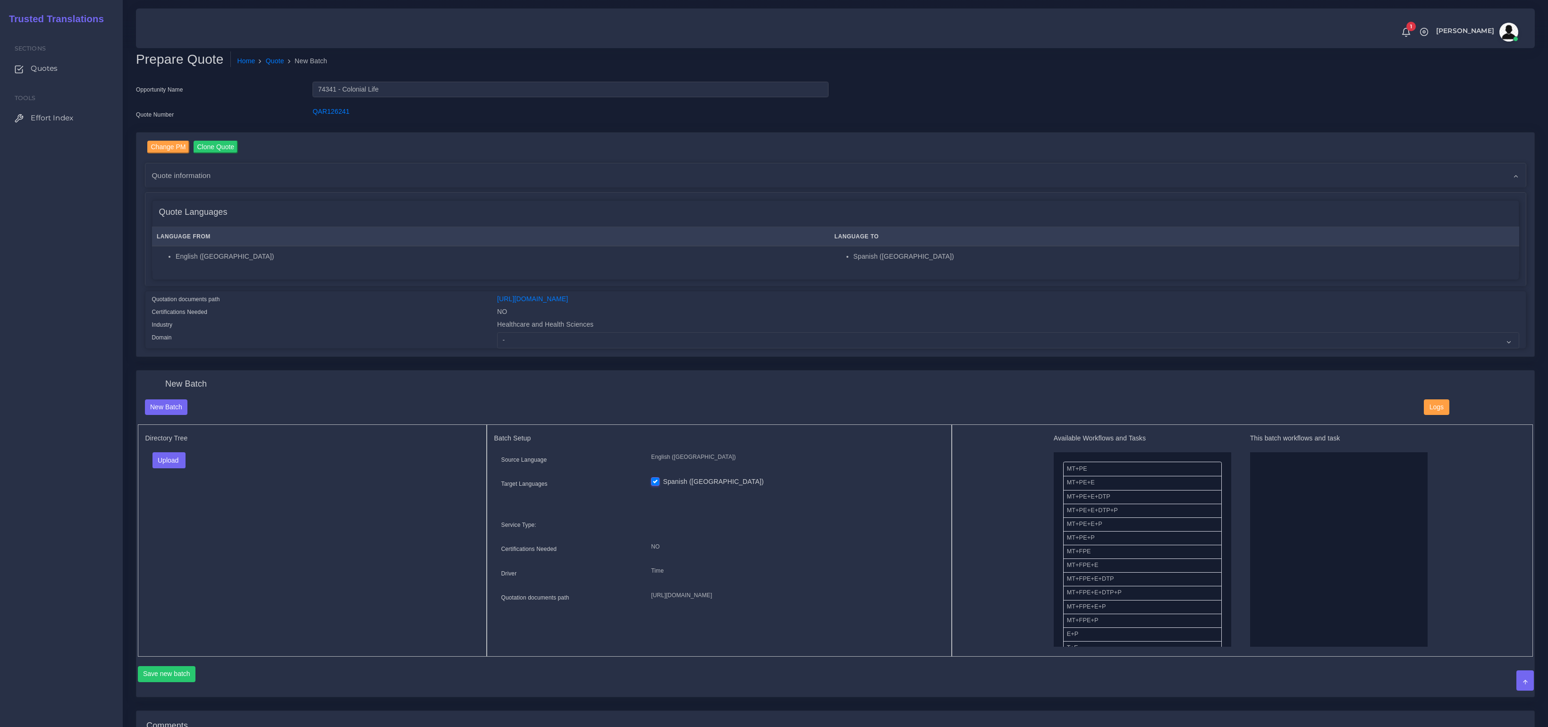
click at [544, 347] on div "Change PM Clone Quote Quote information AM Tulio Figueroa Opportunity NO" at bounding box center [835, 245] width 1398 height 224
click at [656, 332] on select "- Advertising and Media Agriculture, Forestry and Fishing Architecture, Buildin…" at bounding box center [1008, 340] width 1022 height 16
select select "Healthcare and Health Sciences"
click at [497, 332] on select "- Advertising and Media Agriculture, Forestry and Fishing Architecture, Buildin…" at bounding box center [1008, 340] width 1022 height 16
drag, startPoint x: 305, startPoint y: 467, endPoint x: 186, endPoint y: 460, distance: 119.2
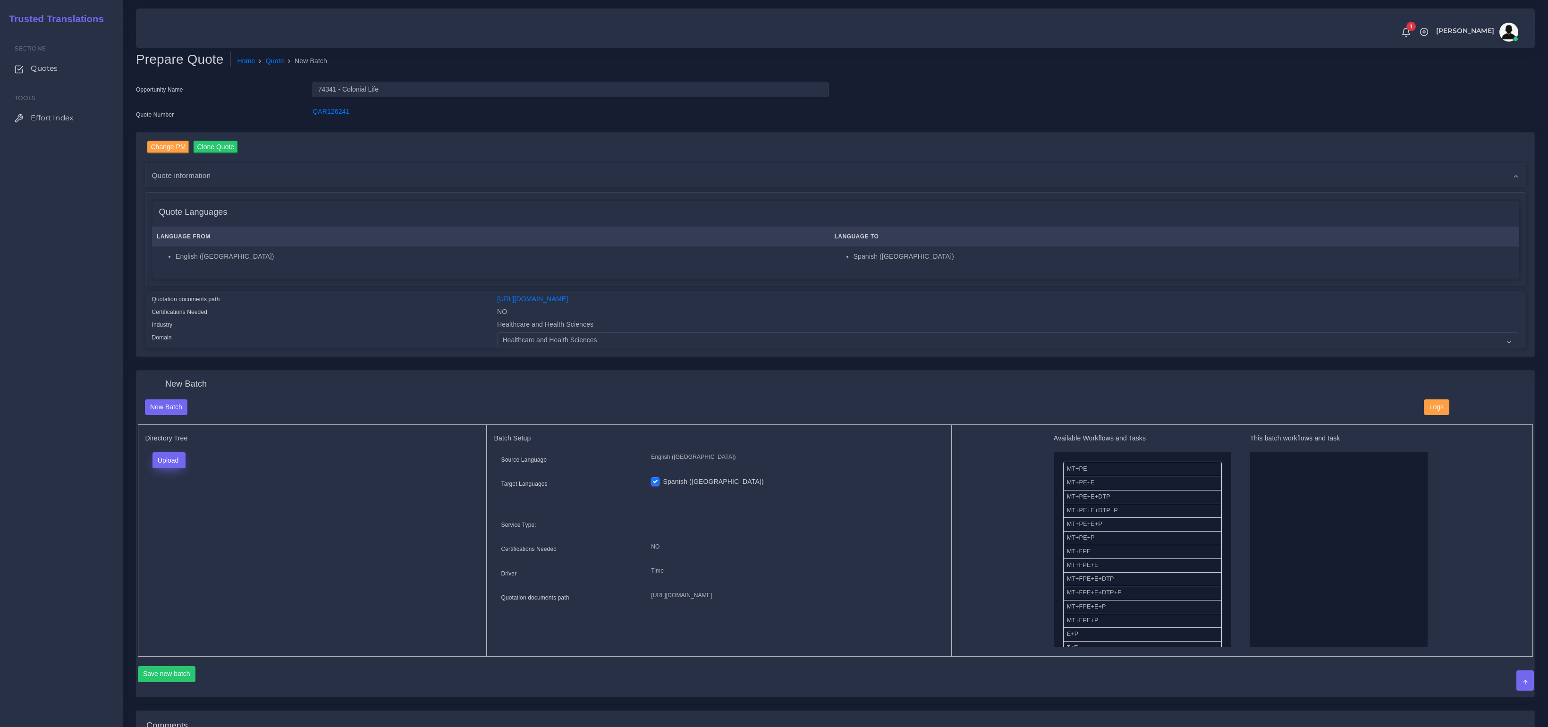
click at [303, 468] on div "Upload Folder Files un/check all" at bounding box center [312, 463] width 334 height 23
click at [171, 457] on button "Upload" at bounding box center [169, 460] width 34 height 16
click at [177, 496] on label "Files" at bounding box center [185, 497] width 65 height 12
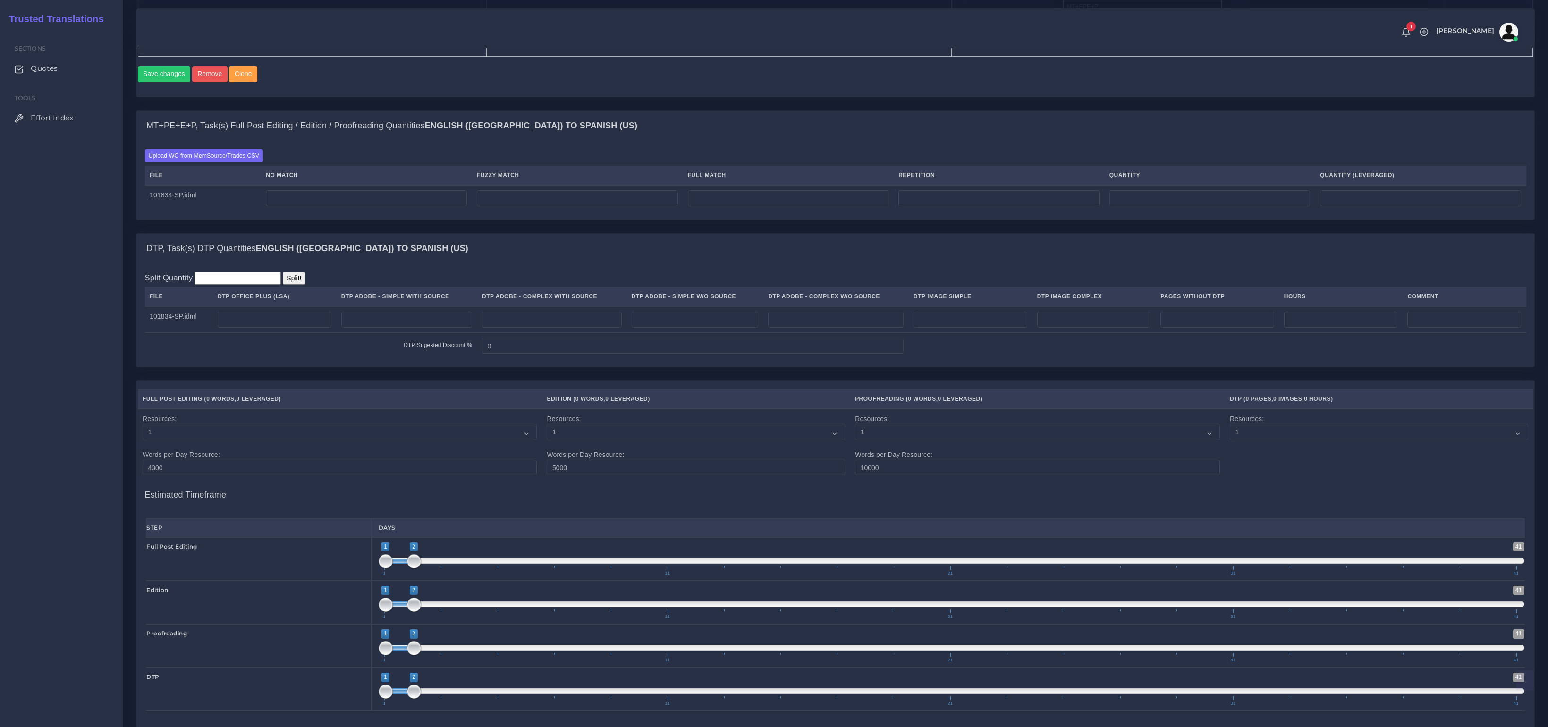
scroll to position [608, 0]
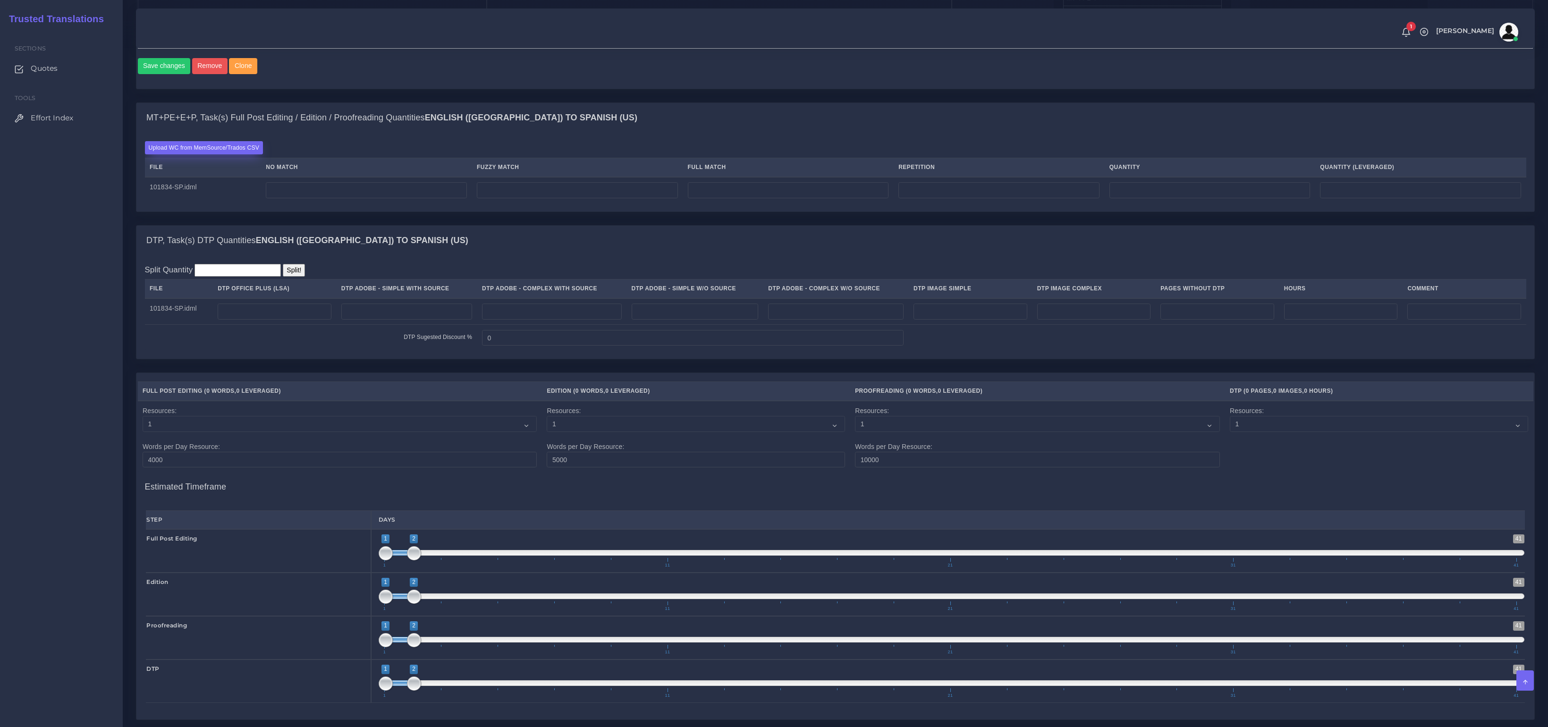
click at [219, 153] on label "Upload WC from MemSource/Trados CSV" at bounding box center [204, 147] width 118 height 13
click at [0, 0] on input "Upload WC from MemSource/Trados CSV" at bounding box center [0, 0] width 0 height 0
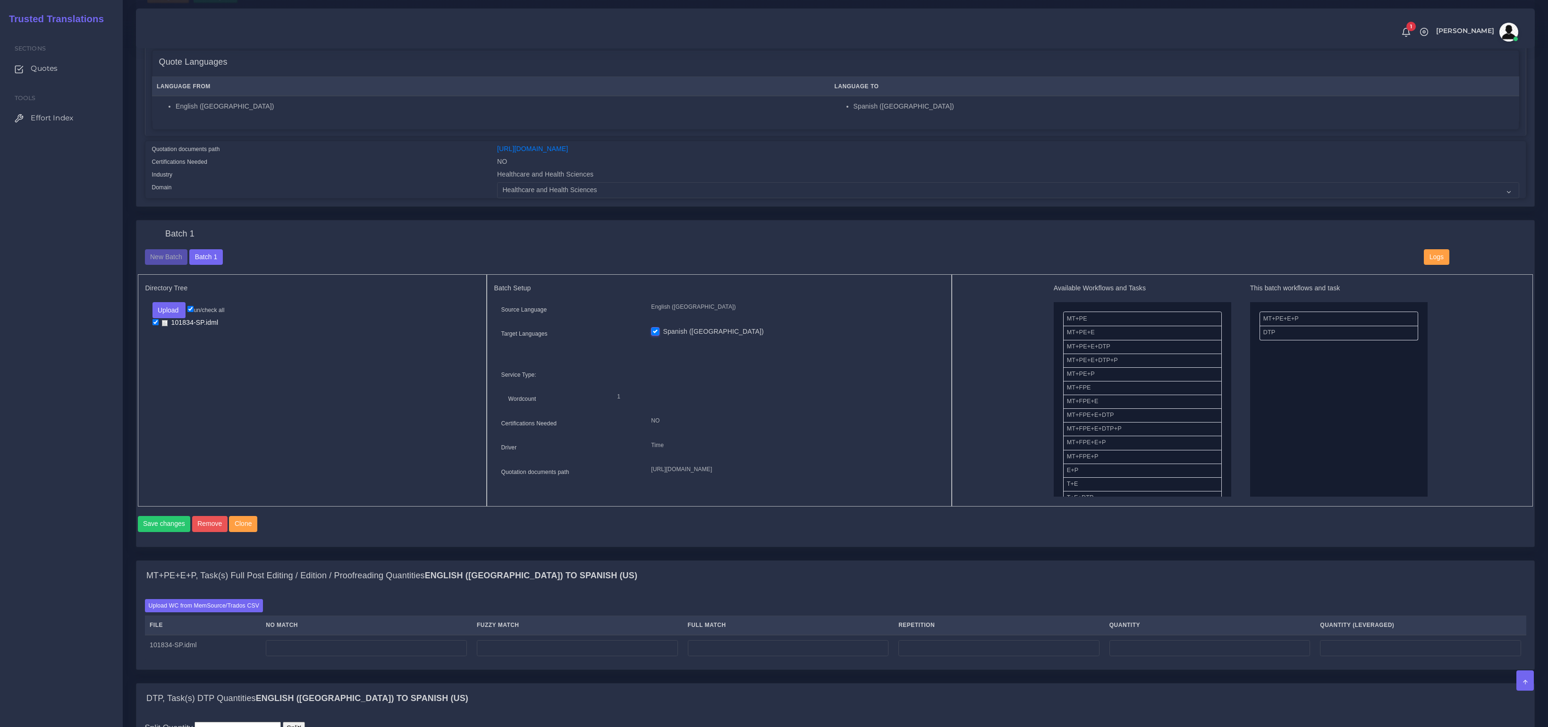
scroll to position [0, 0]
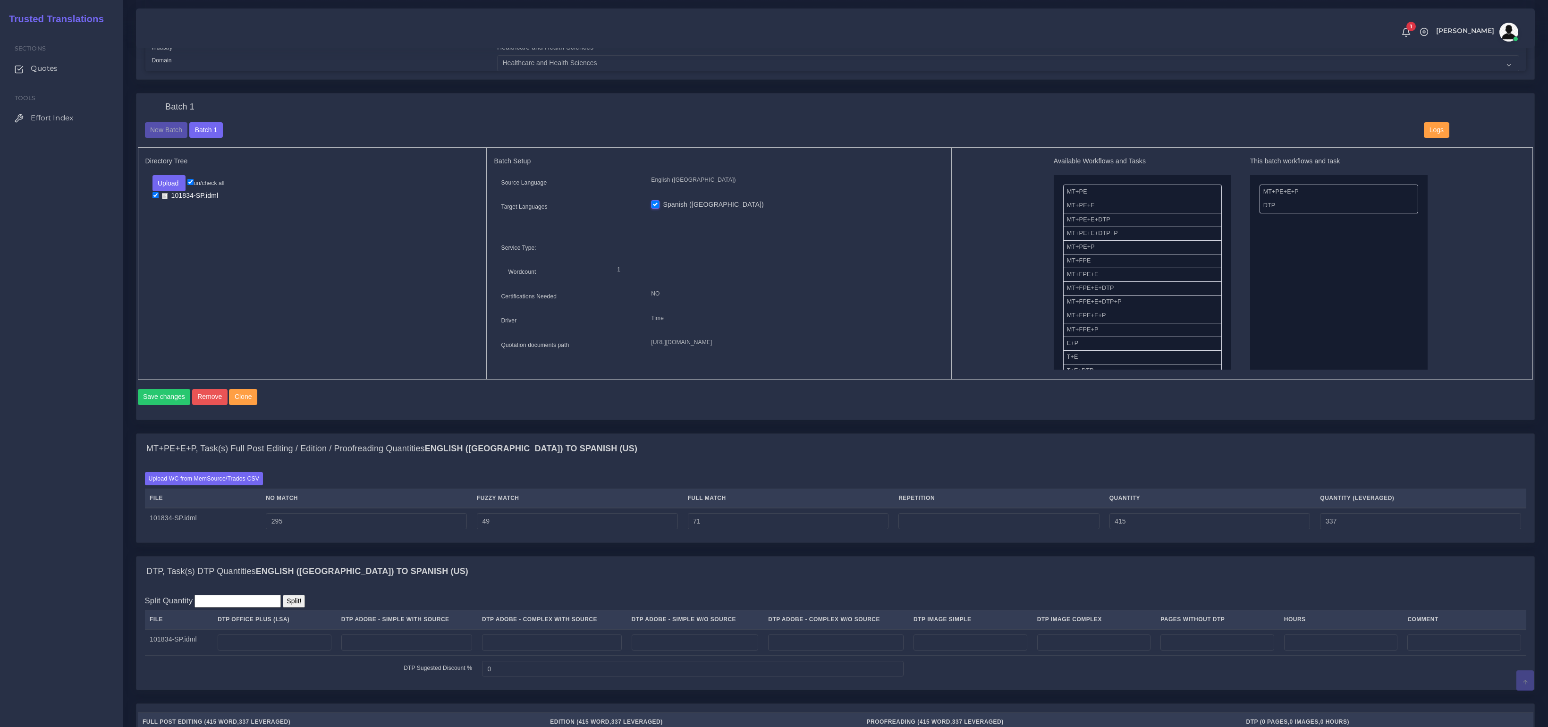
scroll to position [318, 0]
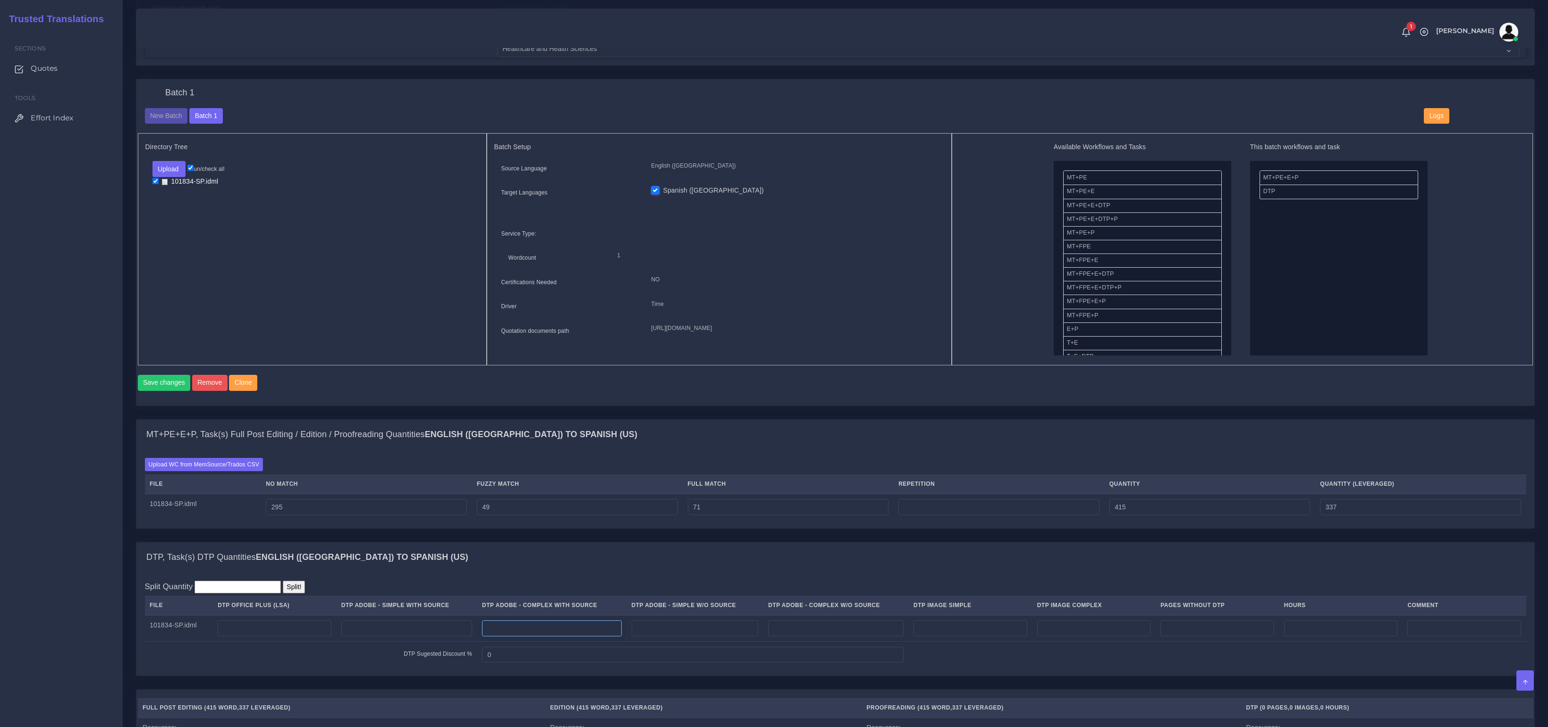
click at [563, 631] on input "number" at bounding box center [551, 628] width 139 height 16
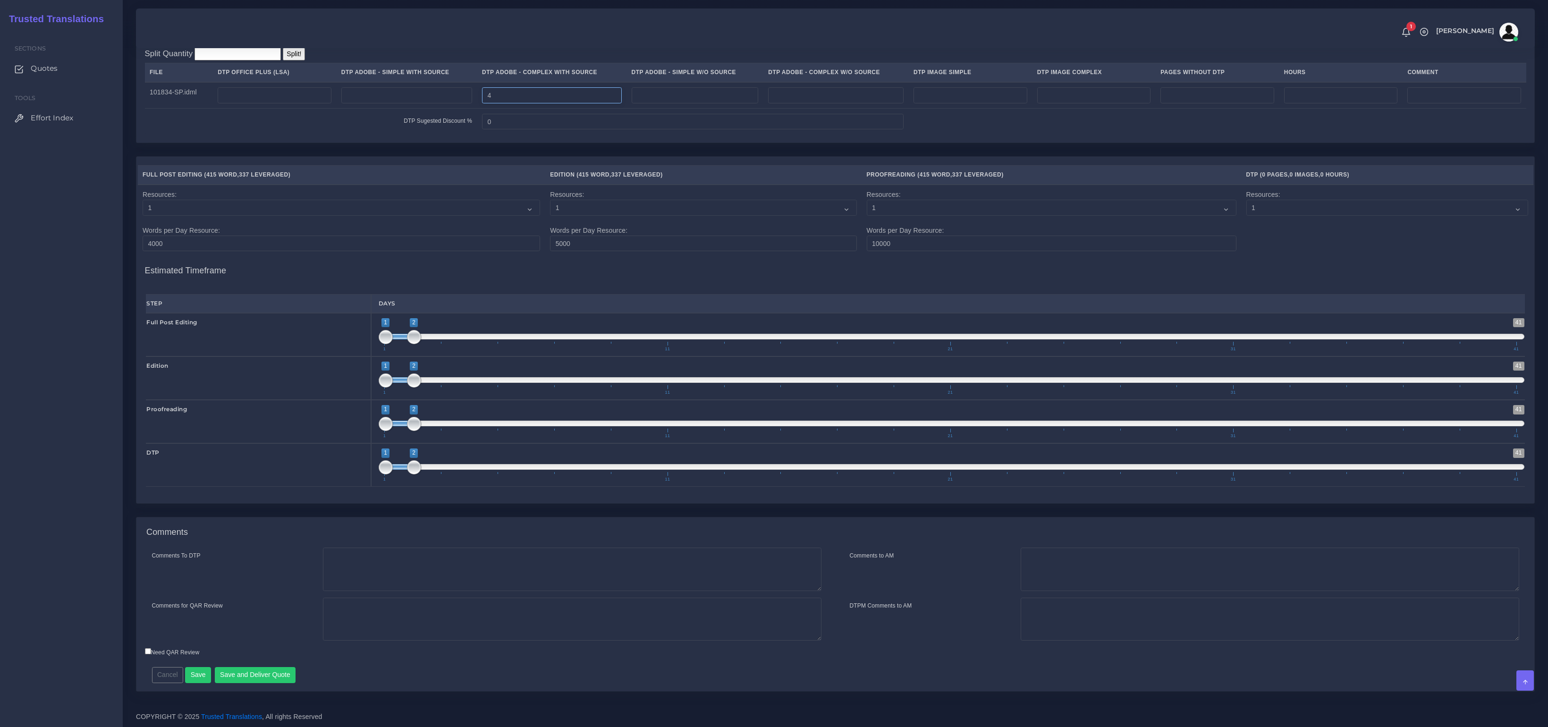
type input "4"
click at [346, 579] on textarea "Comments To DTP" at bounding box center [572, 569] width 499 height 43
paste textarea "Same usual LSA - Colonial Life Instructions."
type textarea "Same usual LSA - Colonial Life Instructions."
click at [254, 677] on button "Save and Deliver Quote" at bounding box center [255, 675] width 81 height 16
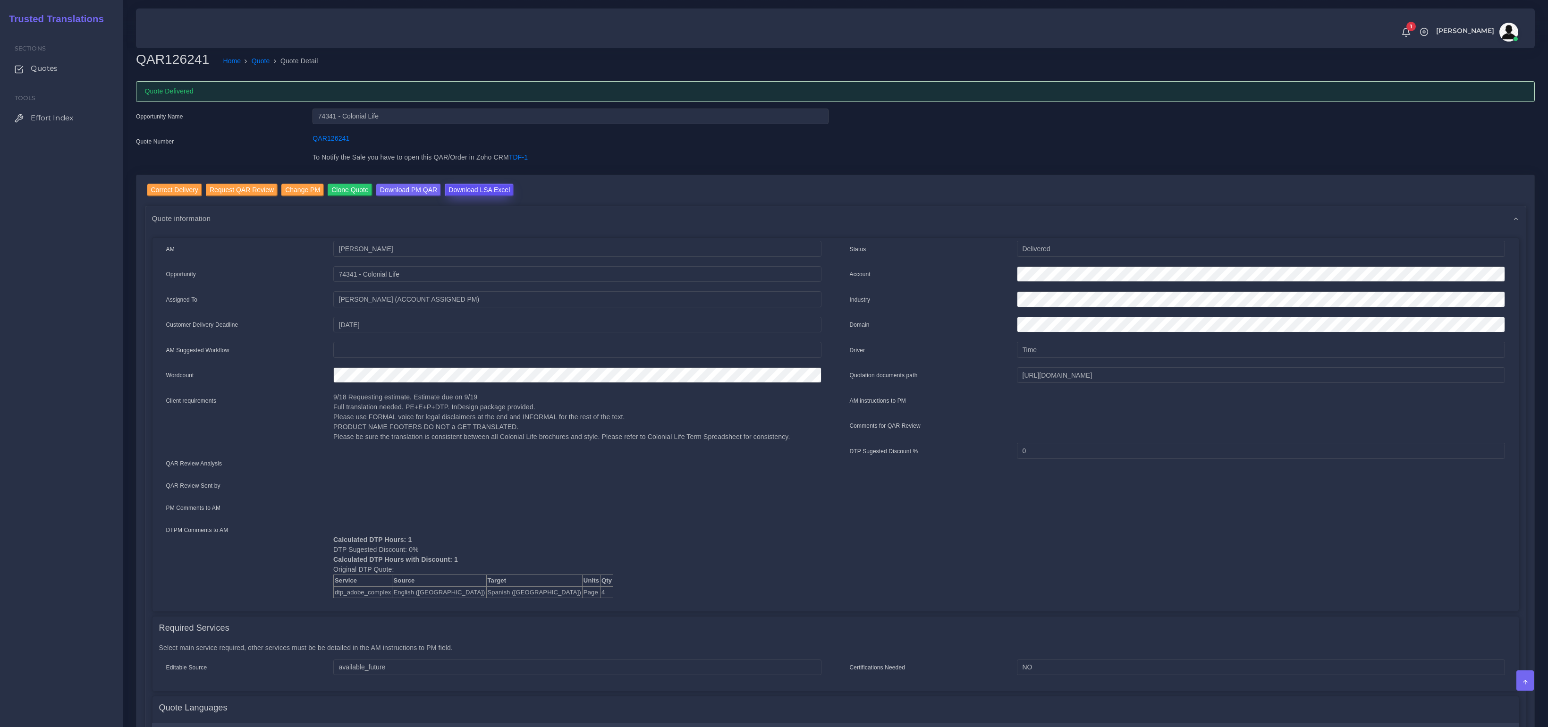
click at [478, 191] on input "Download LSA Excel" at bounding box center [479, 190] width 69 height 13
click at [259, 61] on link "Quote" at bounding box center [261, 61] width 18 height 10
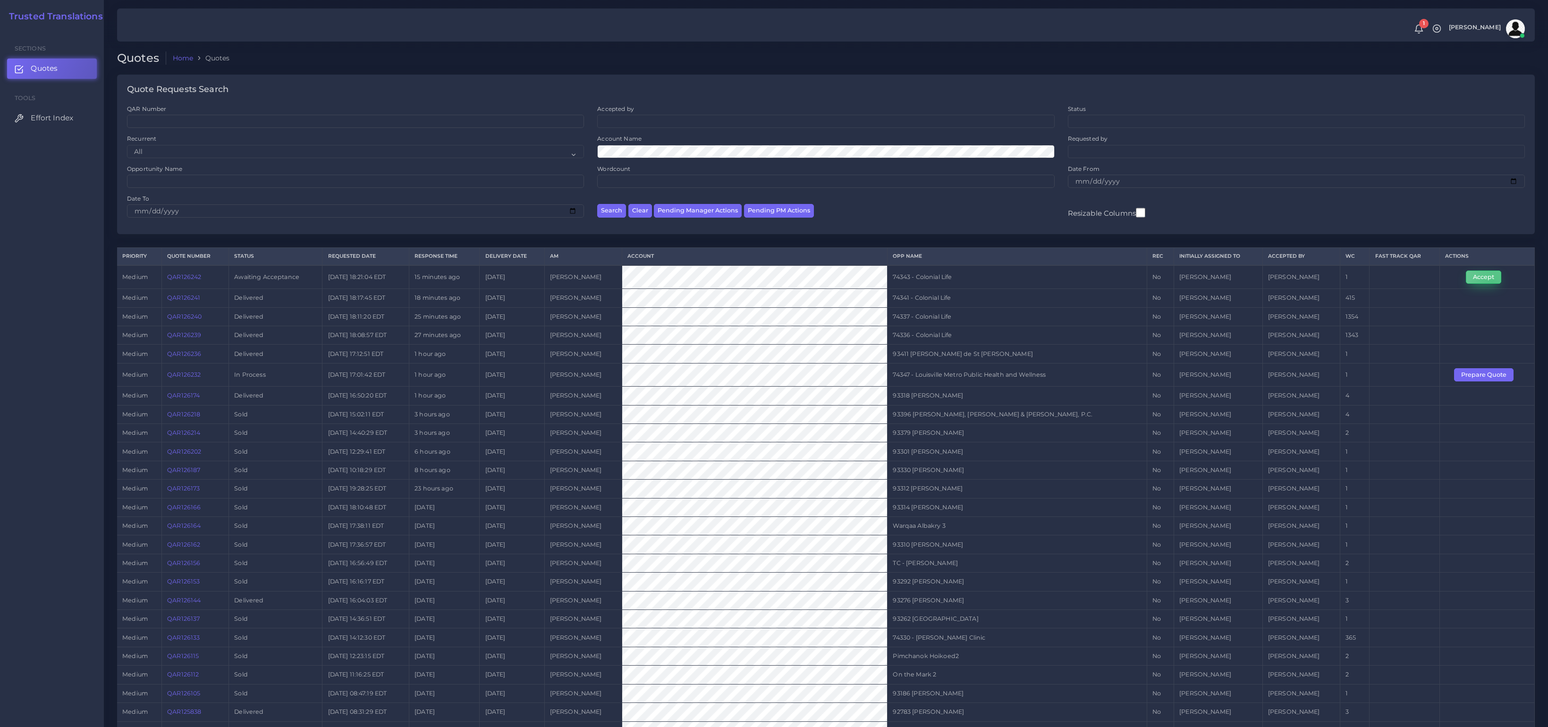
click at [1489, 283] on button "Accept" at bounding box center [1483, 277] width 35 height 13
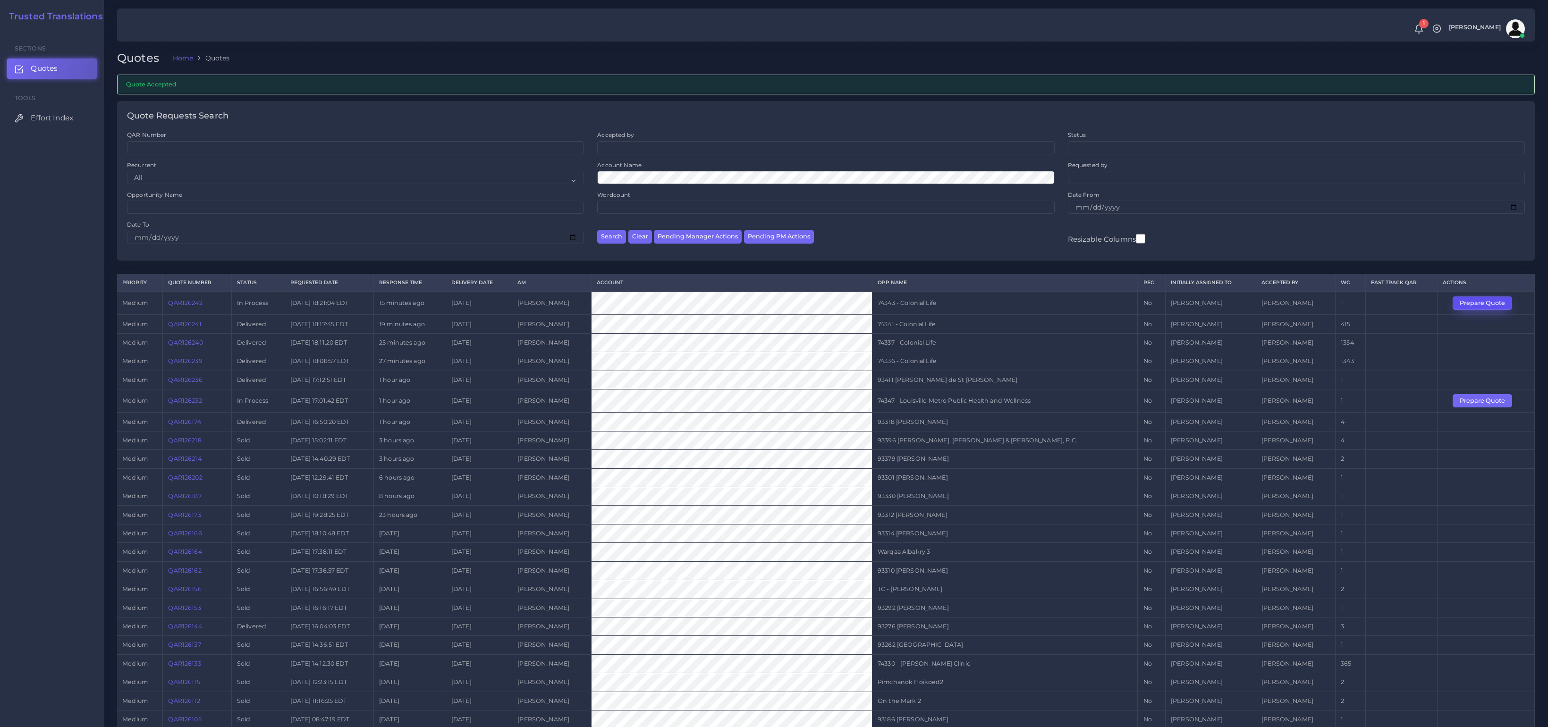
click at [1487, 304] on button "Prepare Quote" at bounding box center [1482, 302] width 59 height 13
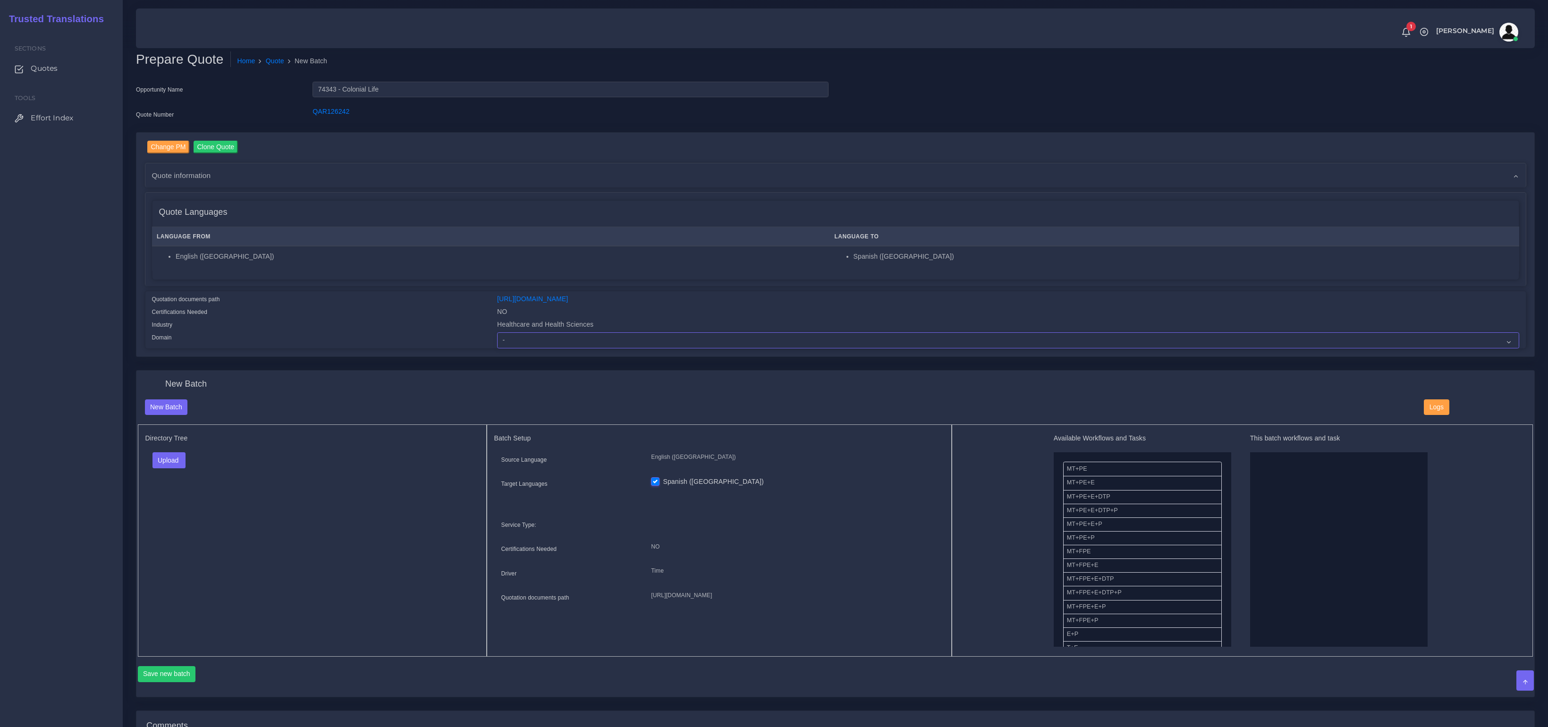
click at [636, 341] on select "- Advertising and Media Agriculture, Forestry and Fishing Architecture, Buildin…" at bounding box center [1008, 340] width 1022 height 16
select select "Healthcare and Health Sciences"
click at [497, 332] on select "- Advertising and Media Agriculture, Forestry and Fishing Architecture, Buildin…" at bounding box center [1008, 340] width 1022 height 16
click at [274, 315] on div "Certifications Needed" at bounding box center [318, 313] width 346 height 13
click at [157, 454] on button "Upload" at bounding box center [169, 460] width 34 height 16
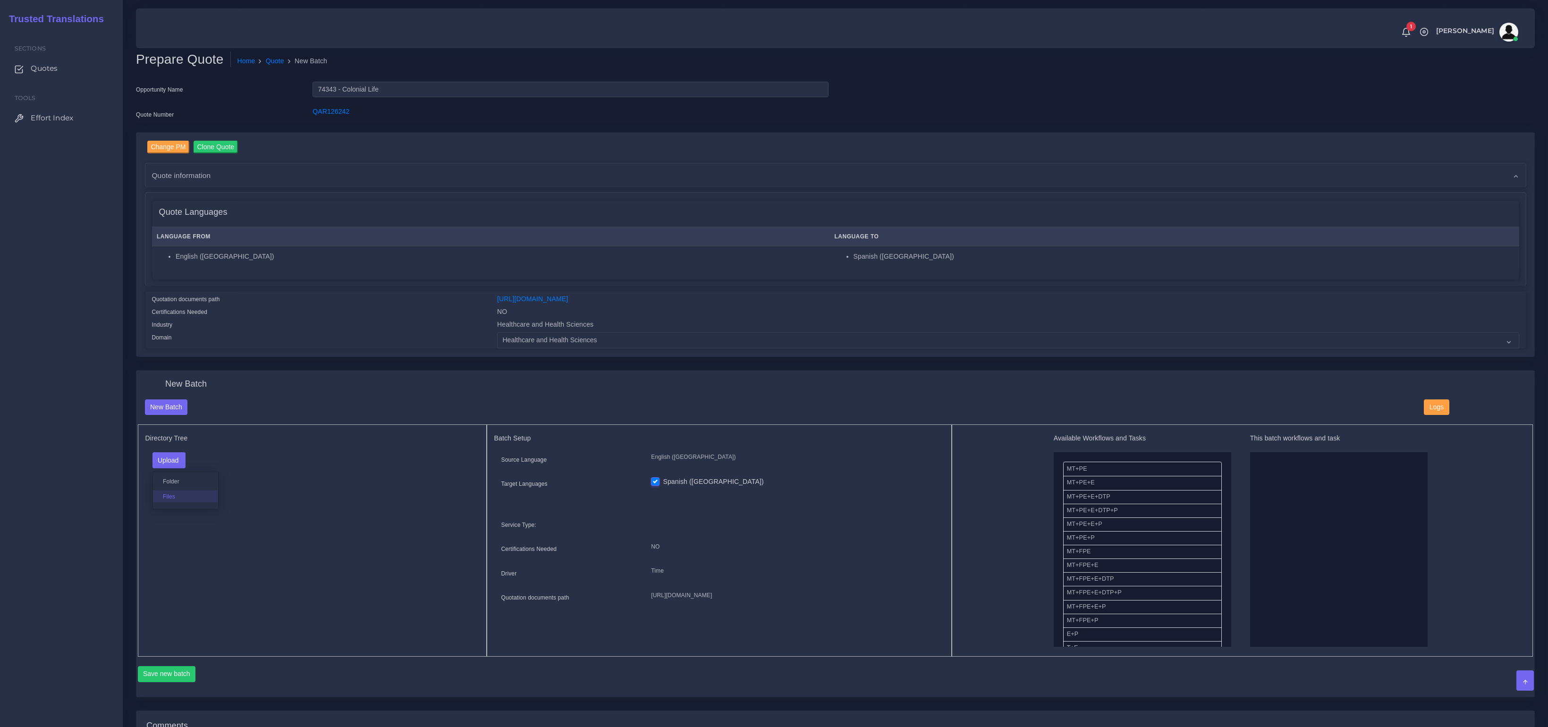
click at [161, 498] on label "Files" at bounding box center [185, 497] width 65 height 12
drag, startPoint x: 1122, startPoint y: 471, endPoint x: 1324, endPoint y: 491, distance: 203.1
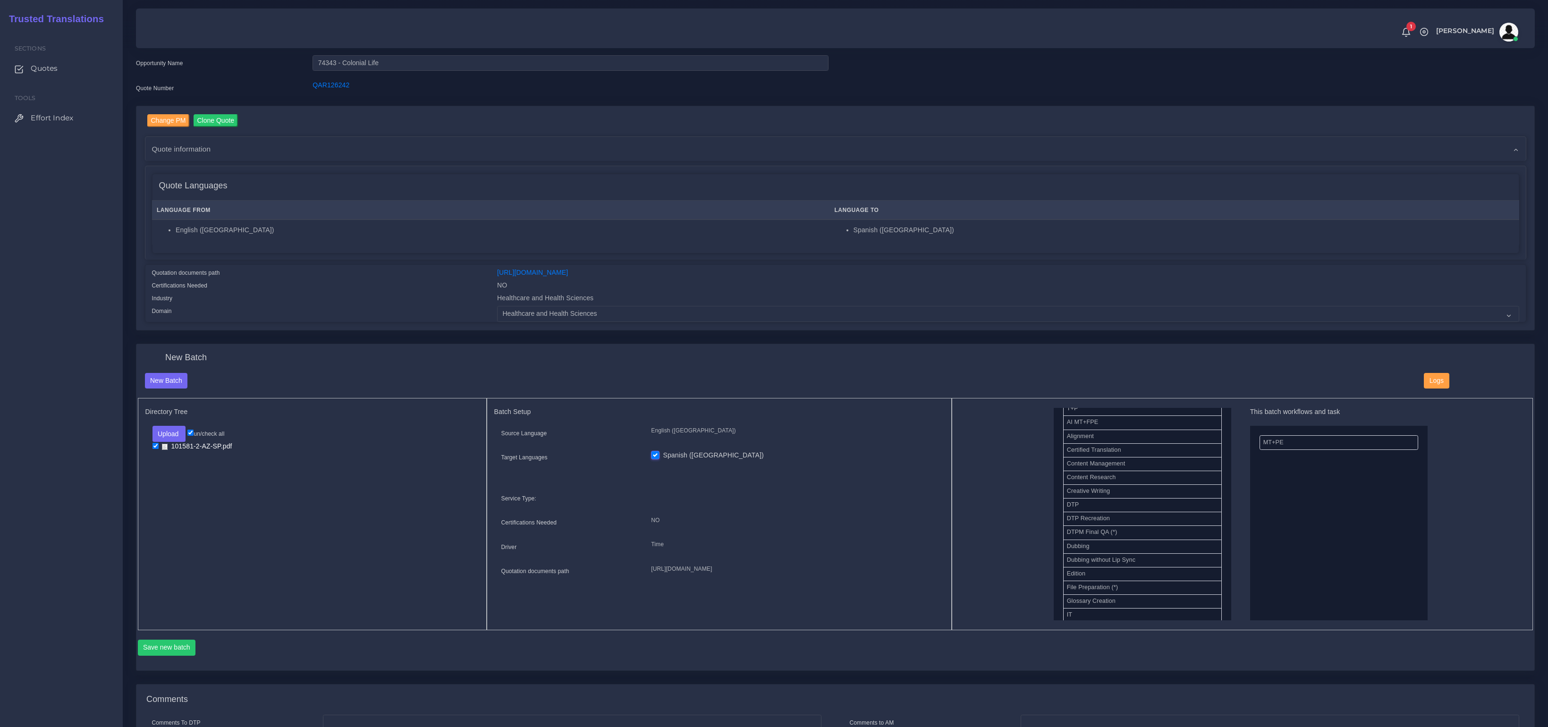
scroll to position [262, 0]
drag, startPoint x: 1092, startPoint y: 558, endPoint x: 1228, endPoint y: 548, distance: 136.8
click at [180, 648] on button "Save new batch" at bounding box center [167, 648] width 58 height 16
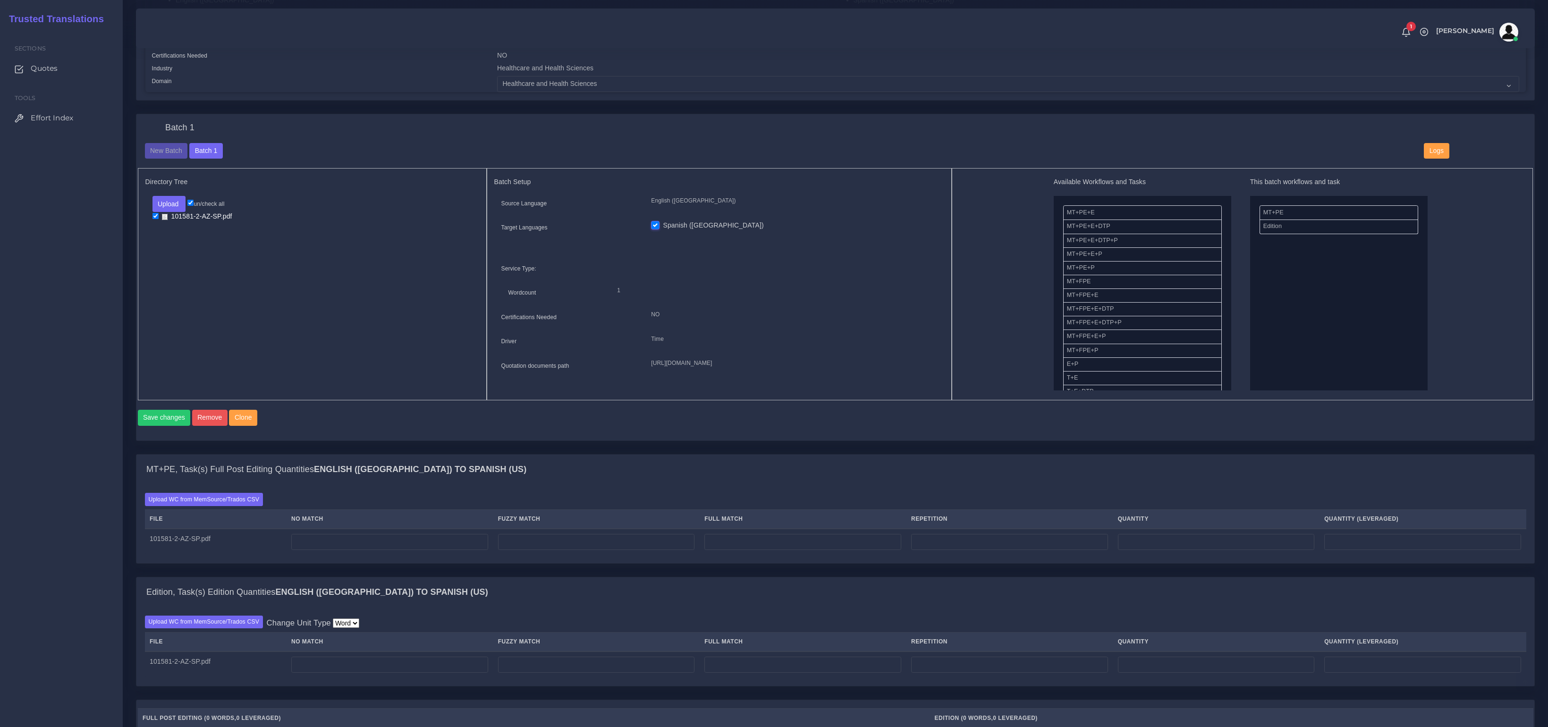
scroll to position [401, 0]
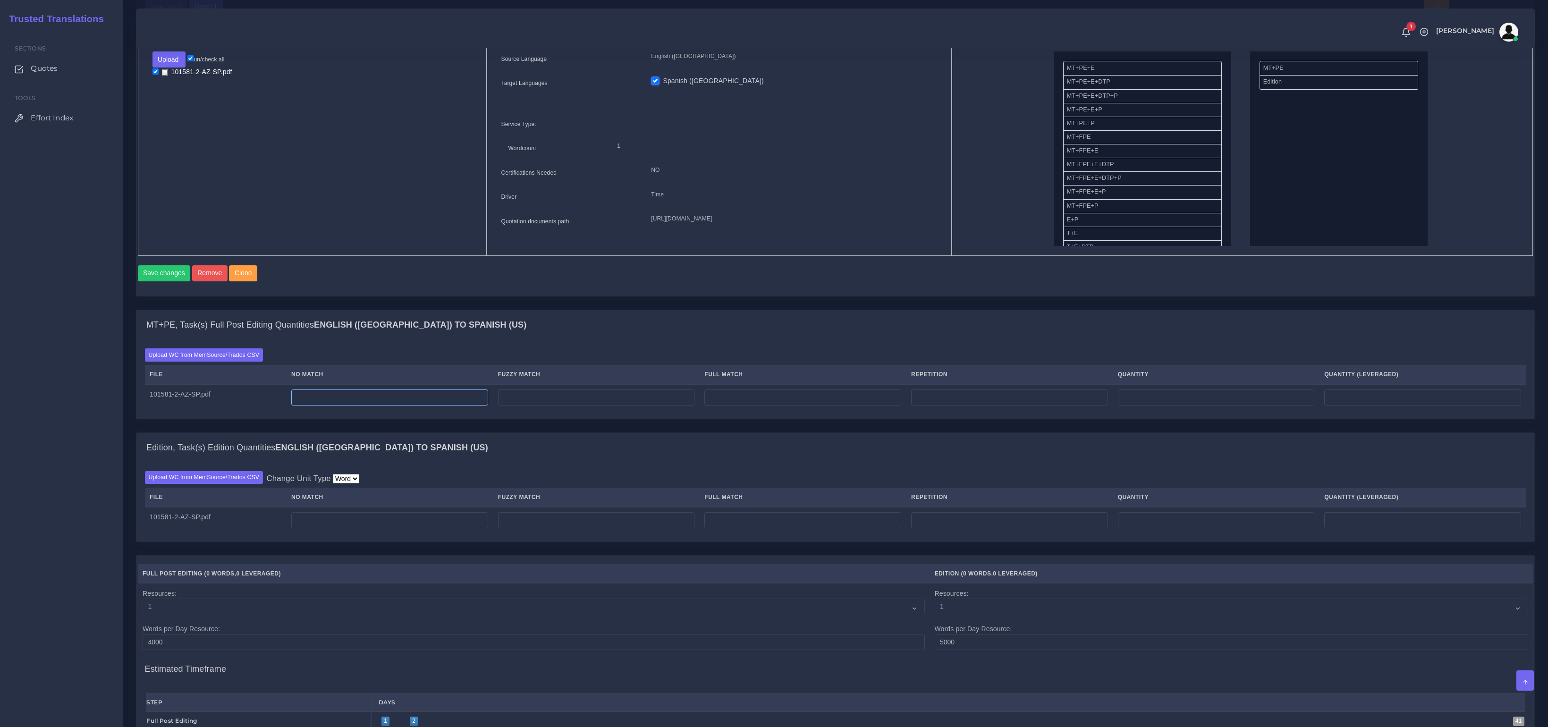
click at [439, 403] on input "number" at bounding box center [389, 397] width 197 height 16
type input "262"
click at [433, 527] on input "number" at bounding box center [389, 520] width 197 height 16
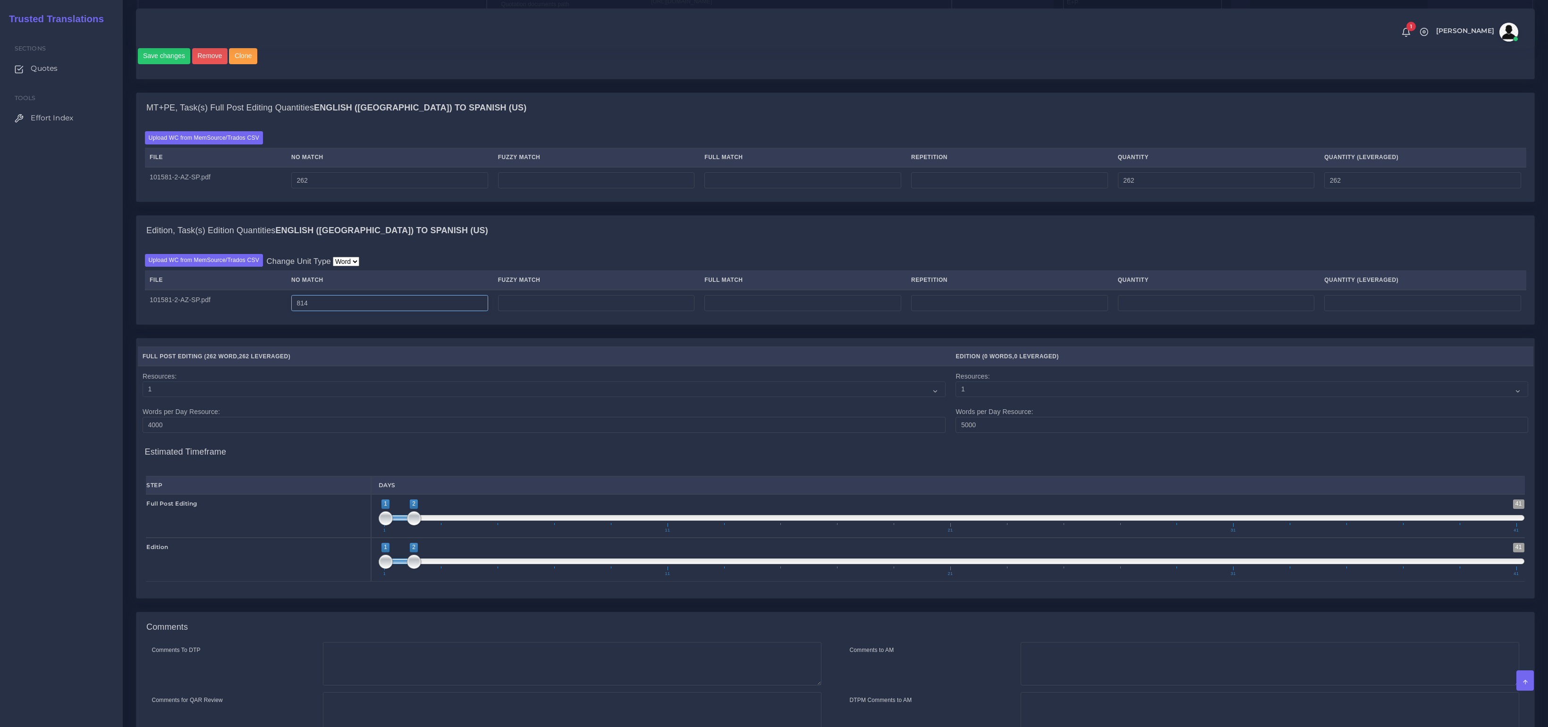
scroll to position [717, 0]
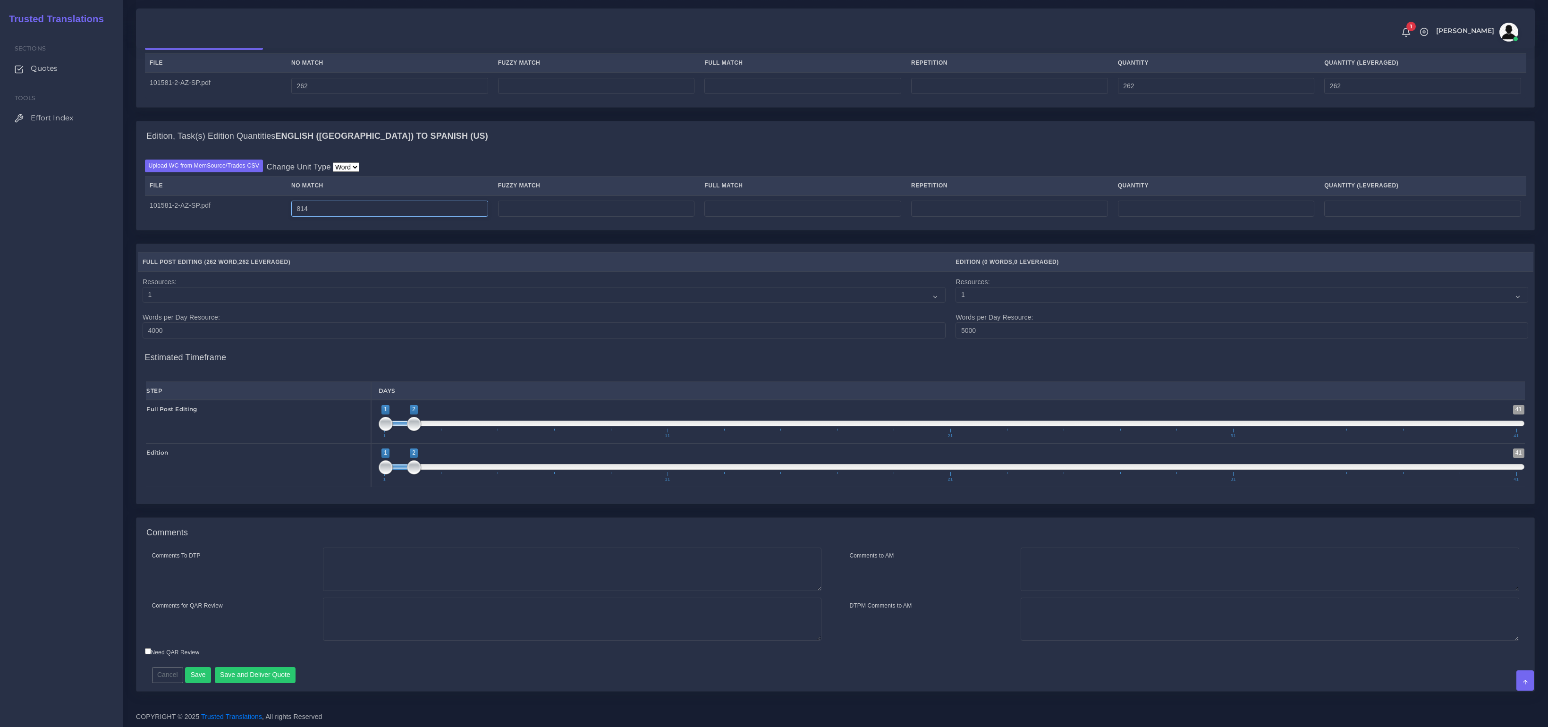
type input "814"
click at [602, 562] on textarea "Comments To DTP" at bounding box center [572, 569] width 499 height 43
type textarea "No DTP needed."
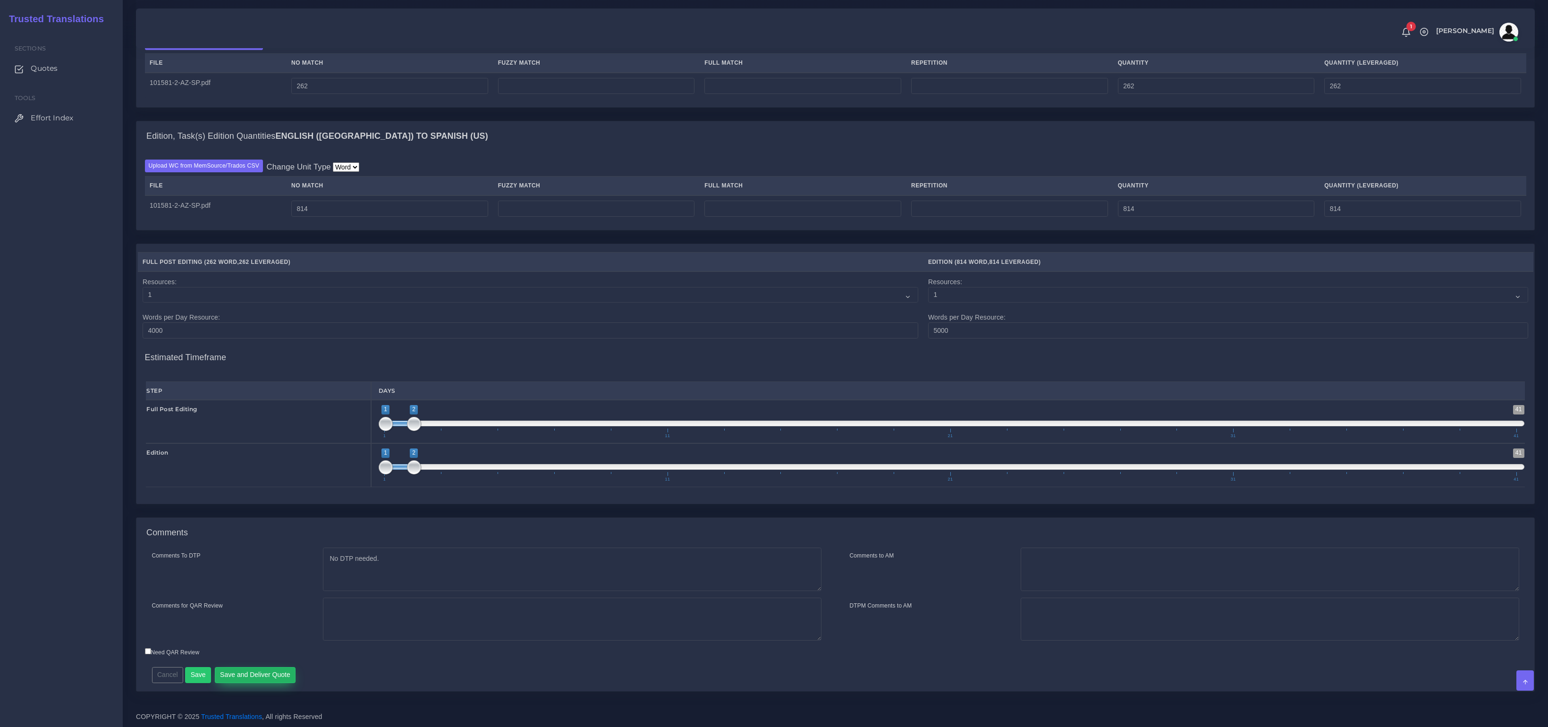
click at [262, 679] on button "Save and Deliver Quote" at bounding box center [255, 675] width 81 height 16
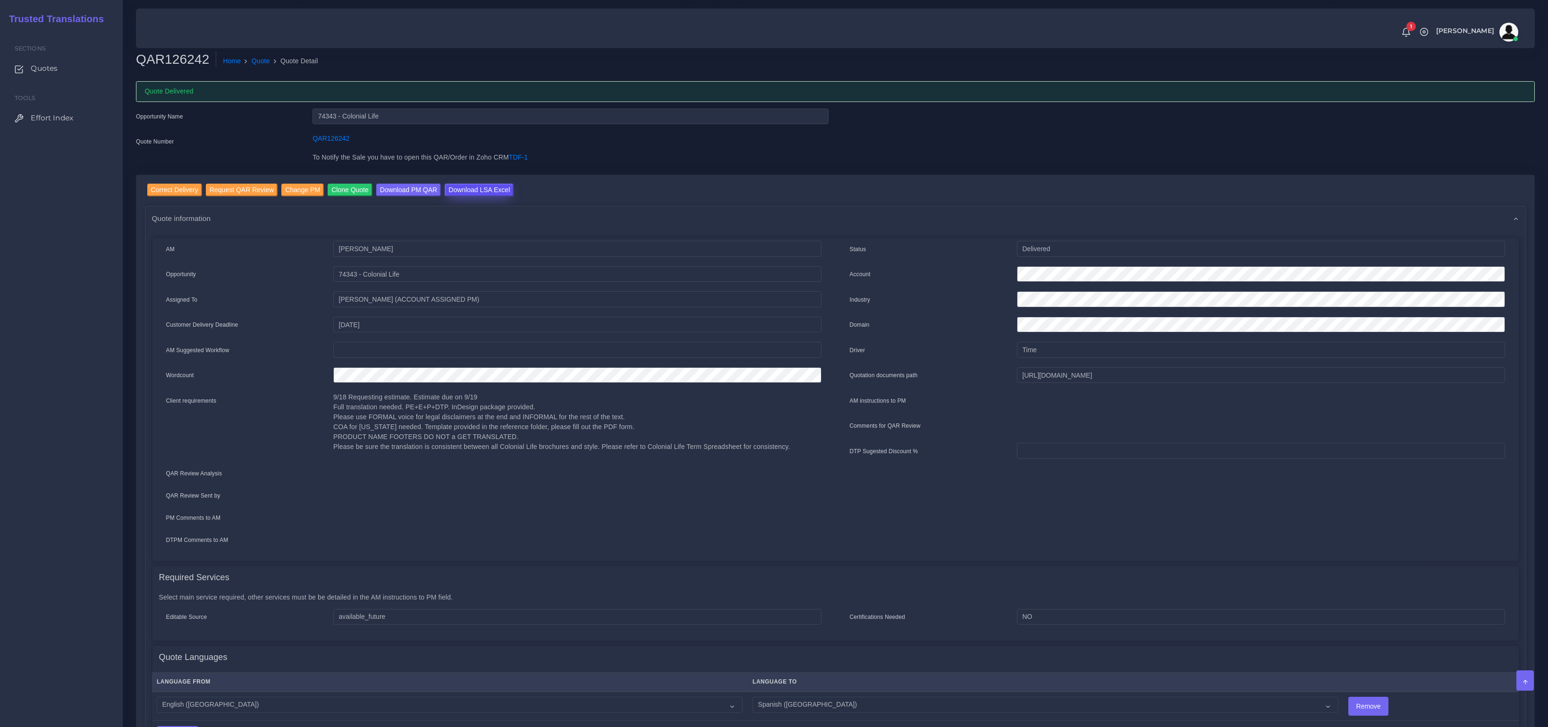
click at [475, 187] on input "Download LSA Excel" at bounding box center [479, 190] width 69 height 13
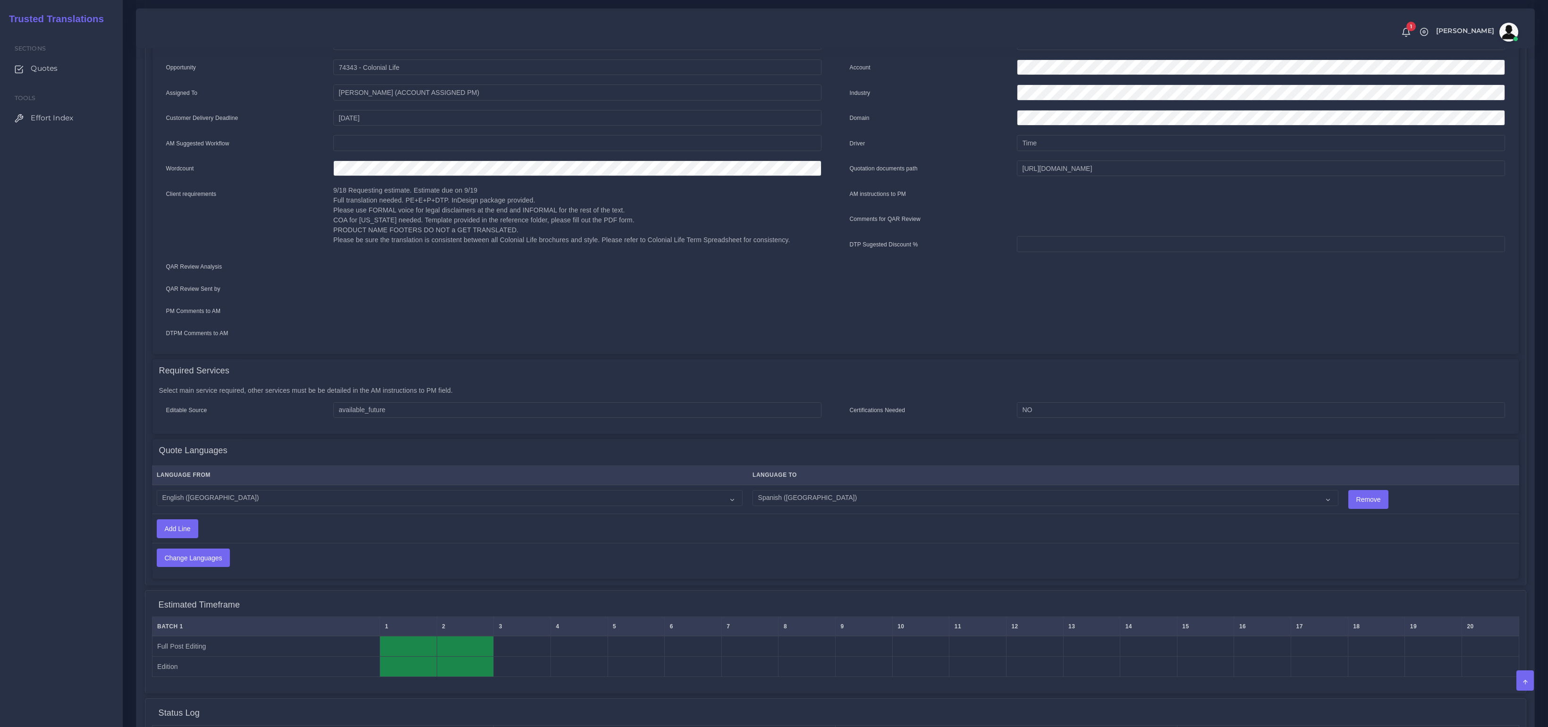
scroll to position [194, 0]
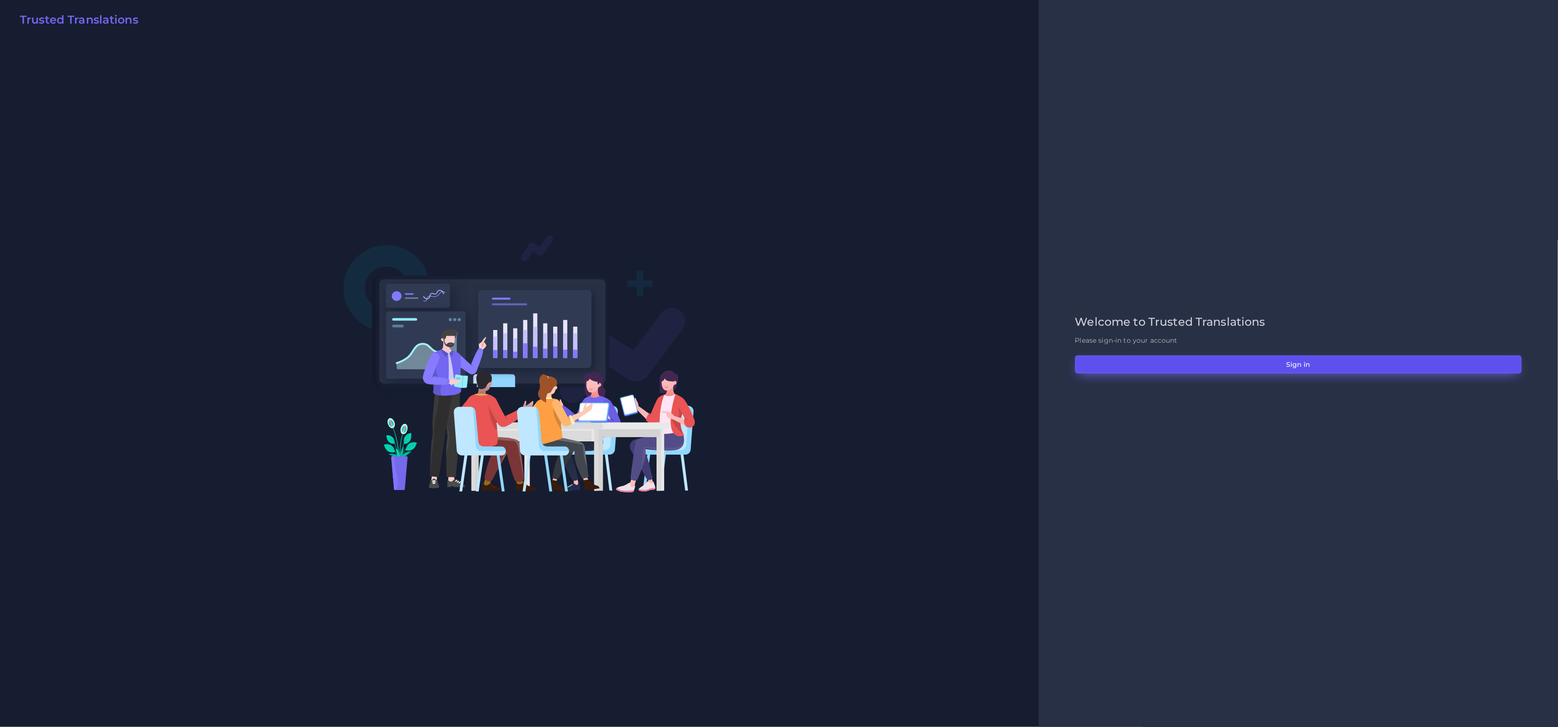
click at [1185, 364] on button "Sign in" at bounding box center [1298, 364] width 447 height 18
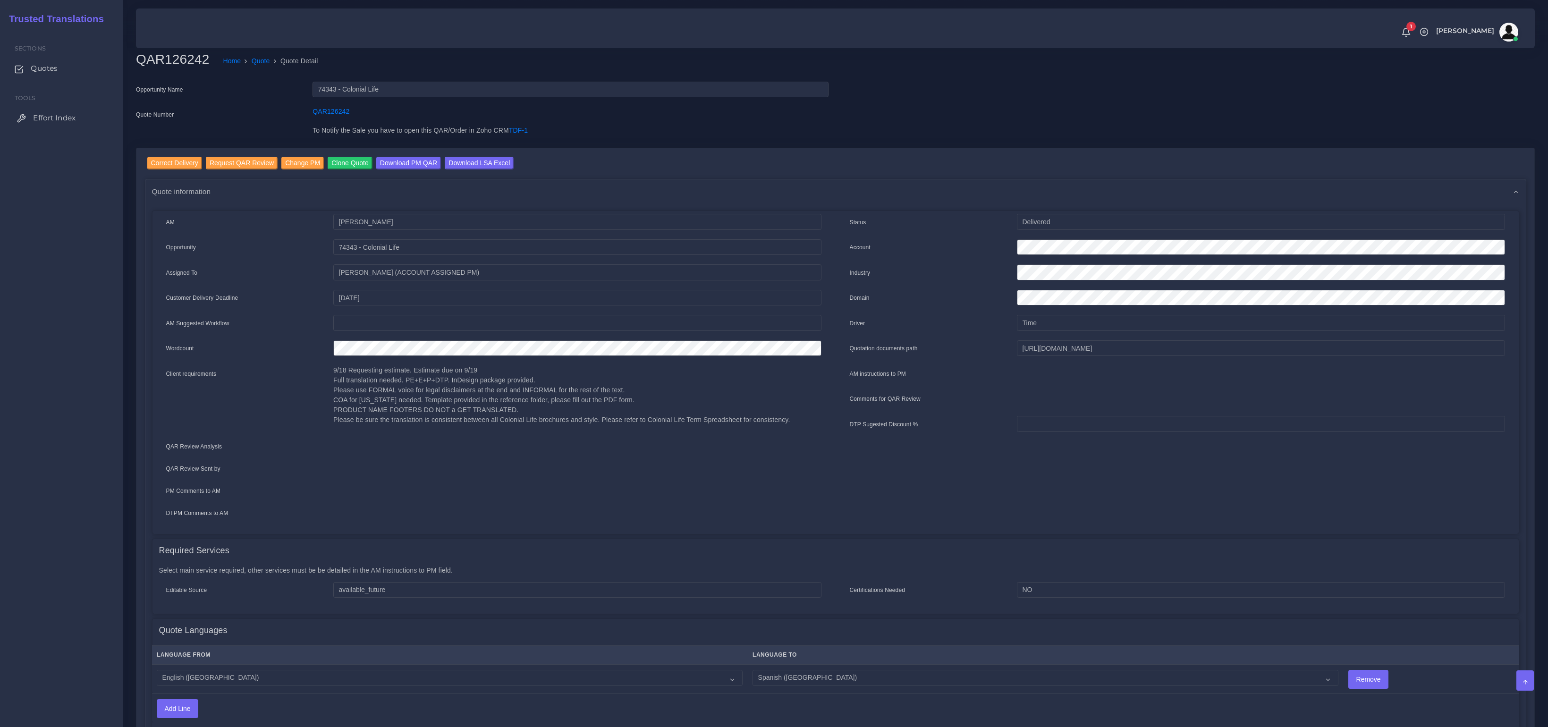
click at [42, 110] on link "Effort Index" at bounding box center [61, 118] width 109 height 20
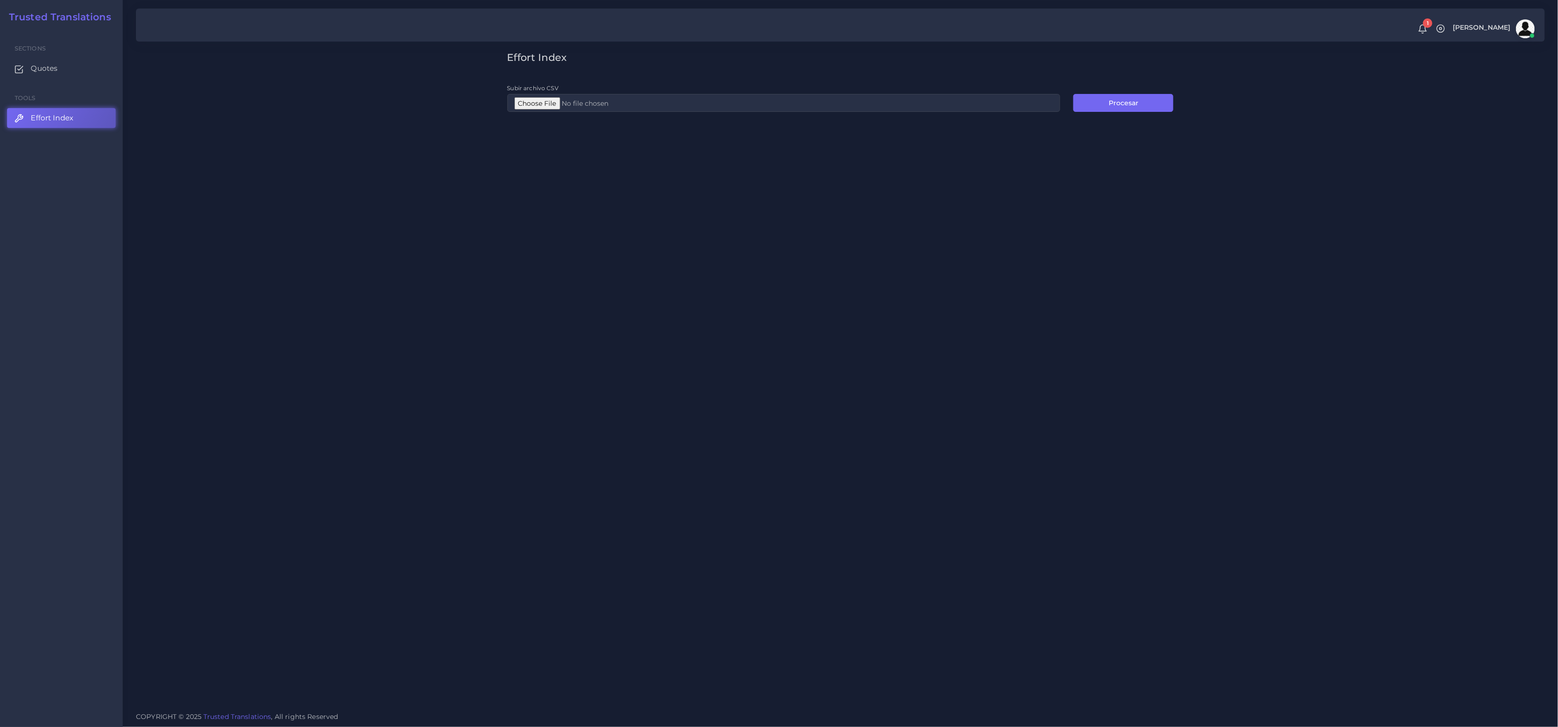
type input "C:\fakepath\EI_PE.csv"
click at [1133, 101] on button "Procesar" at bounding box center [1124, 103] width 100 height 18
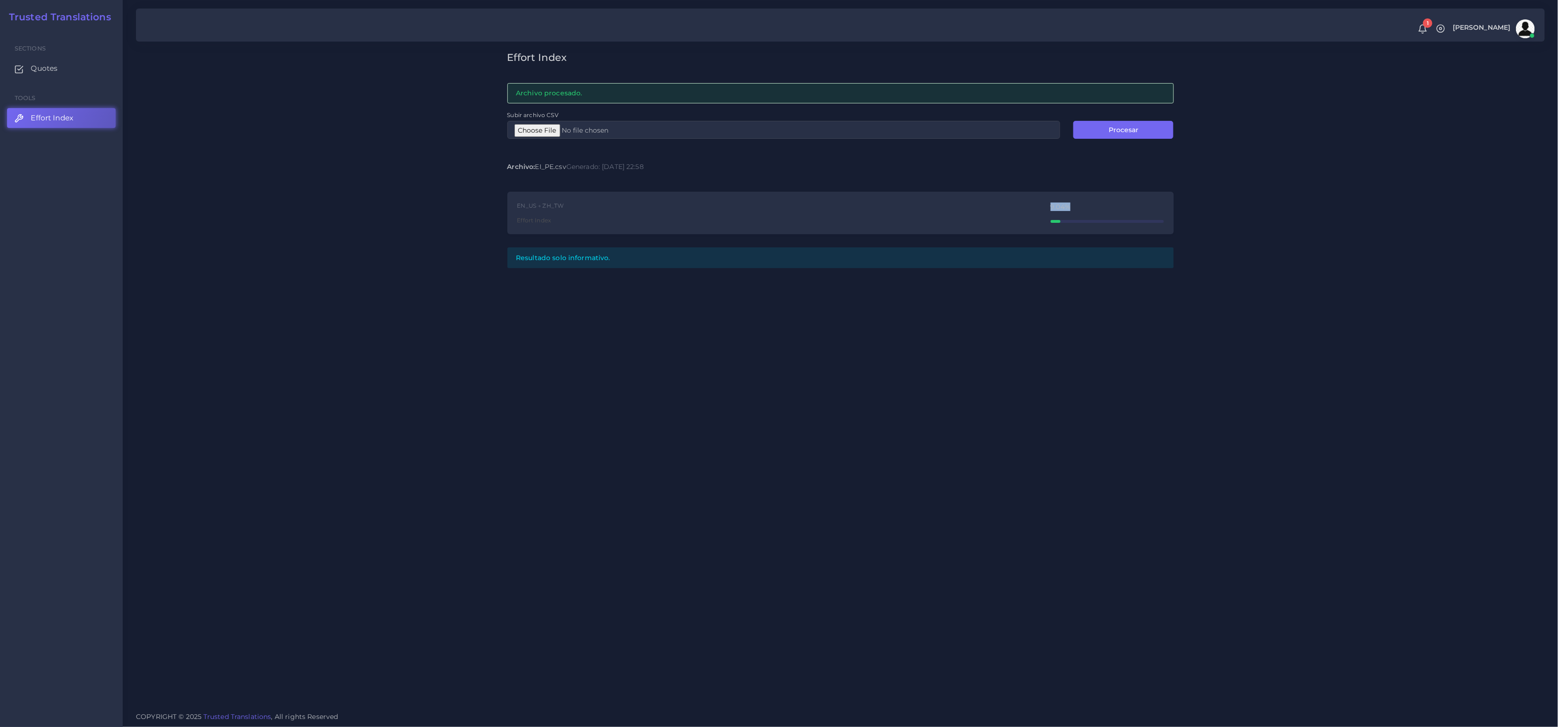
drag, startPoint x: 1078, startPoint y: 204, endPoint x: 1032, endPoint y: 204, distance: 45.3
click at [1032, 204] on div "EN_US → ZH_TW Effort Index 9.04%" at bounding box center [840, 213] width 667 height 43
copy div "9.04%"
click at [1340, 212] on div "Effort Index Archivo procesado. Subir archivo CSV Procesar Archivo: EI_PE.csv G…" at bounding box center [841, 352] width 1436 height 705
drag, startPoint x: 1093, startPoint y: 206, endPoint x: 901, endPoint y: 146, distance: 201.1
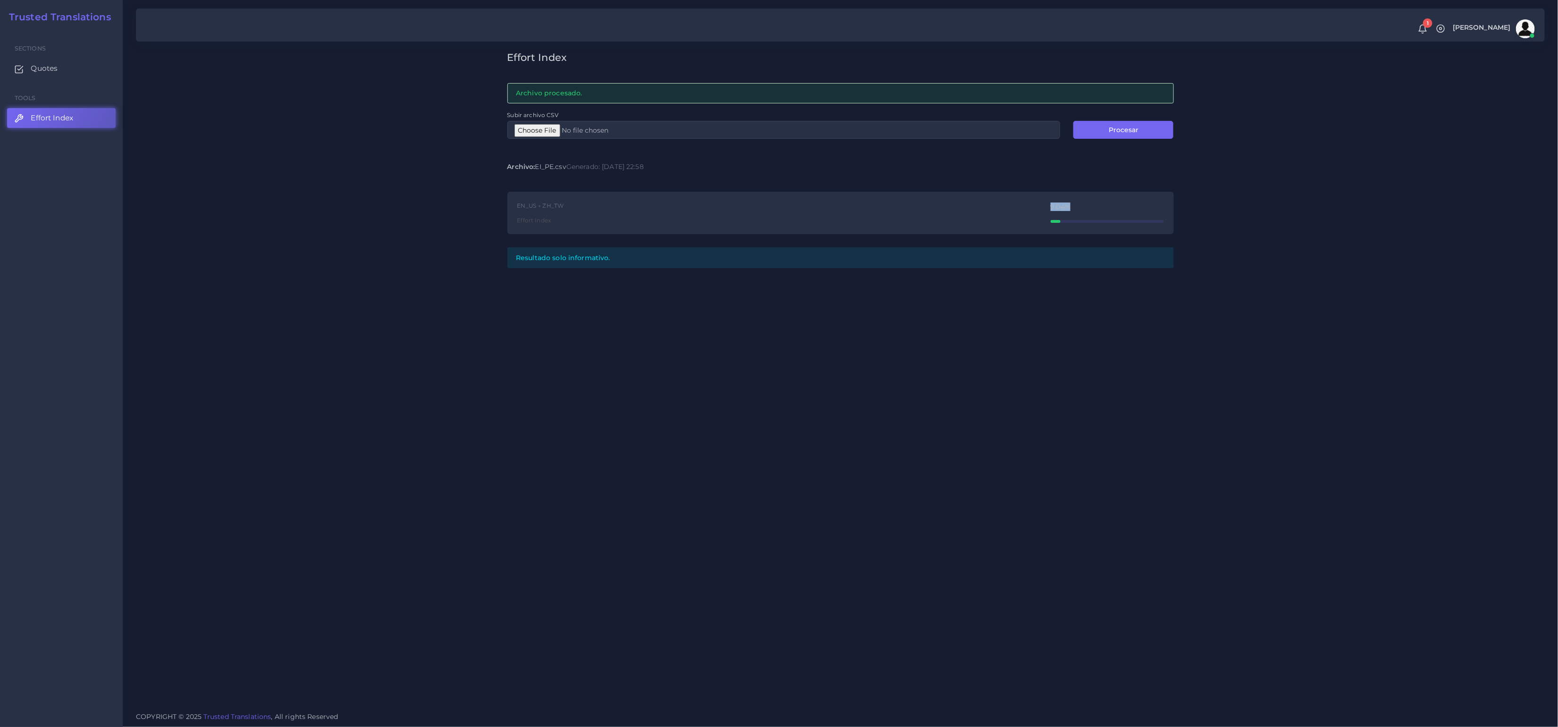
click at [1025, 201] on div "EN_US → ZH_TW Effort Index 9.04%" at bounding box center [840, 213] width 667 height 43
copy div "9.04%"
click at [1098, 207] on div "9.04%" at bounding box center [1107, 206] width 113 height 7
drag, startPoint x: 1088, startPoint y: 208, endPoint x: 1002, endPoint y: 207, distance: 85.9
click at [1002, 207] on div "EN_US → ZH_TW Effort Index 9.04%" at bounding box center [840, 213] width 667 height 43
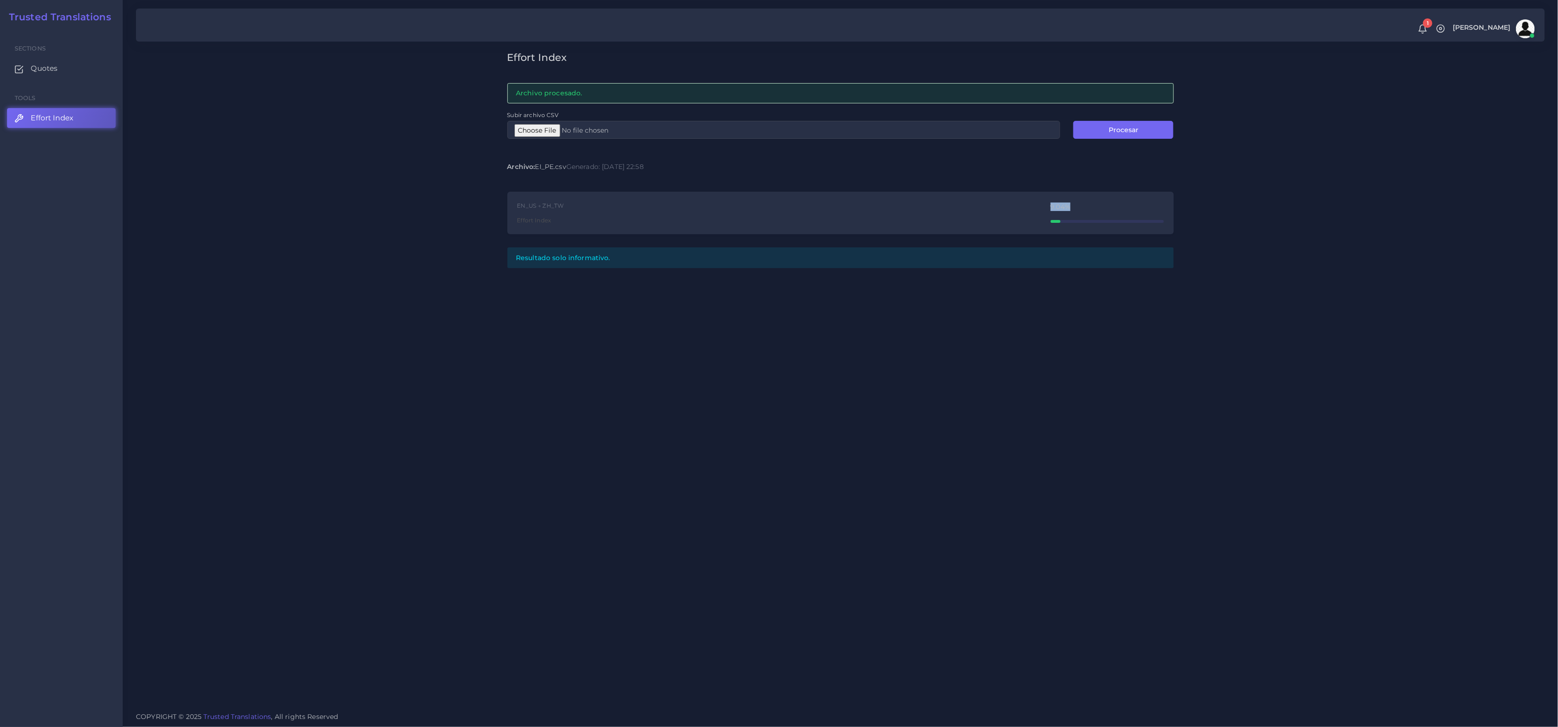
copy div "9.04%"
type input "C:\fakepath\EI_ED.csv"
click at [1113, 134] on button "Procesar" at bounding box center [1124, 130] width 100 height 18
drag, startPoint x: 1079, startPoint y: 203, endPoint x: 1086, endPoint y: 205, distance: 7.3
click at [1036, 208] on div "EN_US → ZH_TW Effort Index 9.21%" at bounding box center [840, 213] width 667 height 43
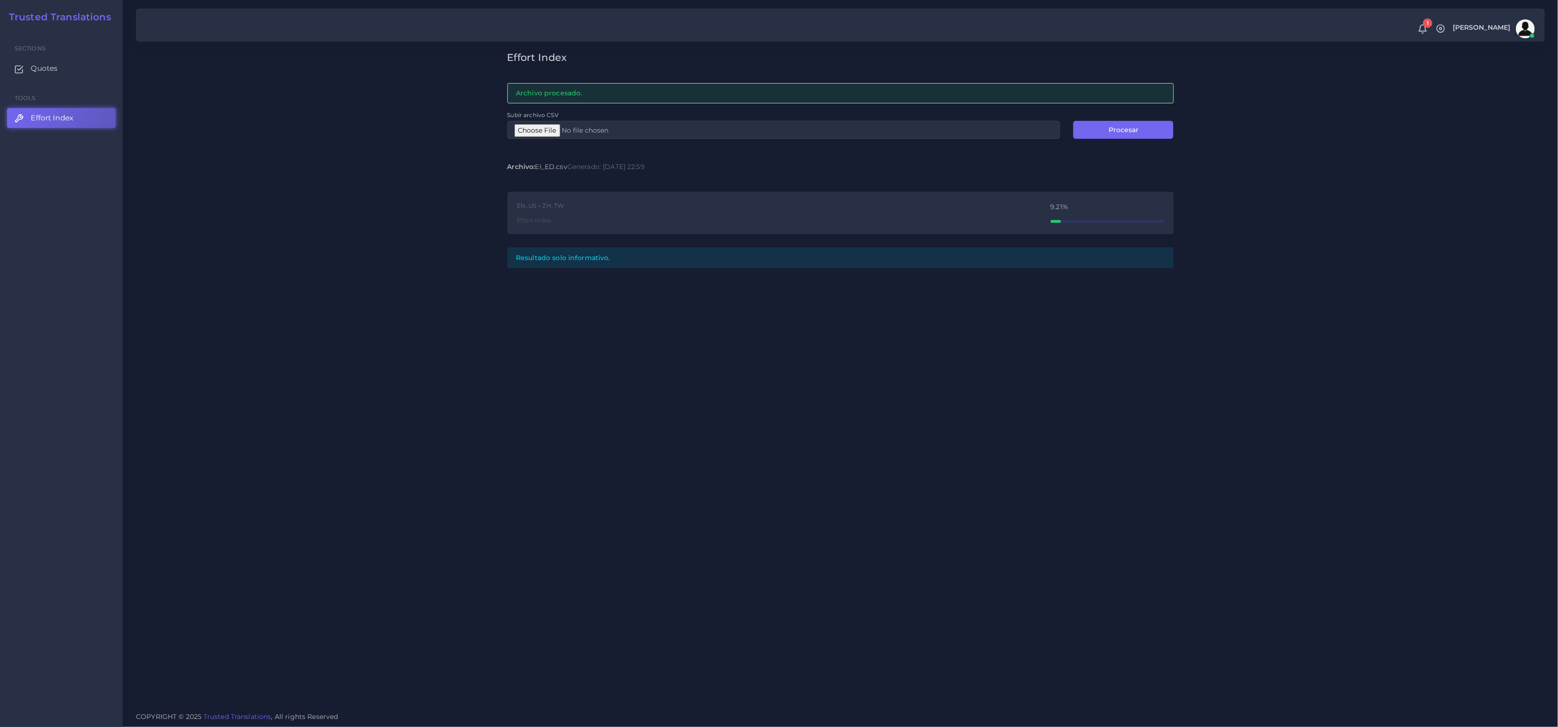
drag, startPoint x: 1086, startPoint y: 211, endPoint x: 1043, endPoint y: 210, distance: 43.0
click at [1043, 210] on div "EN_US → ZH_TW Effort Index 9.21%" at bounding box center [840, 213] width 667 height 43
drag, startPoint x: 1080, startPoint y: 208, endPoint x: 1028, endPoint y: 203, distance: 52.1
click at [1028, 203] on div "EN_US → ZH_TW Effort Index 9.21%" at bounding box center [840, 213] width 667 height 43
copy div "9.21%"
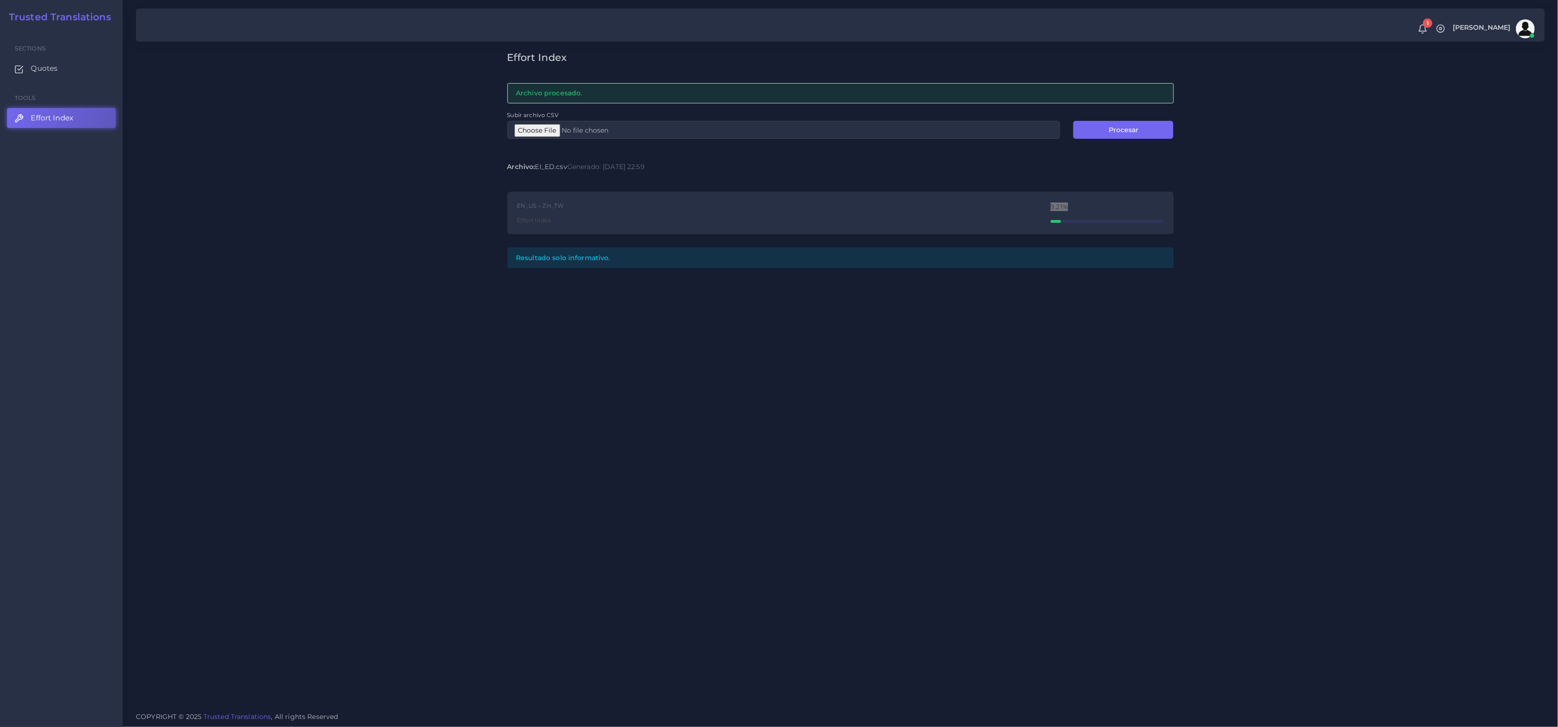
type input "C:\fakepath\EI_PROOF.csv"
click at [1114, 130] on button "Procesar" at bounding box center [1124, 130] width 100 height 18
drag, startPoint x: 1094, startPoint y: 208, endPoint x: 1047, endPoint y: 206, distance: 46.8
click at [1048, 206] on div "EN_US → ZH_TW Effort Index 3.95%" at bounding box center [840, 213] width 667 height 43
copy div "3.95%"
